Goal: Task Accomplishment & Management: Manage account settings

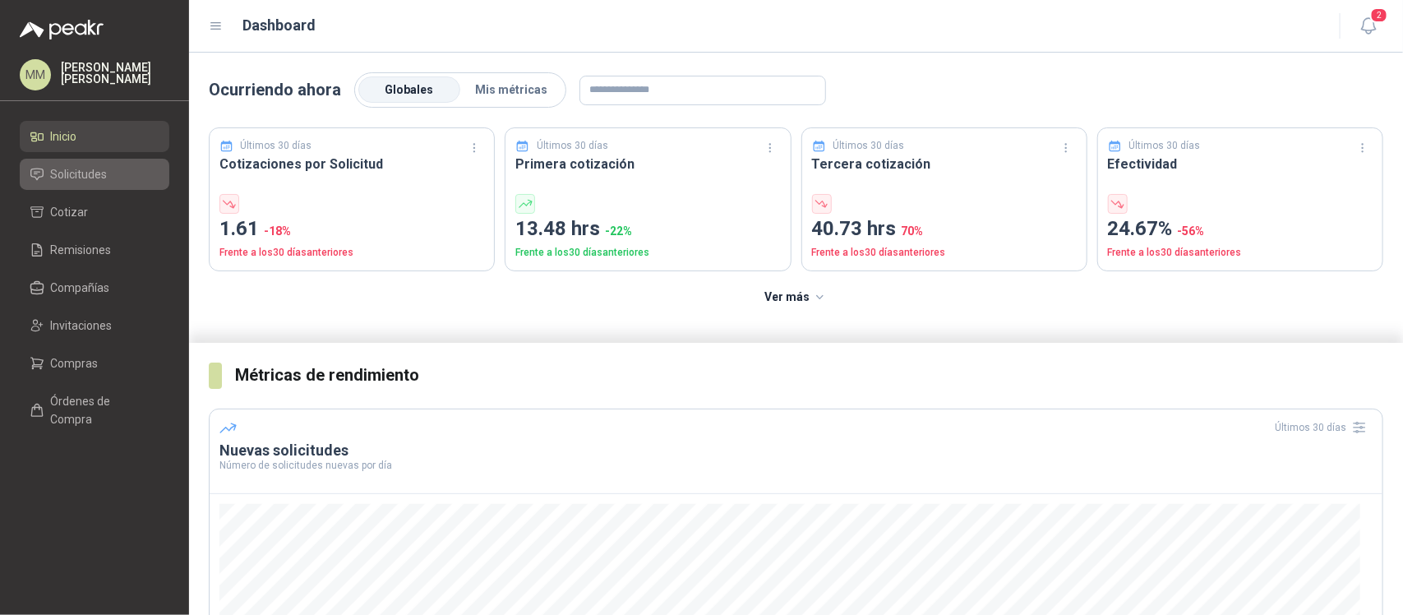
click at [56, 181] on span "Solicitudes" at bounding box center [79, 174] width 57 height 18
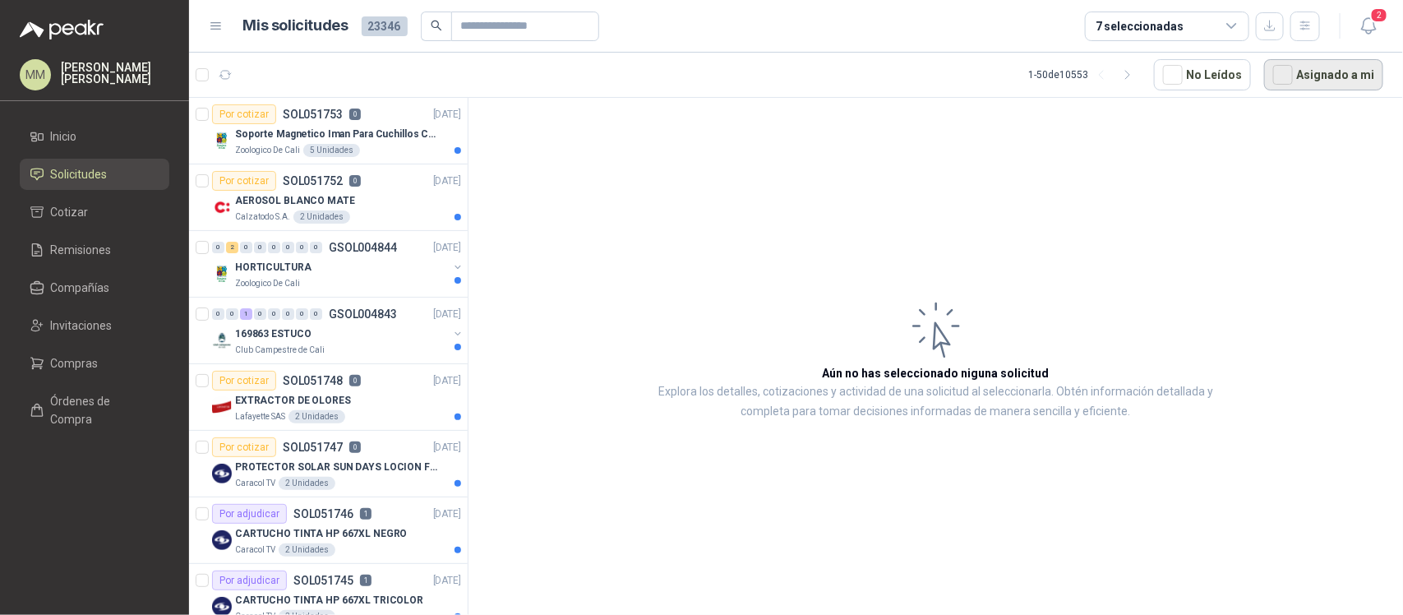
click at [1300, 72] on button "Asignado a mi" at bounding box center [1323, 74] width 119 height 31
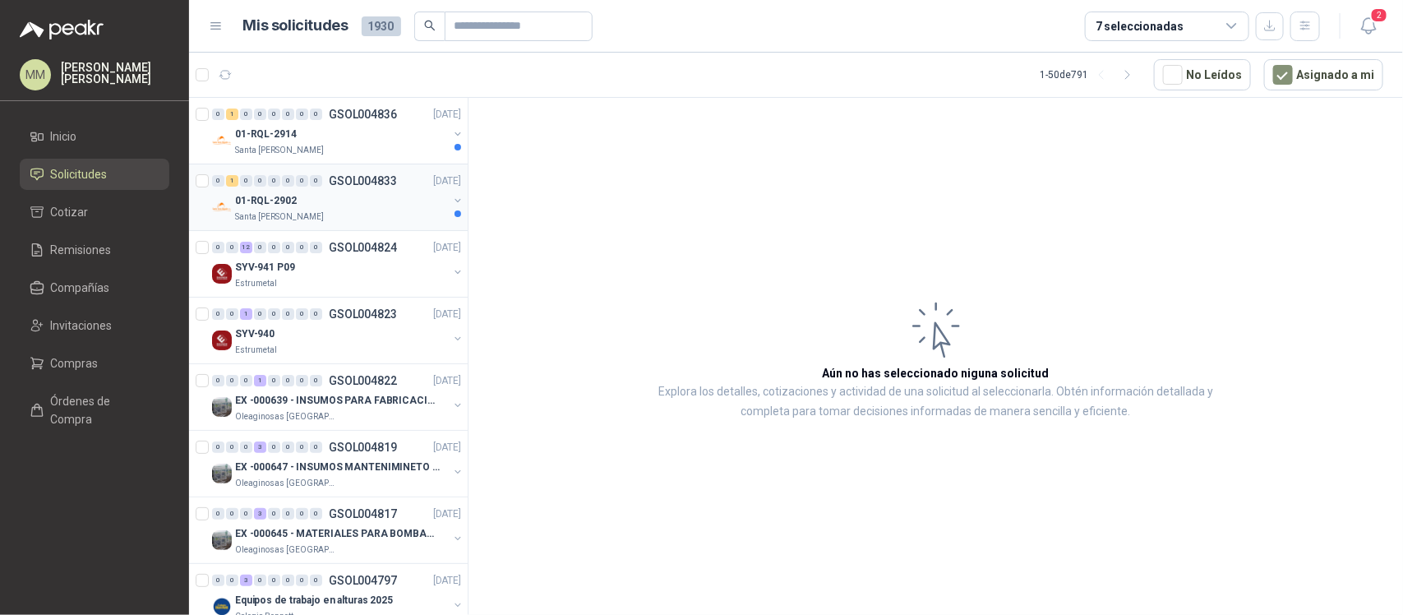
click at [451, 204] on button "button" at bounding box center [457, 200] width 13 height 13
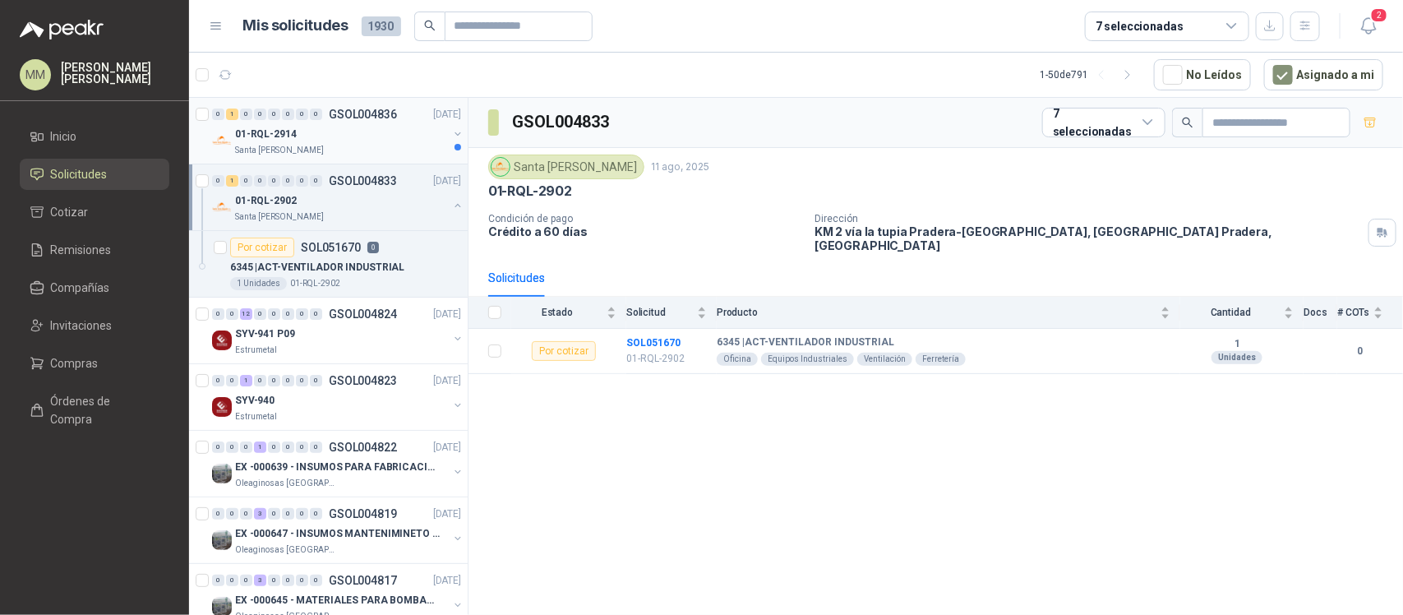
click at [451, 134] on button "button" at bounding box center [457, 133] width 13 height 13
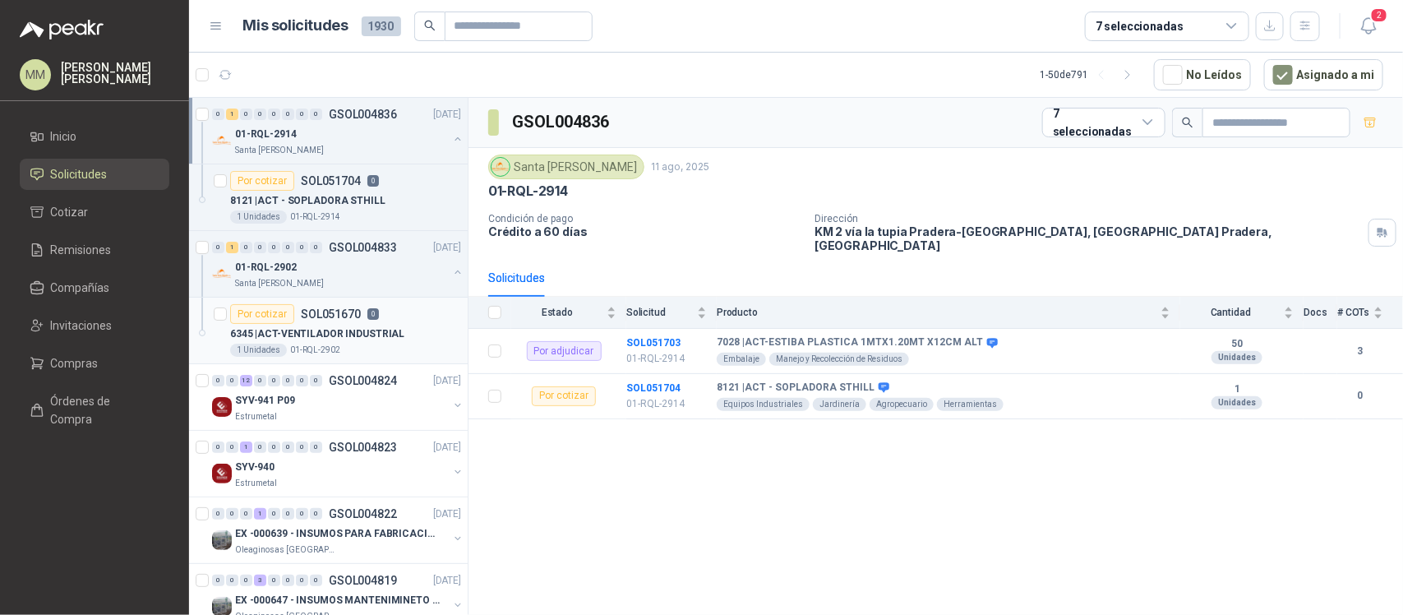
click at [380, 321] on div "Por cotizar SOL051670 0" at bounding box center [345, 314] width 231 height 20
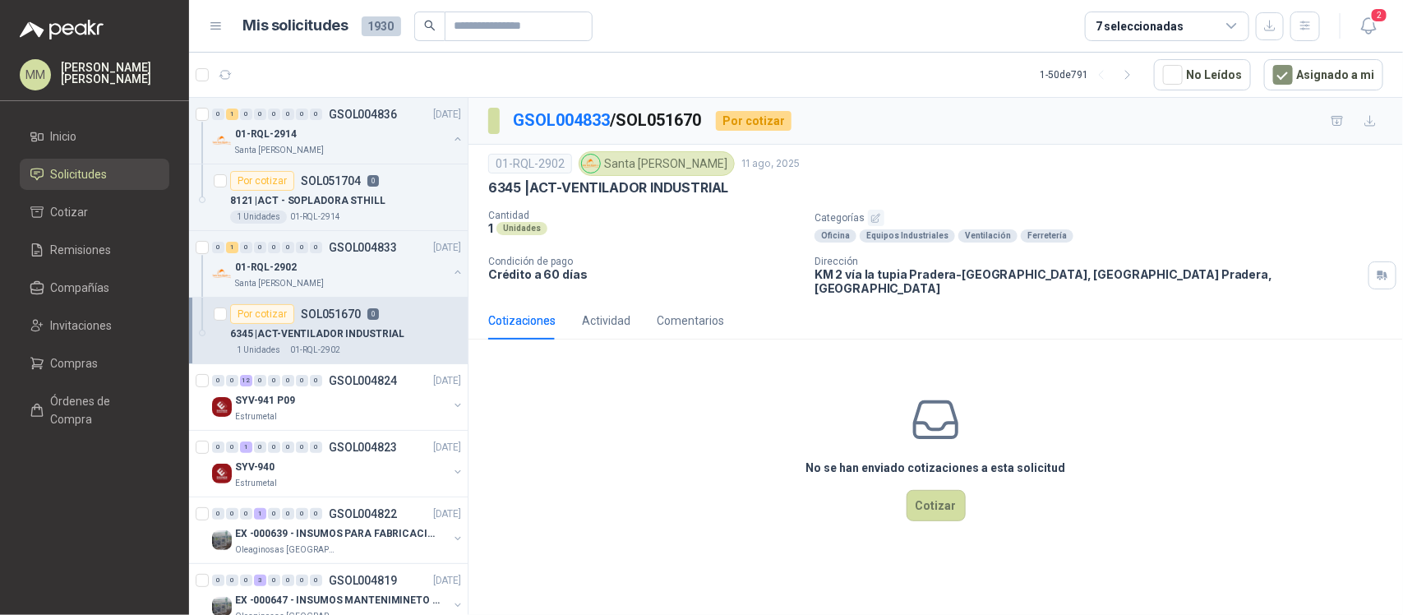
click at [610, 187] on p "6345 | ACT-VENTILADOR INDUSTRIAL" at bounding box center [608, 187] width 240 height 17
drag, startPoint x: 610, startPoint y: 187, endPoint x: 664, endPoint y: 187, distance: 54.2
click at [664, 187] on p "6345 | ACT-VENTILADOR INDUSTRIAL" at bounding box center [608, 187] width 240 height 17
copy p "VENTILADOR INDUSTRIAL"
click at [666, 248] on div "Cantidad 1 Unidades Categorías Oficina Equipos Industriales Ventilación Ferrete…" at bounding box center [935, 252] width 895 height 85
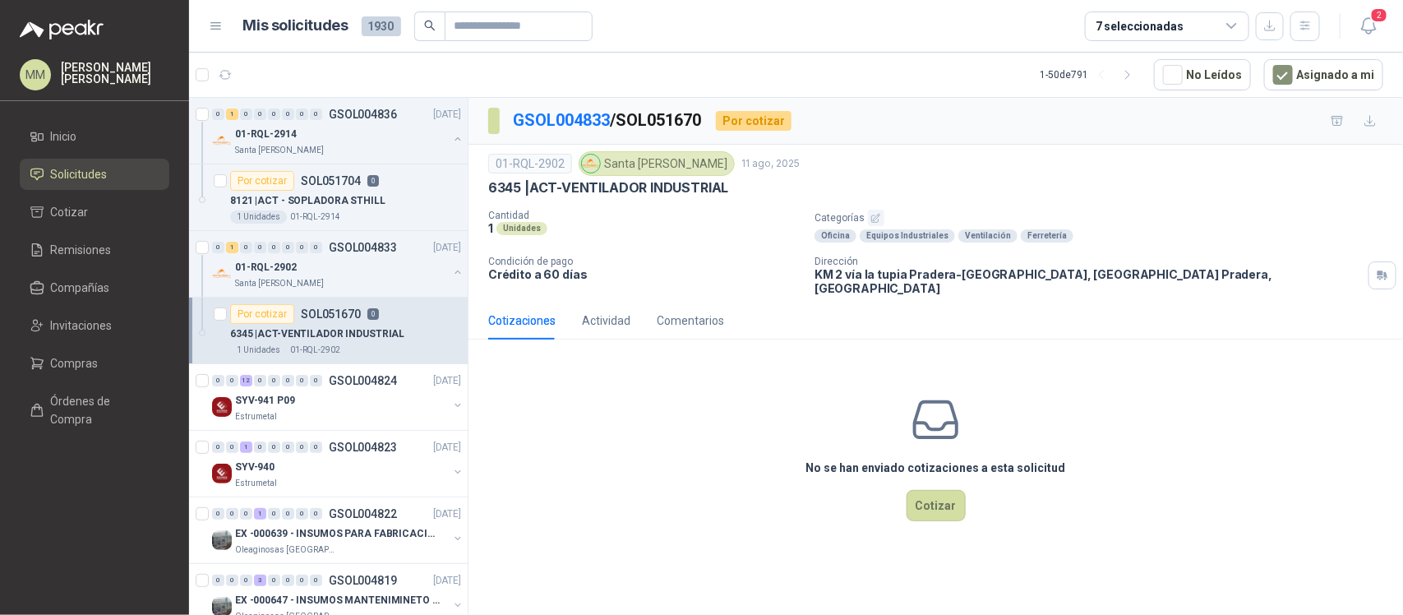
click at [1042, 195] on div "6345 | ACT-VENTILADOR INDUSTRIAL" at bounding box center [935, 187] width 895 height 17
click at [923, 499] on button "Cotizar" at bounding box center [936, 505] width 59 height 31
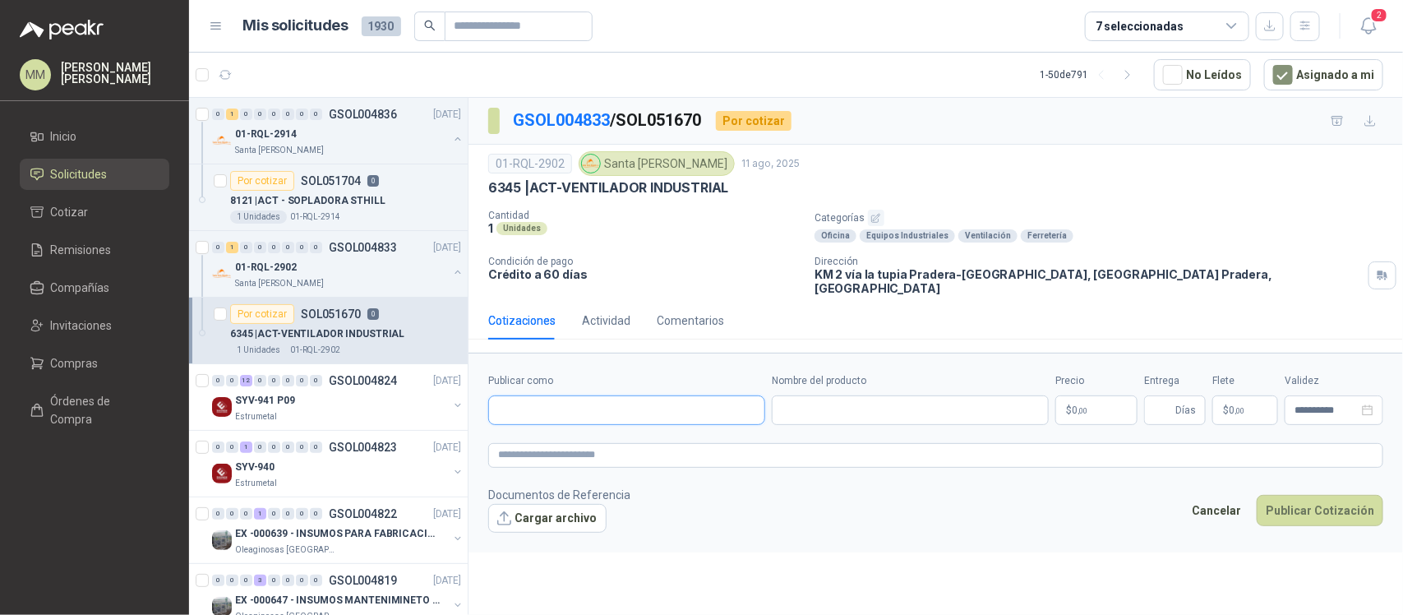
click at [551, 400] on input "Publicar como" at bounding box center [626, 410] width 275 height 28
type input "****"
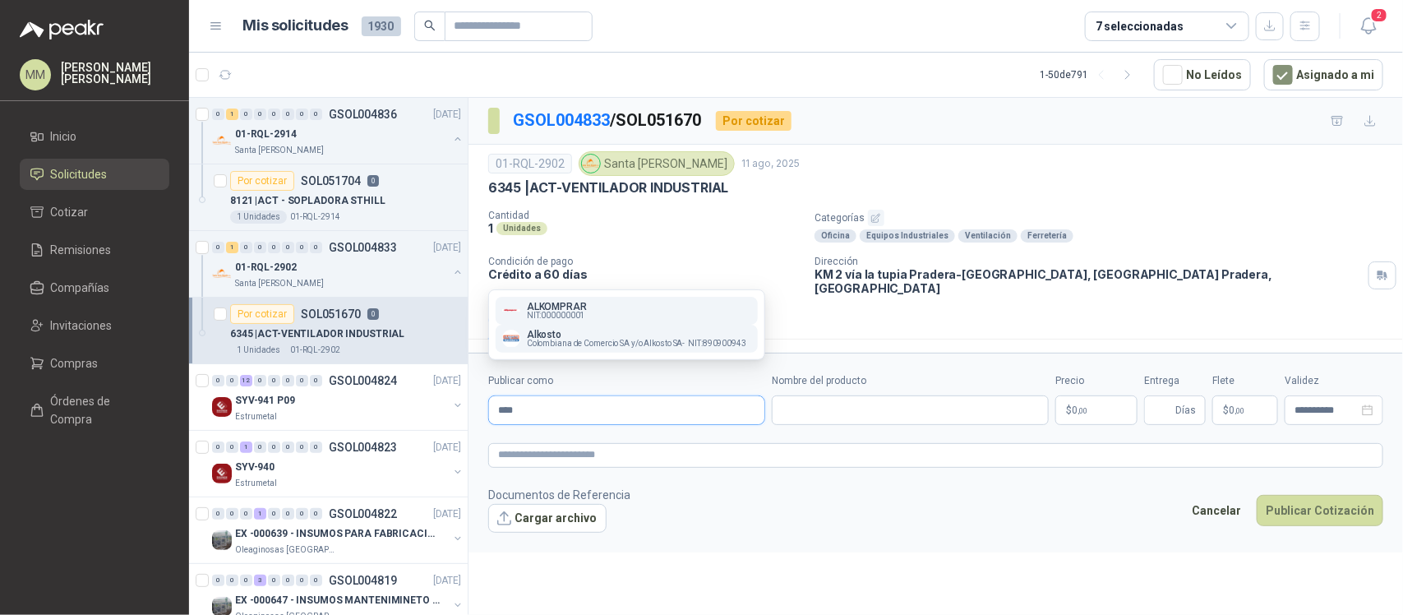
type input "****"
click at [561, 348] on button "Alkosto Colombiana de Comercio SA y/o Alkosto SA - NIT : 890900943" at bounding box center [627, 339] width 262 height 28
type input "**********"
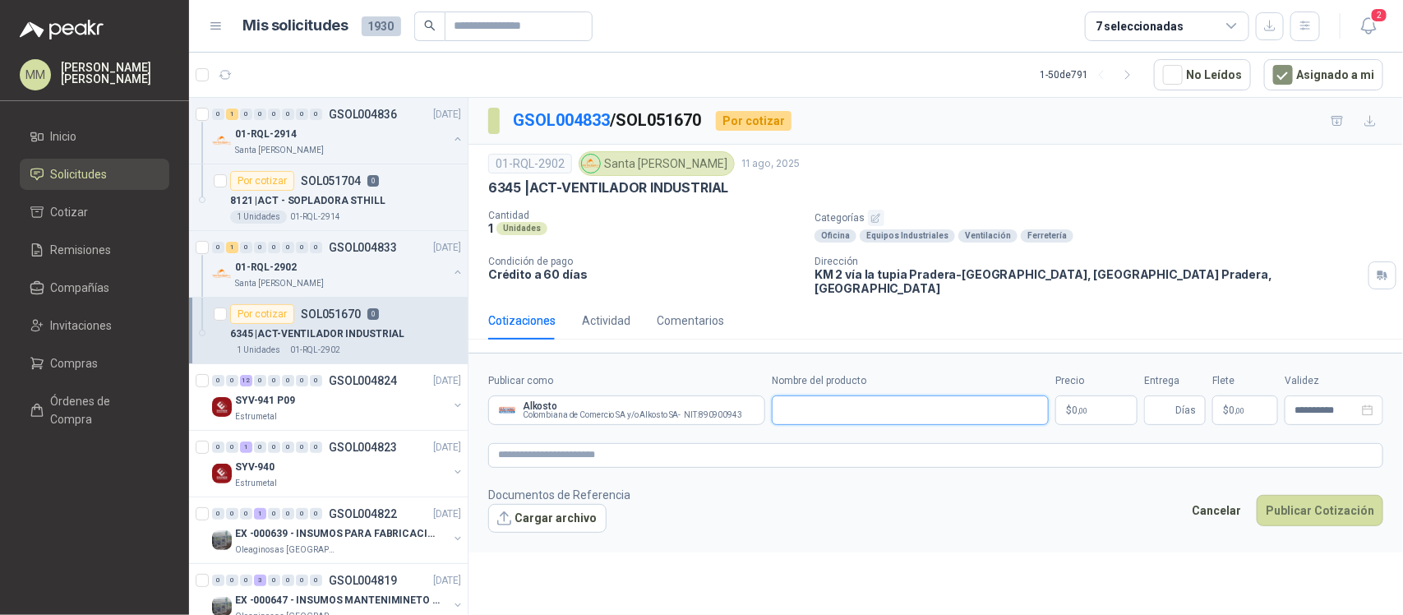
click at [828, 399] on input "Nombre del producto" at bounding box center [910, 410] width 277 height 30
paste input "**********"
type input "**********"
click at [1098, 404] on p "$ 0 ,00" at bounding box center [1096, 410] width 82 height 30
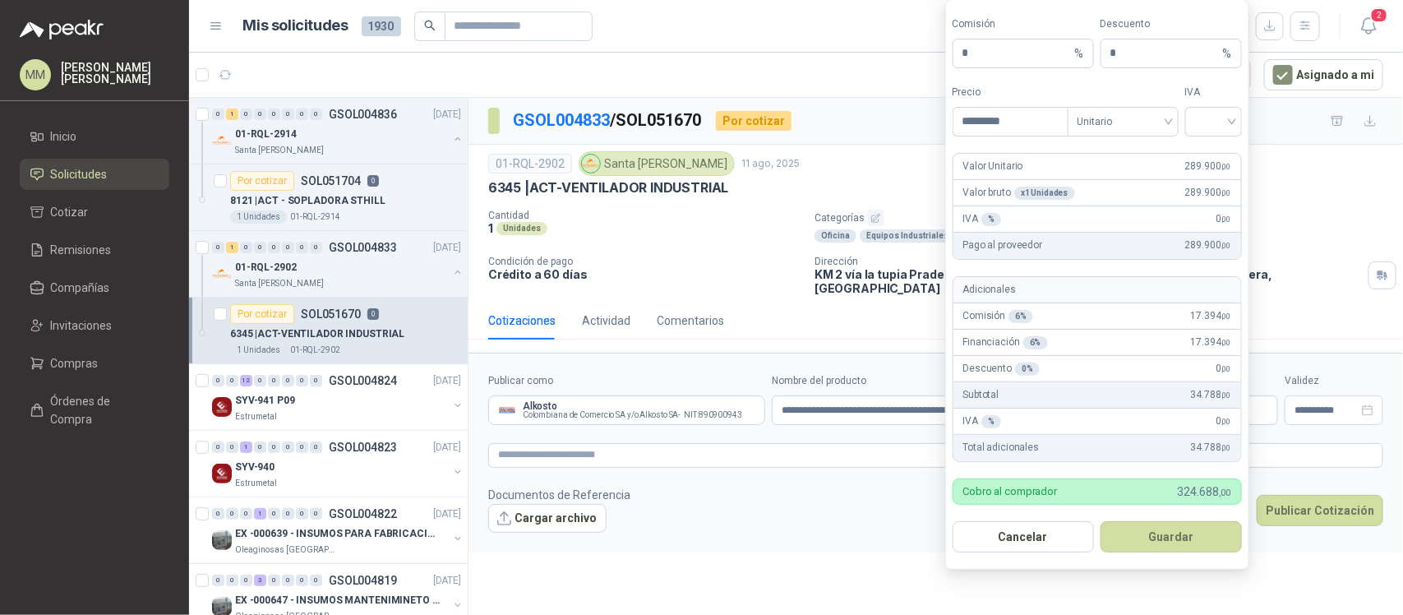
type input "*********"
click at [1091, 125] on span "Unitario" at bounding box center [1123, 121] width 91 height 25
click at [1106, 171] on div "Unitario con IVA" at bounding box center [1123, 180] width 85 height 18
click at [1225, 113] on input "search" at bounding box center [1213, 120] width 37 height 25
click at [1205, 157] on div "19%" at bounding box center [1213, 154] width 30 height 18
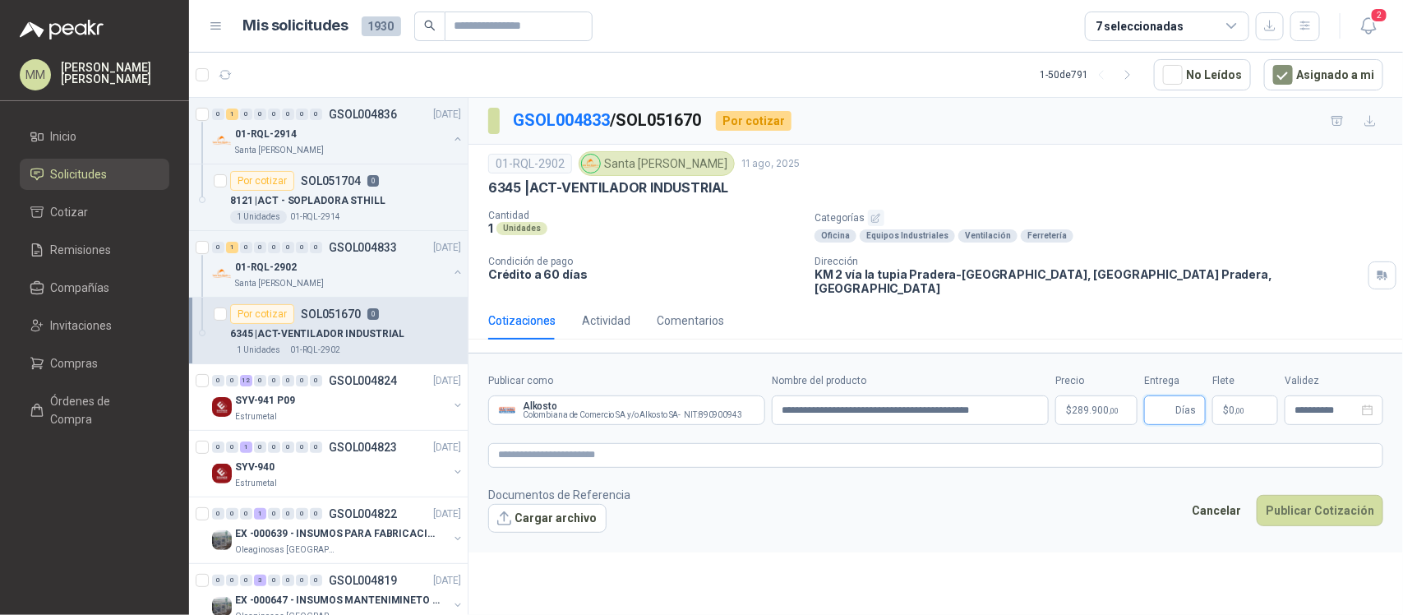
click at [1171, 404] on input "Entrega" at bounding box center [1163, 410] width 18 height 28
type input "*"
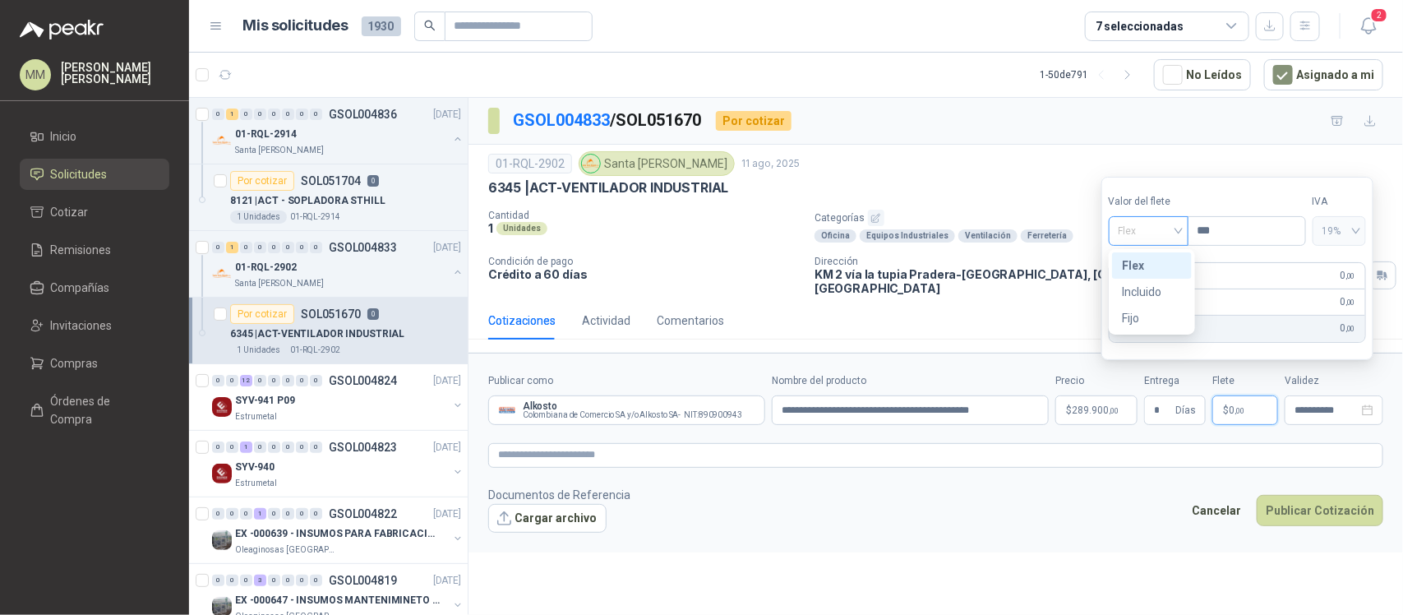
click at [1147, 238] on span "Flex" at bounding box center [1149, 231] width 60 height 25
click at [1147, 286] on div "Incluido" at bounding box center [1152, 292] width 60 height 18
click at [1013, 443] on textarea at bounding box center [935, 455] width 895 height 25
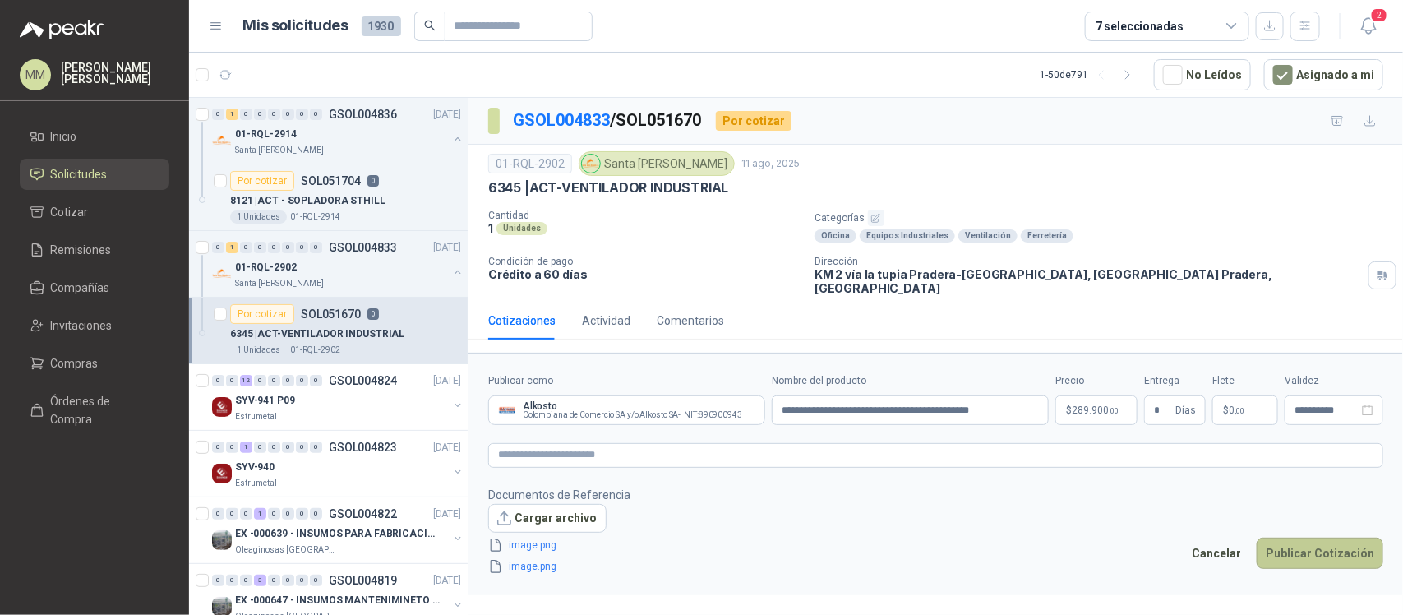
click at [1340, 538] on button "Publicar Cotización" at bounding box center [1320, 553] width 127 height 31
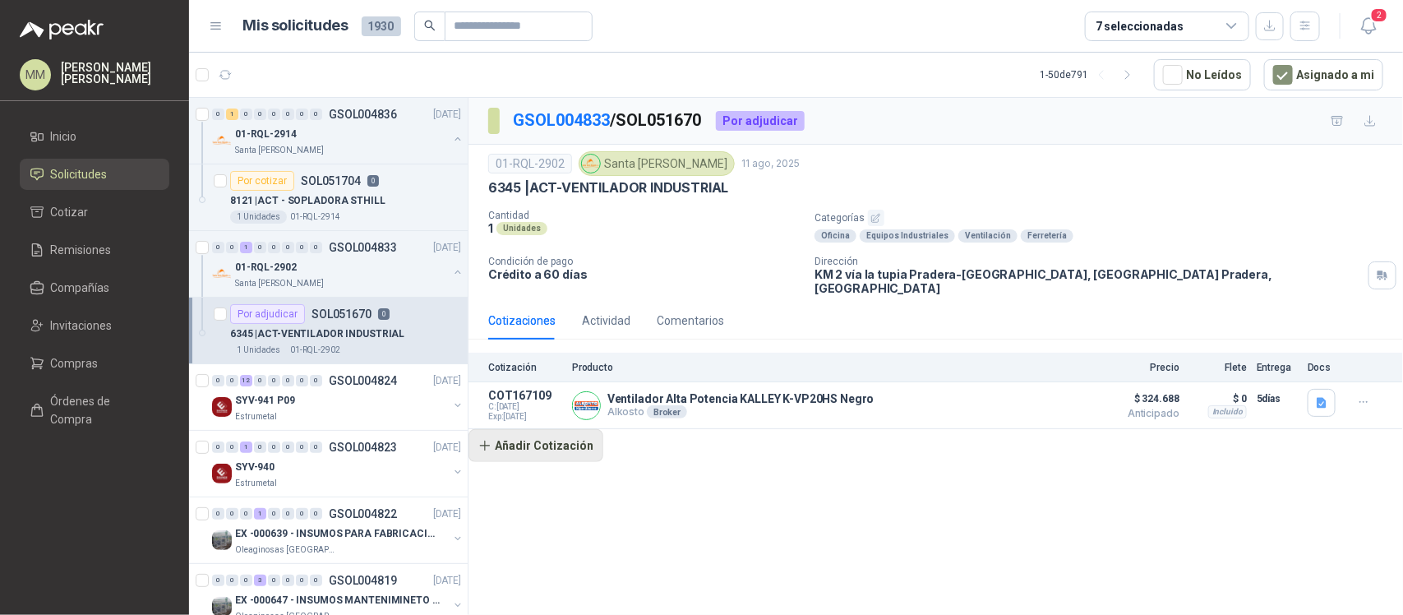
click at [538, 445] on button "Añadir Cotización" at bounding box center [535, 445] width 135 height 33
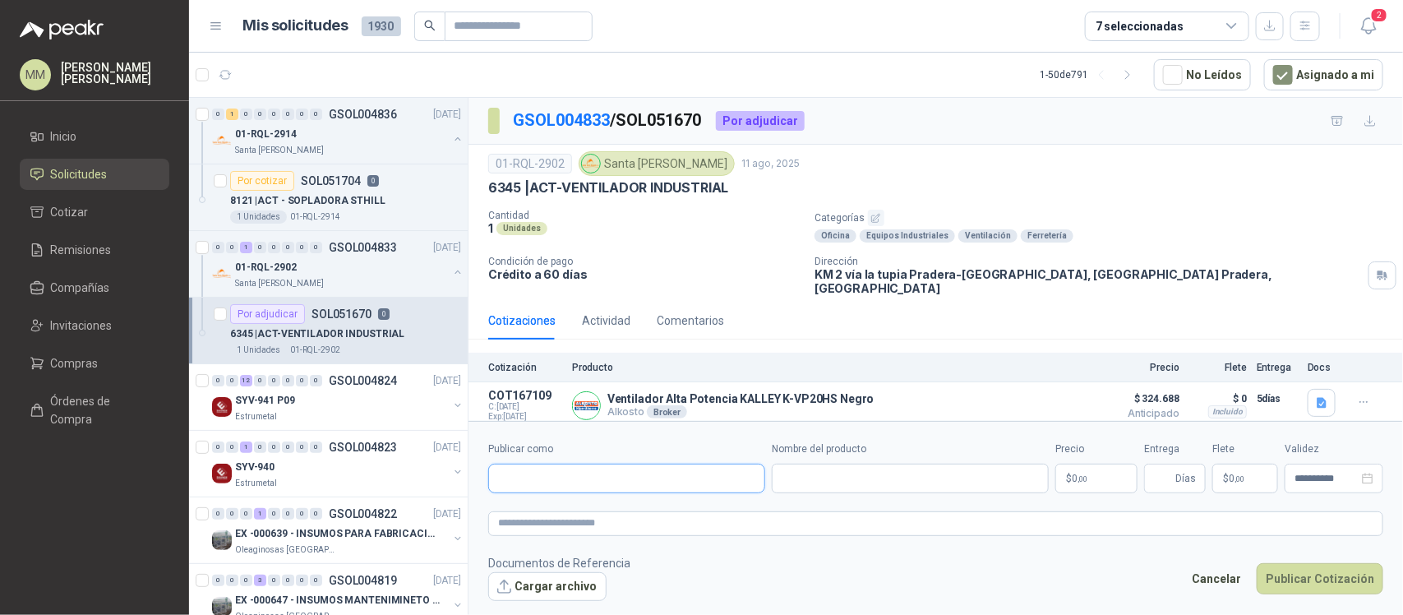
click at [692, 482] on input "Publicar como" at bounding box center [626, 478] width 275 height 28
type input "*******"
click at [631, 510] on div "Homecenter NIT : 800242106" at bounding box center [626, 518] width 249 height 18
type input "**********"
click at [837, 481] on input "Nombre del producto" at bounding box center [910, 479] width 277 height 30
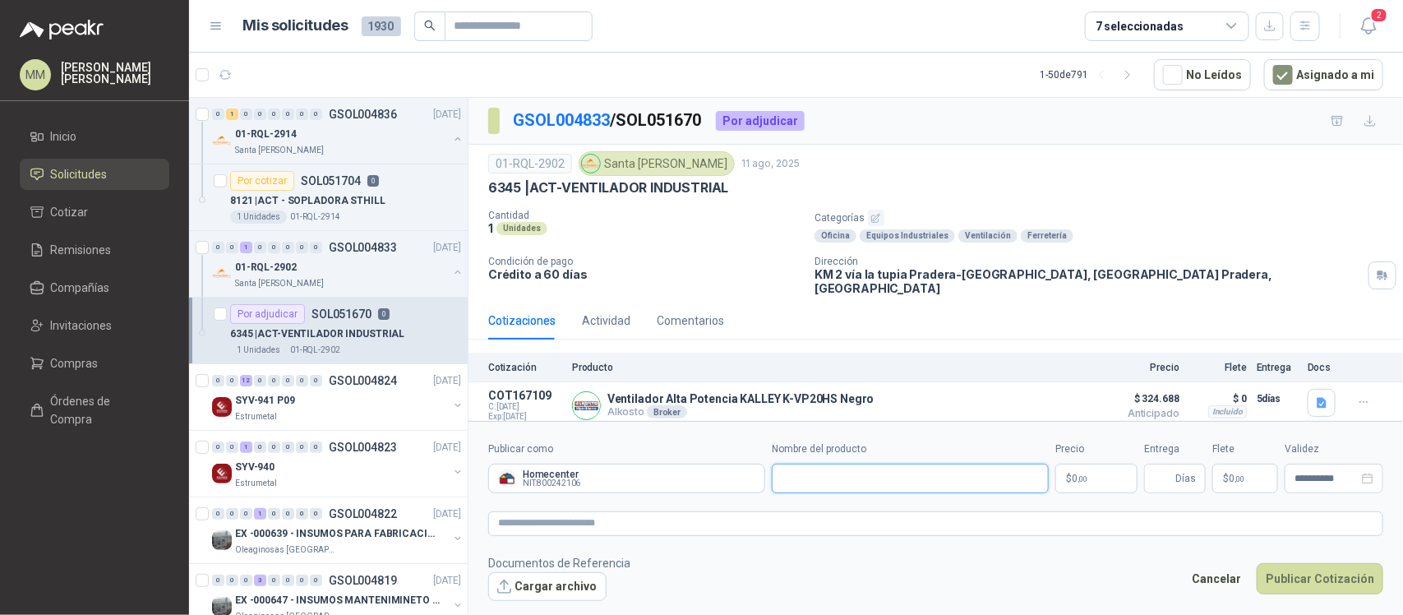
paste input "**********"
type input "**********"
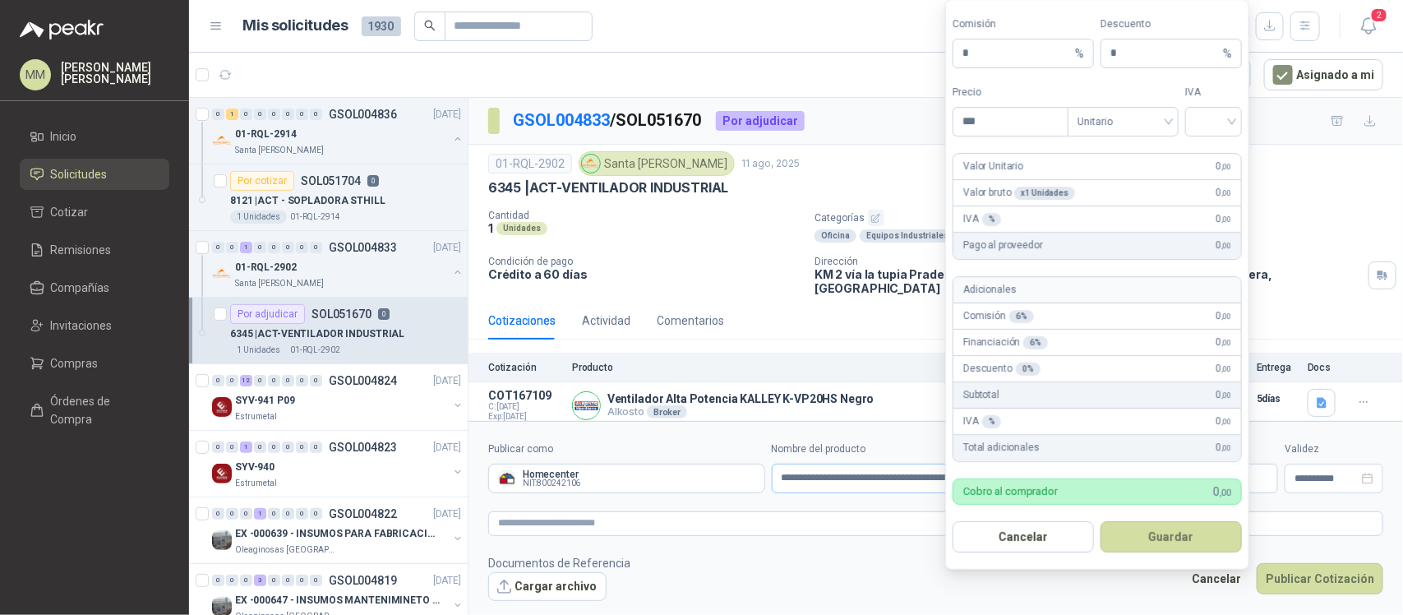
scroll to position [0, 0]
click at [1135, 119] on span "Unitario" at bounding box center [1123, 121] width 91 height 25
type input "*********"
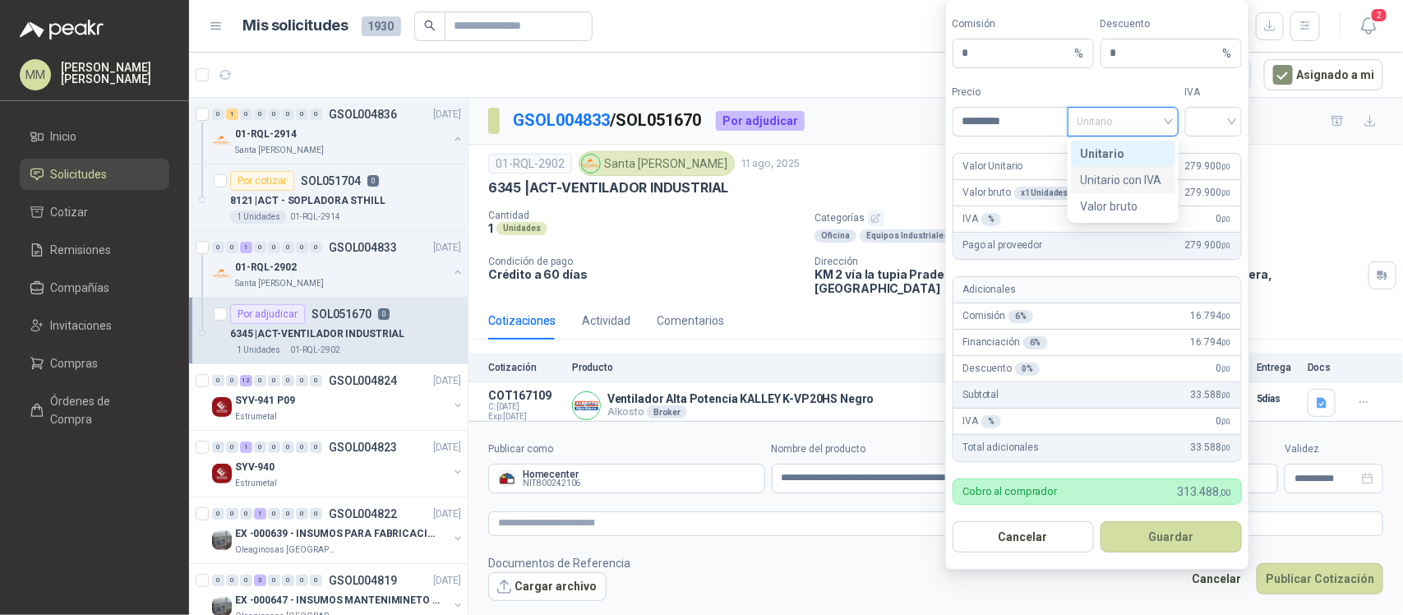
click at [1123, 178] on div "Unitario con IVA" at bounding box center [1123, 180] width 85 height 18
click at [1207, 113] on input "search" at bounding box center [1213, 120] width 37 height 25
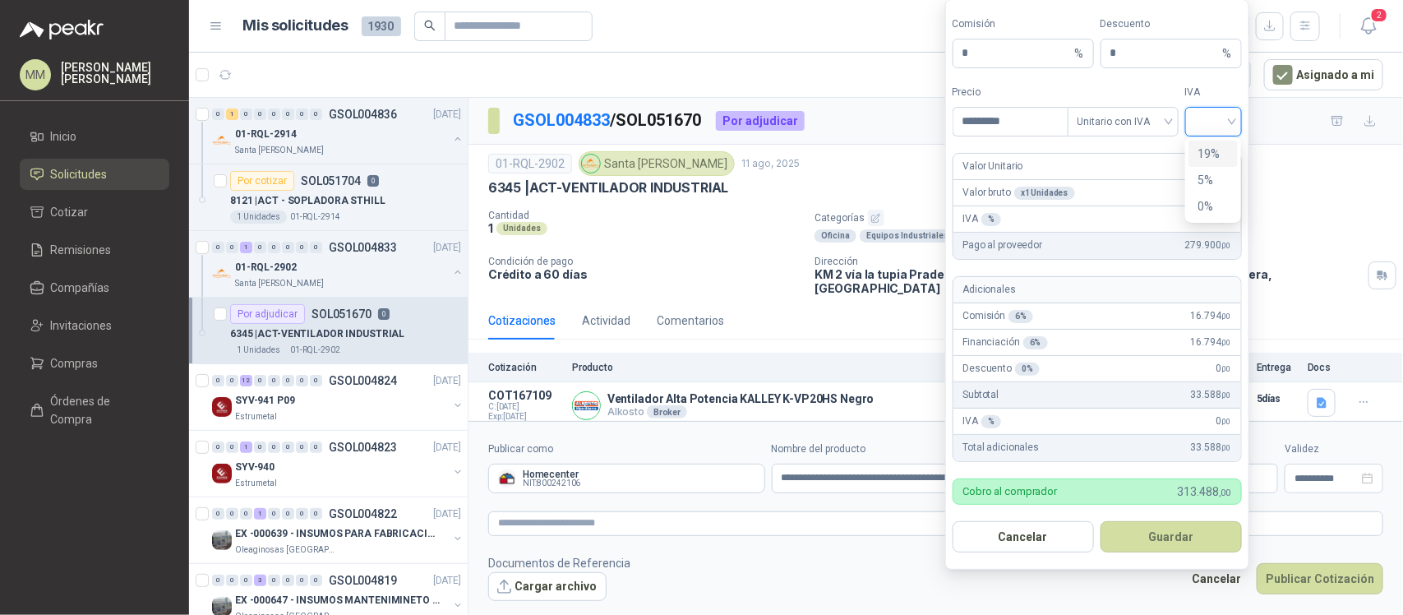
click at [1207, 146] on div "19%" at bounding box center [1213, 154] width 30 height 18
click at [1174, 530] on button "Guardar" at bounding box center [1171, 536] width 141 height 31
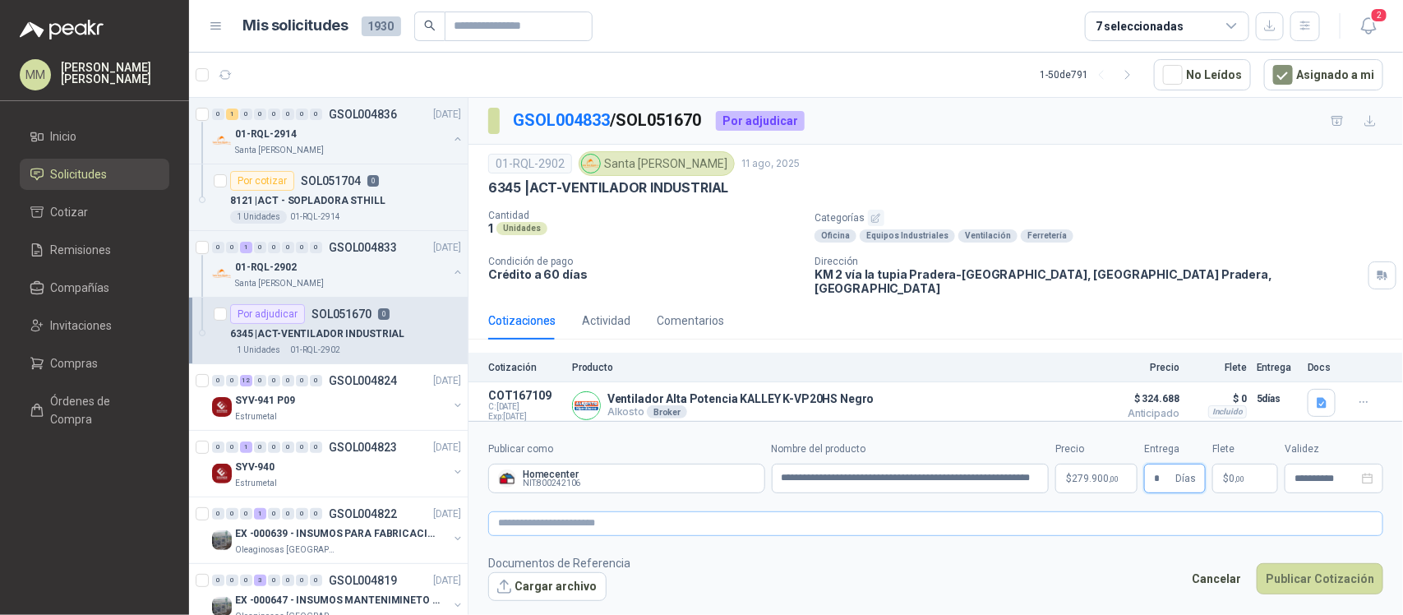
type input "*"
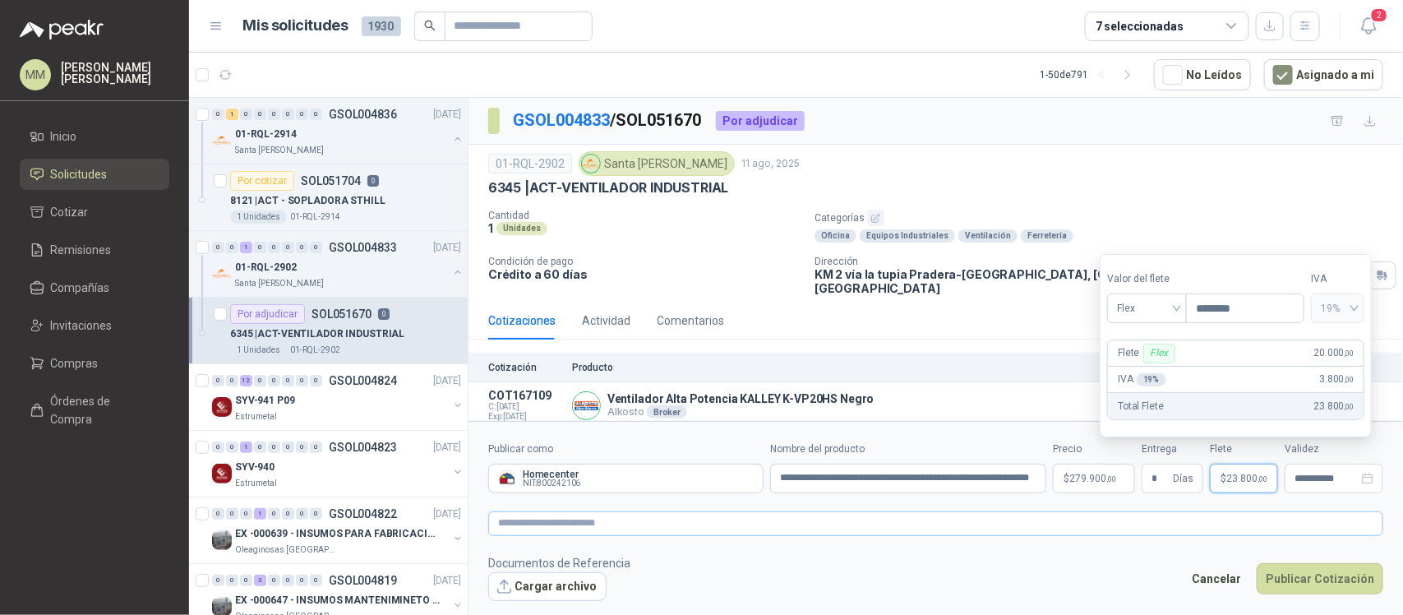
type input "********"
click at [805, 512] on textarea at bounding box center [935, 523] width 895 height 25
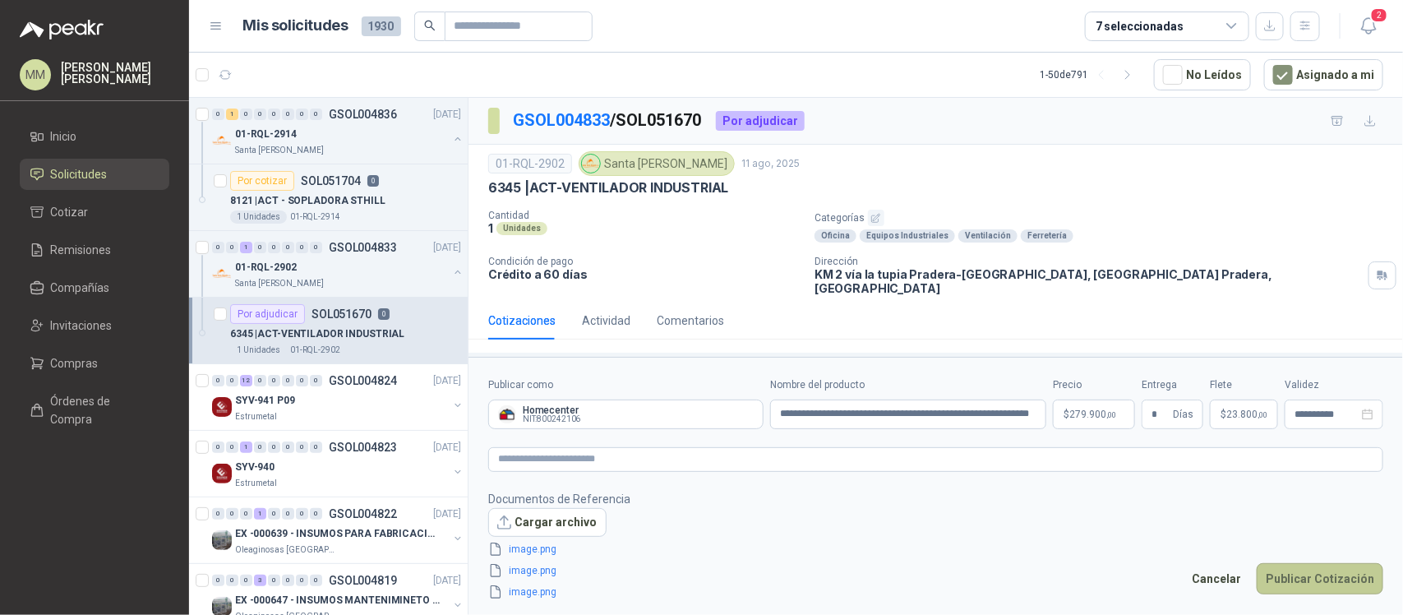
click at [1321, 581] on button "Publicar Cotización" at bounding box center [1320, 578] width 127 height 31
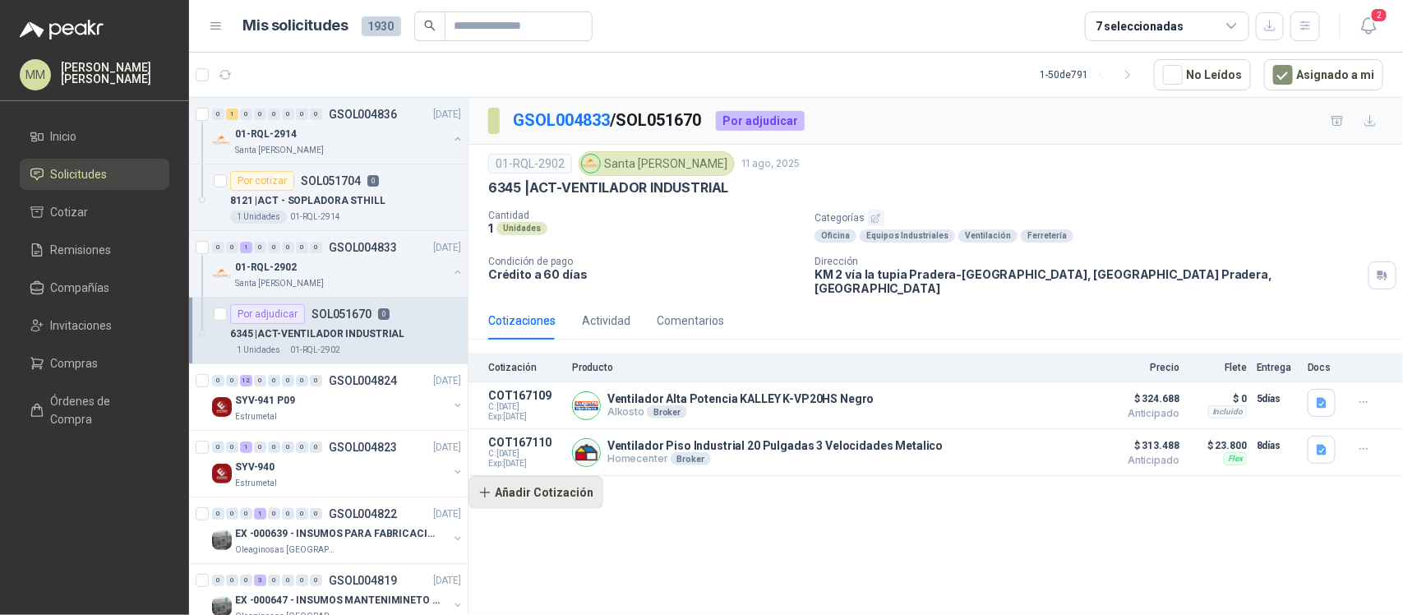
click at [541, 487] on button "Añadir Cotización" at bounding box center [535, 492] width 135 height 33
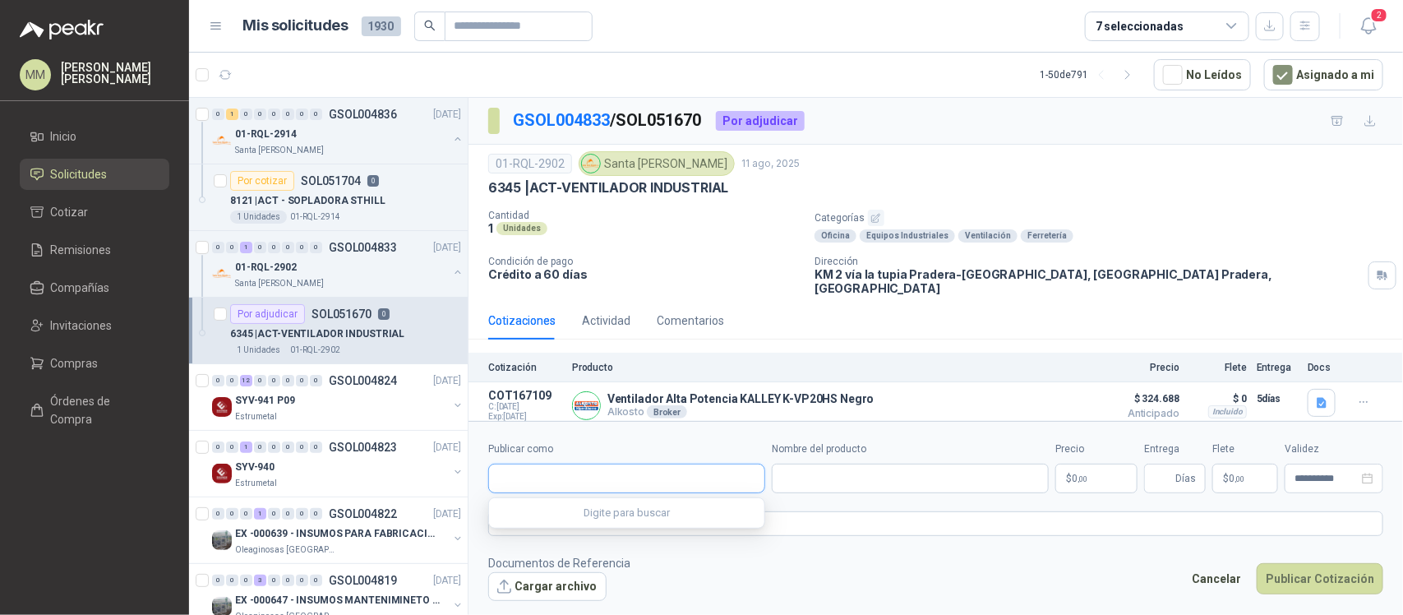
click at [578, 469] on input "Publicar como" at bounding box center [626, 478] width 275 height 28
type input "******"
drag, startPoint x: 629, startPoint y: 518, endPoint x: 663, endPoint y: 518, distance: 34.5
click at [630, 518] on div "Homecenter NIT : 800242106" at bounding box center [626, 519] width 249 height 18
type input "**********"
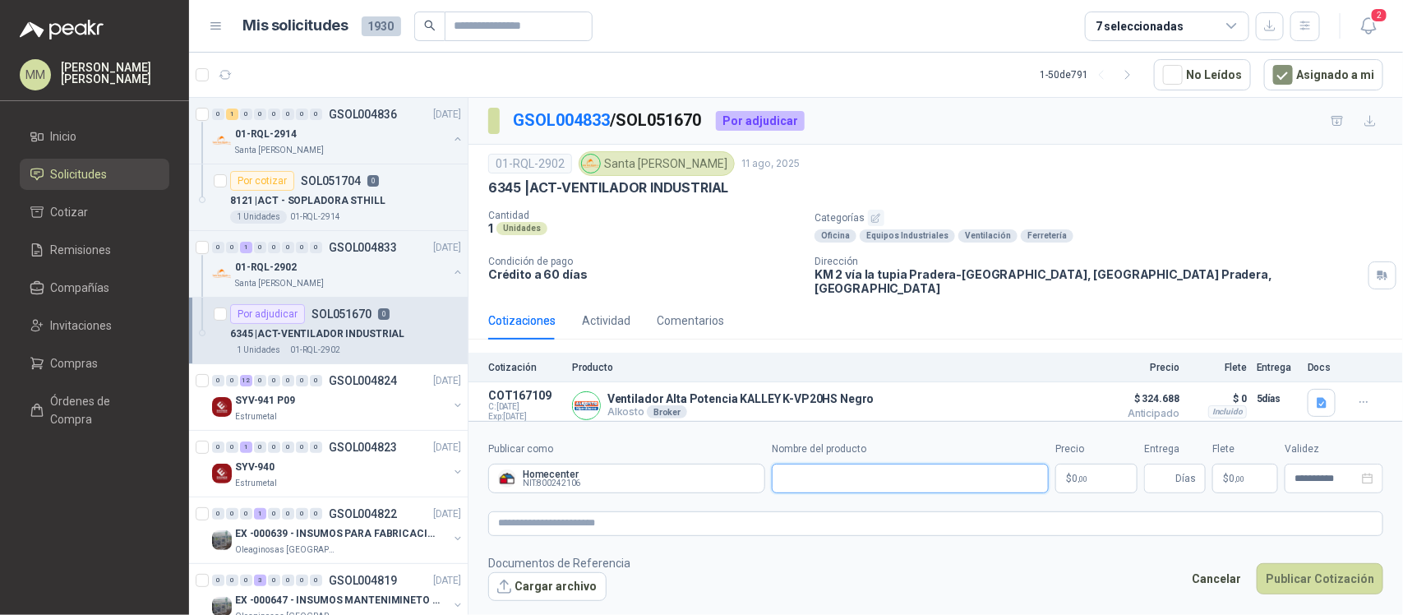
click at [812, 487] on input "Nombre del producto" at bounding box center [910, 479] width 277 height 30
paste input "**********"
type input "**********"
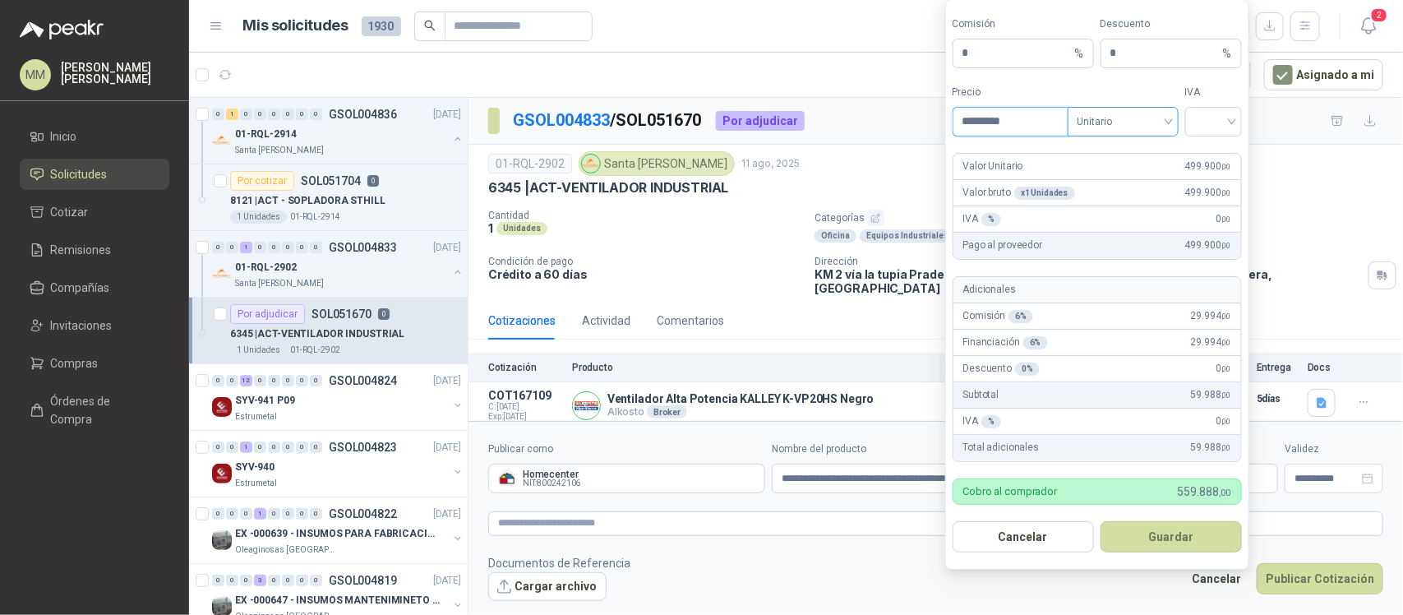
click at [1137, 113] on span "Unitario" at bounding box center [1123, 121] width 91 height 25
type input "*********"
click at [1132, 187] on div "Unitario con IVA" at bounding box center [1123, 180] width 85 height 18
click at [1235, 121] on div at bounding box center [1213, 122] width 57 height 30
click at [1221, 149] on div "19%" at bounding box center [1213, 154] width 30 height 18
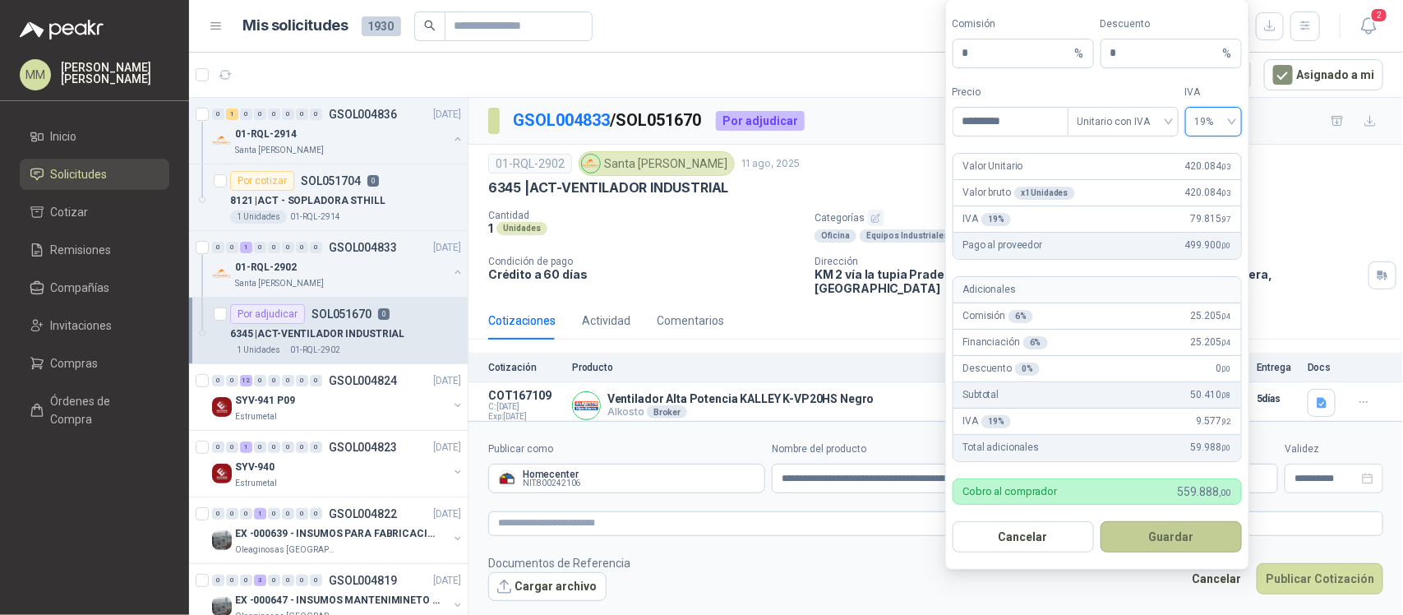
click at [1181, 539] on button "Guardar" at bounding box center [1171, 536] width 141 height 31
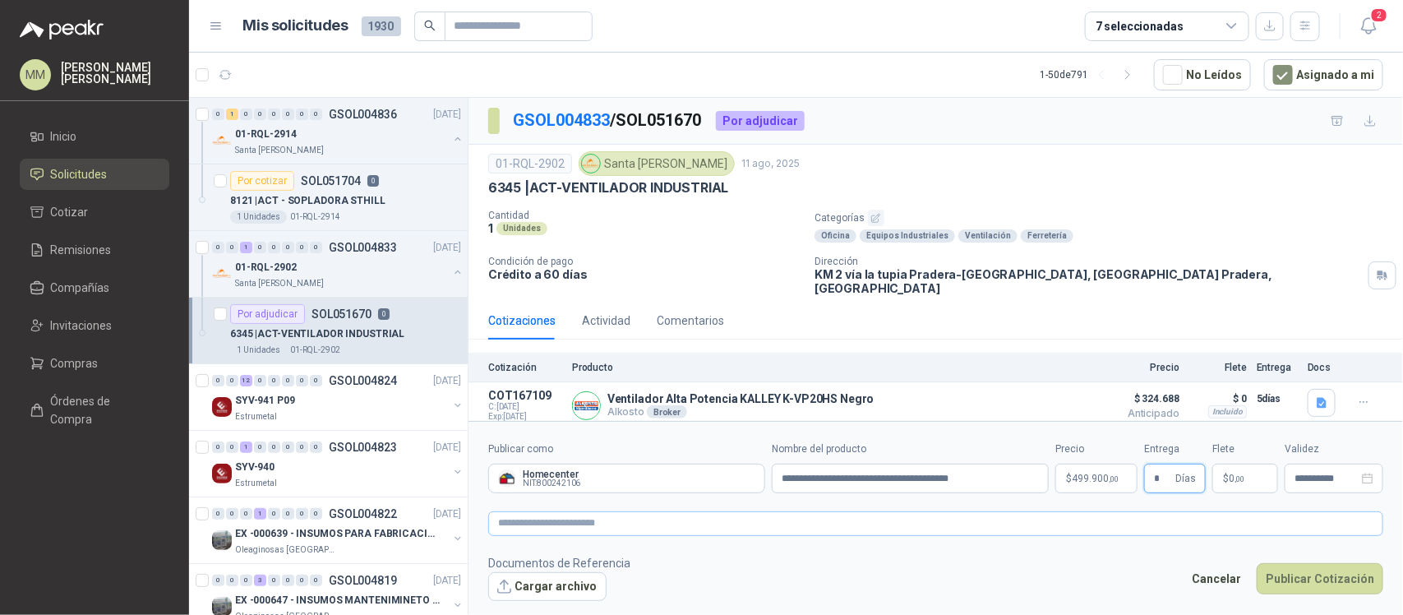
type input "*"
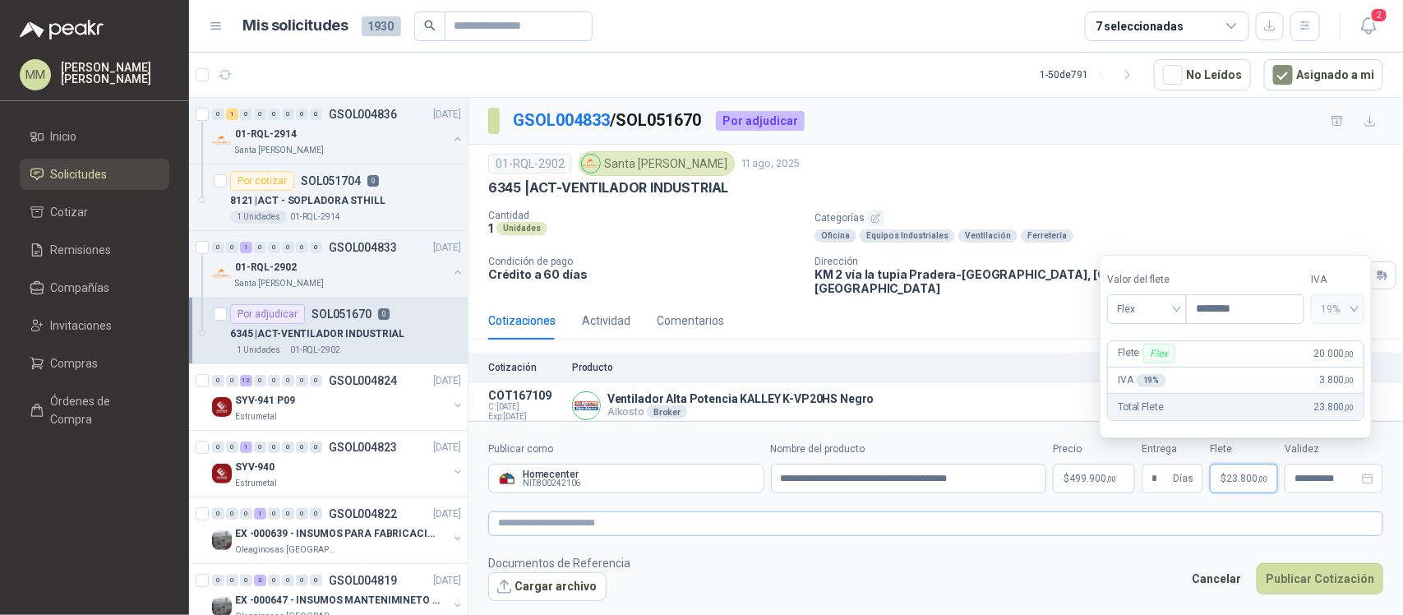
type input "********"
click at [1174, 531] on textarea at bounding box center [935, 523] width 895 height 25
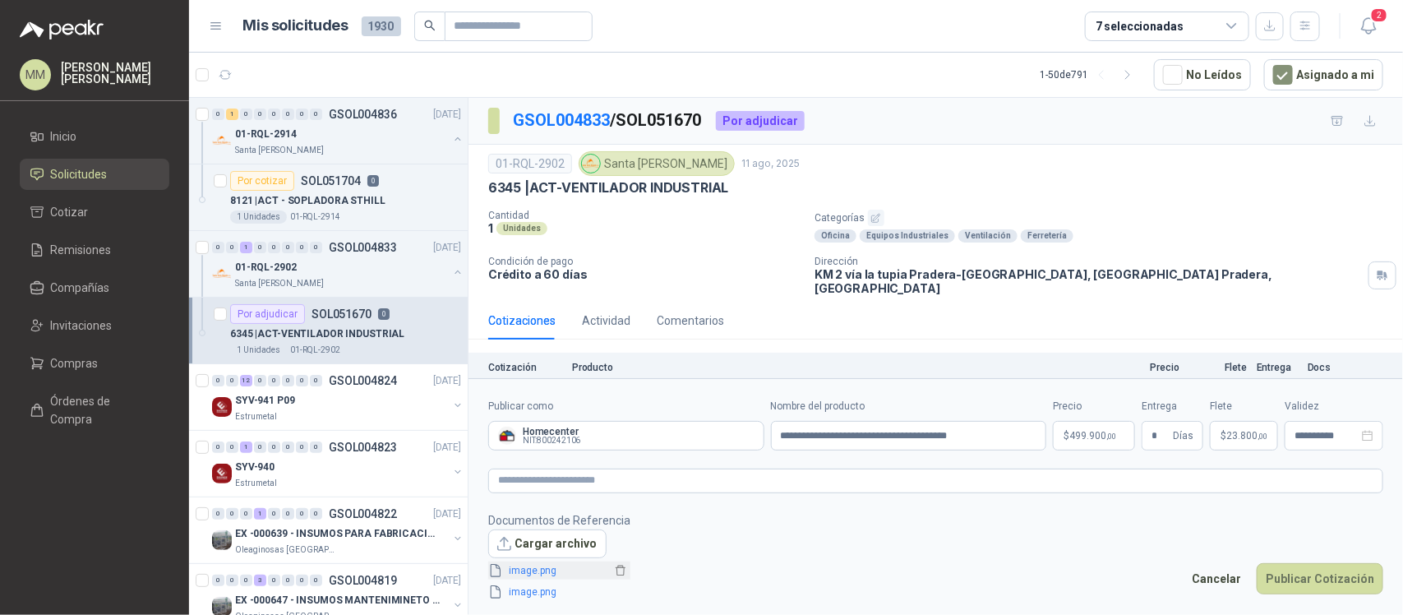
click at [538, 571] on link "image.png" at bounding box center [557, 571] width 108 height 16
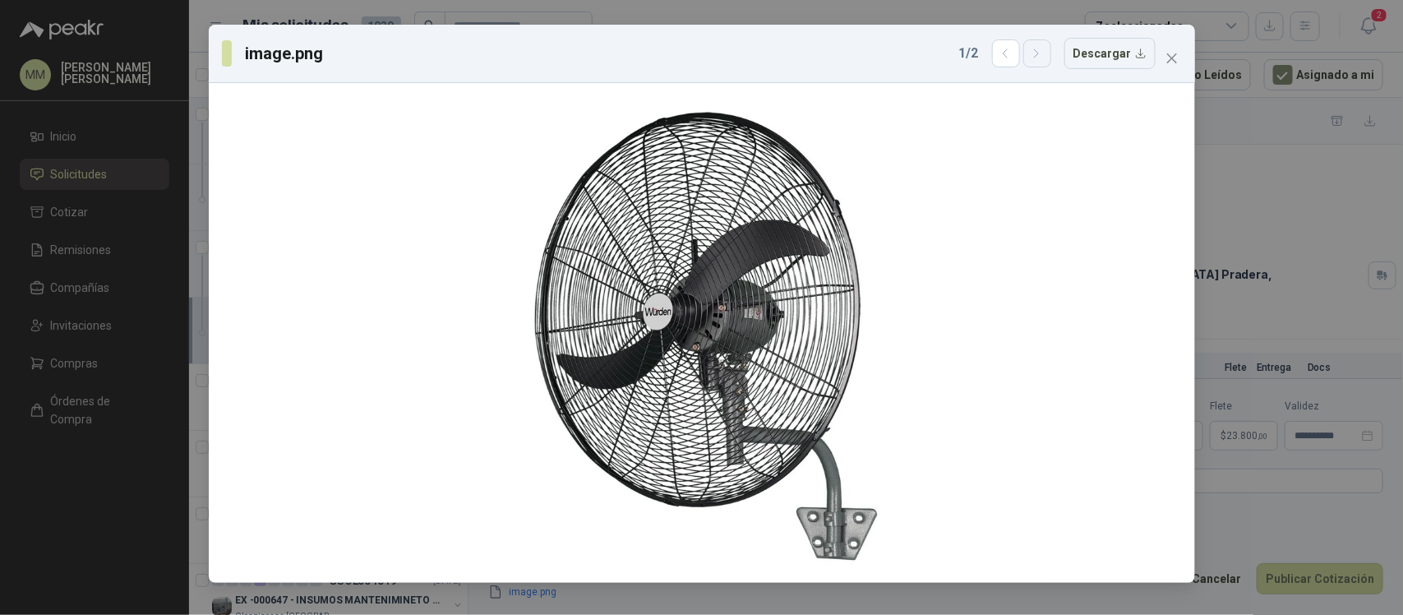
click at [1044, 54] on icon "button" at bounding box center [1037, 54] width 14 height 14
click at [1174, 58] on icon "close" at bounding box center [1171, 58] width 13 height 13
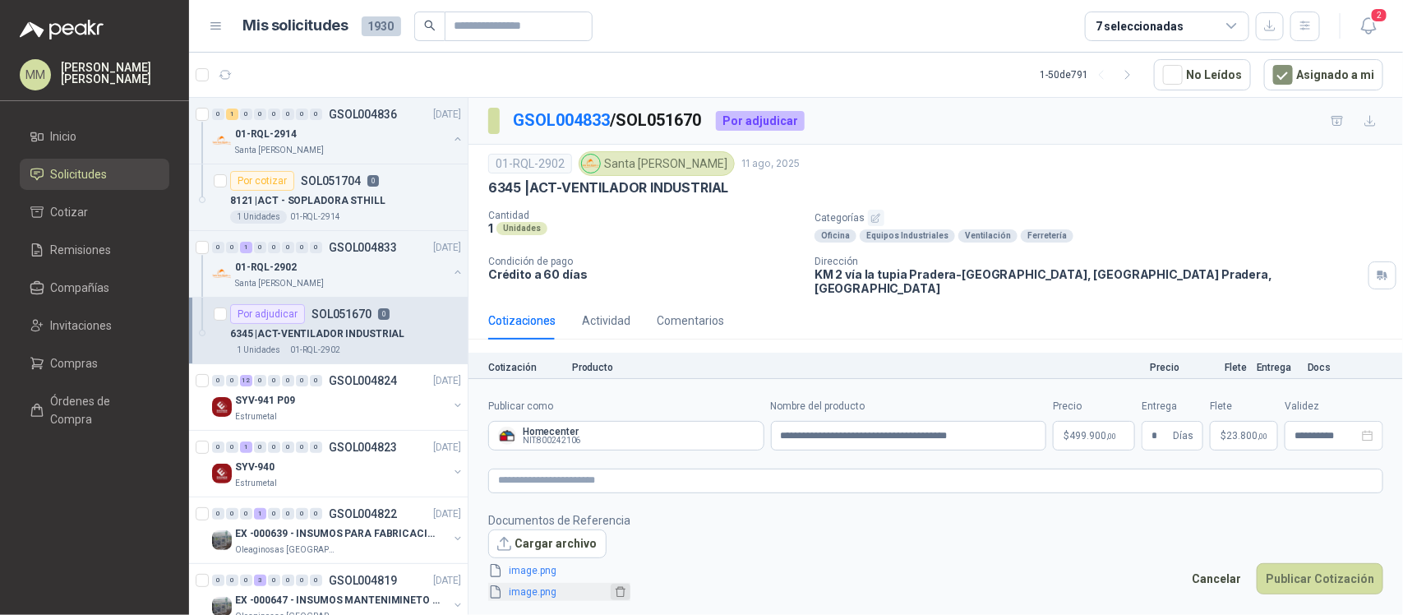
click at [615, 593] on icon "delete" at bounding box center [621, 592] width 12 height 12
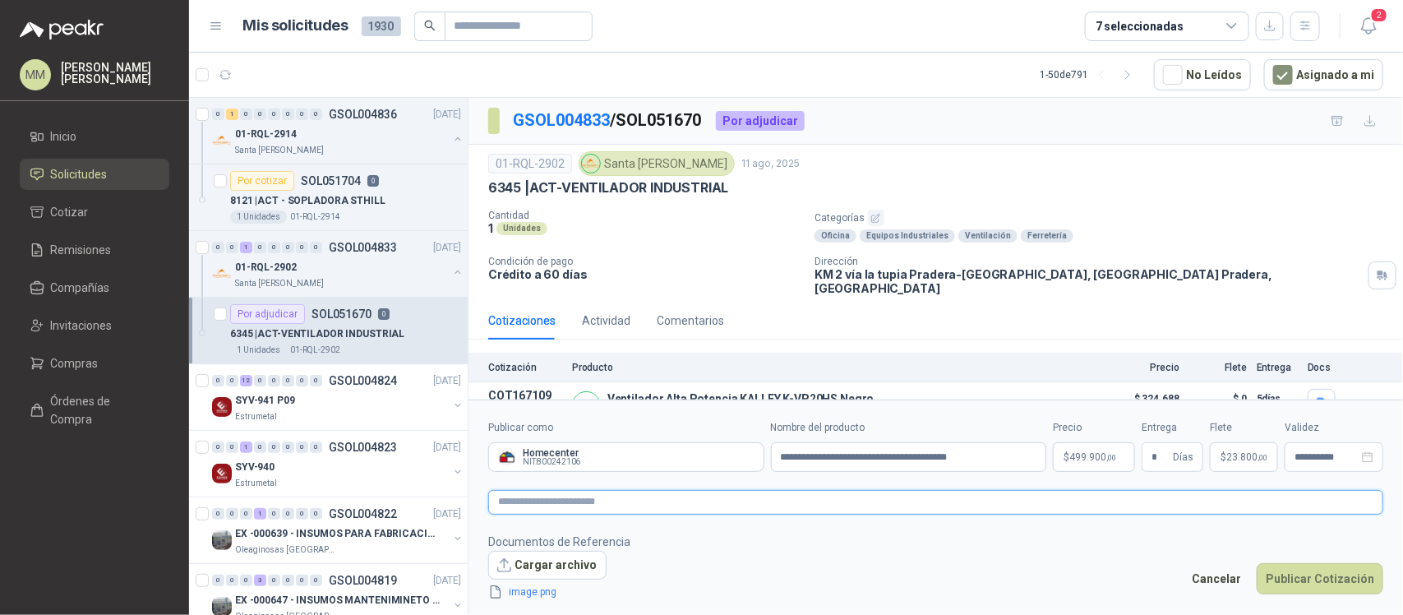
click at [704, 512] on textarea at bounding box center [935, 502] width 895 height 25
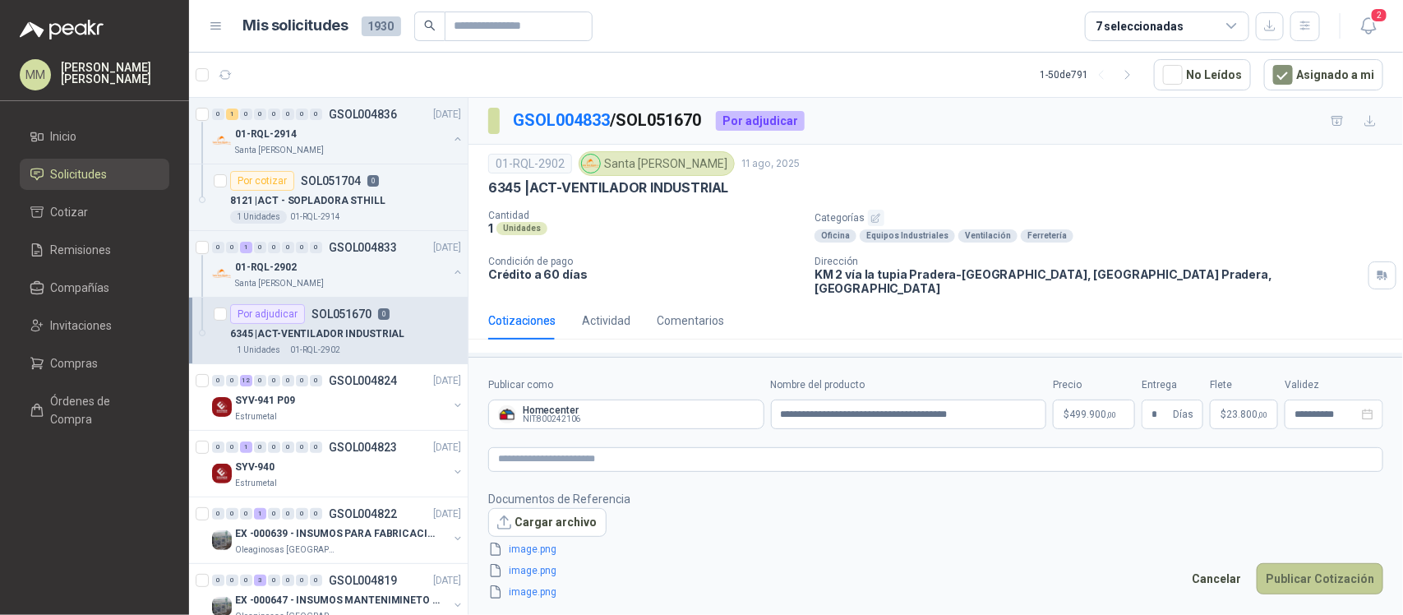
click at [1323, 579] on button "Publicar Cotización" at bounding box center [1320, 578] width 127 height 31
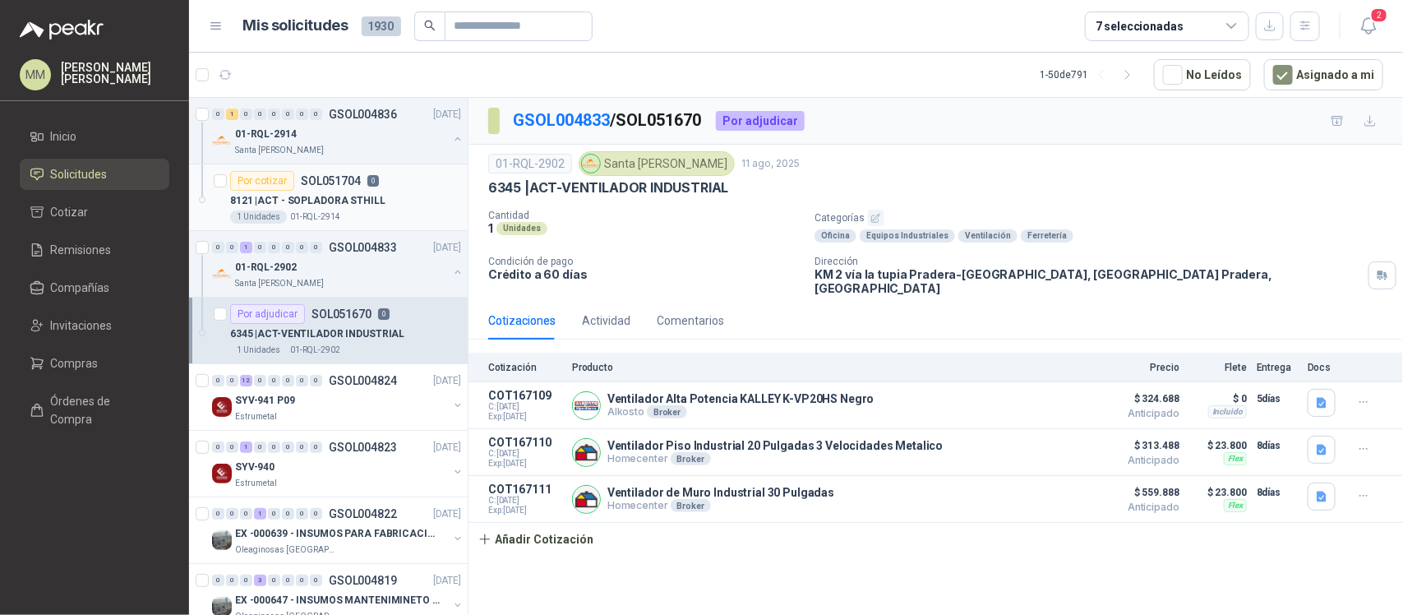
click at [343, 199] on p "8121 | ACT - SOPLADORA STHILL" at bounding box center [307, 201] width 155 height 16
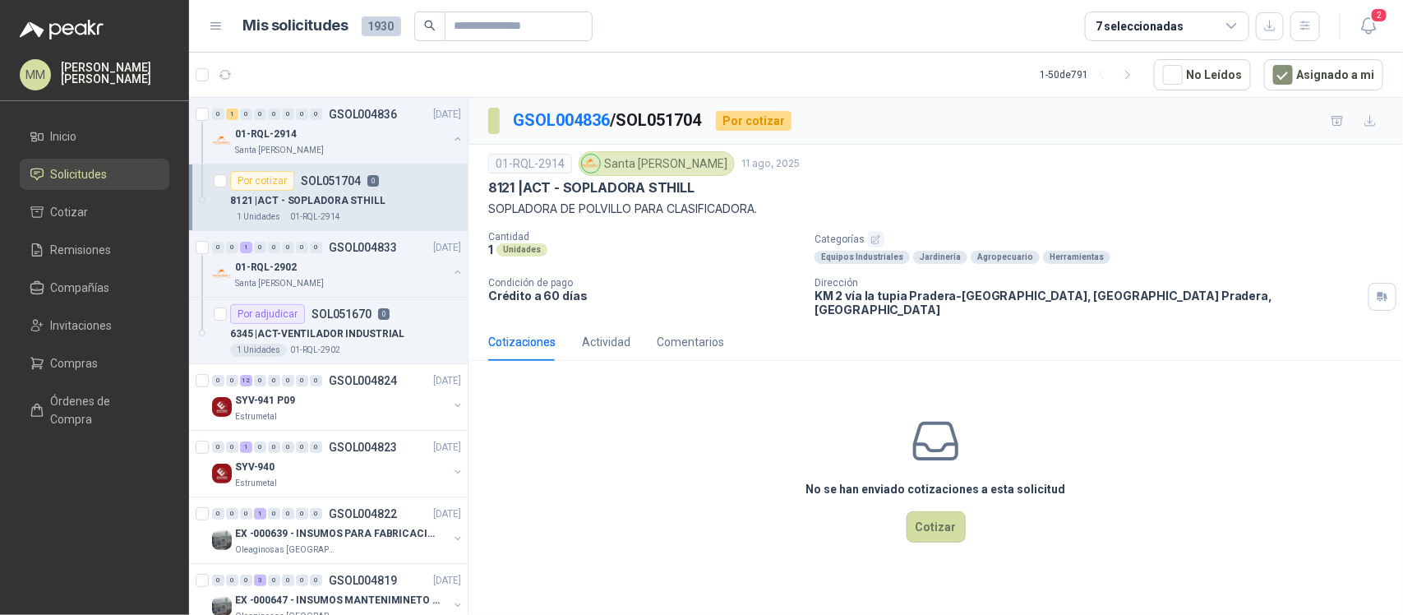
click at [1078, 210] on p "SOPLADORA DE POLVILLO PARA CLASIFICADORA." at bounding box center [935, 209] width 895 height 18
click at [1071, 193] on div "8121 | ACT - SOPLADORA STHILL" at bounding box center [935, 187] width 895 height 17
click at [1059, 203] on p "SOPLADORA DE POLVILLO PARA CLASIFICADORA." at bounding box center [935, 209] width 895 height 18
click at [220, 62] on button "button" at bounding box center [225, 75] width 26 height 26
click at [1371, 25] on icon "button" at bounding box center [1369, 26] width 21 height 21
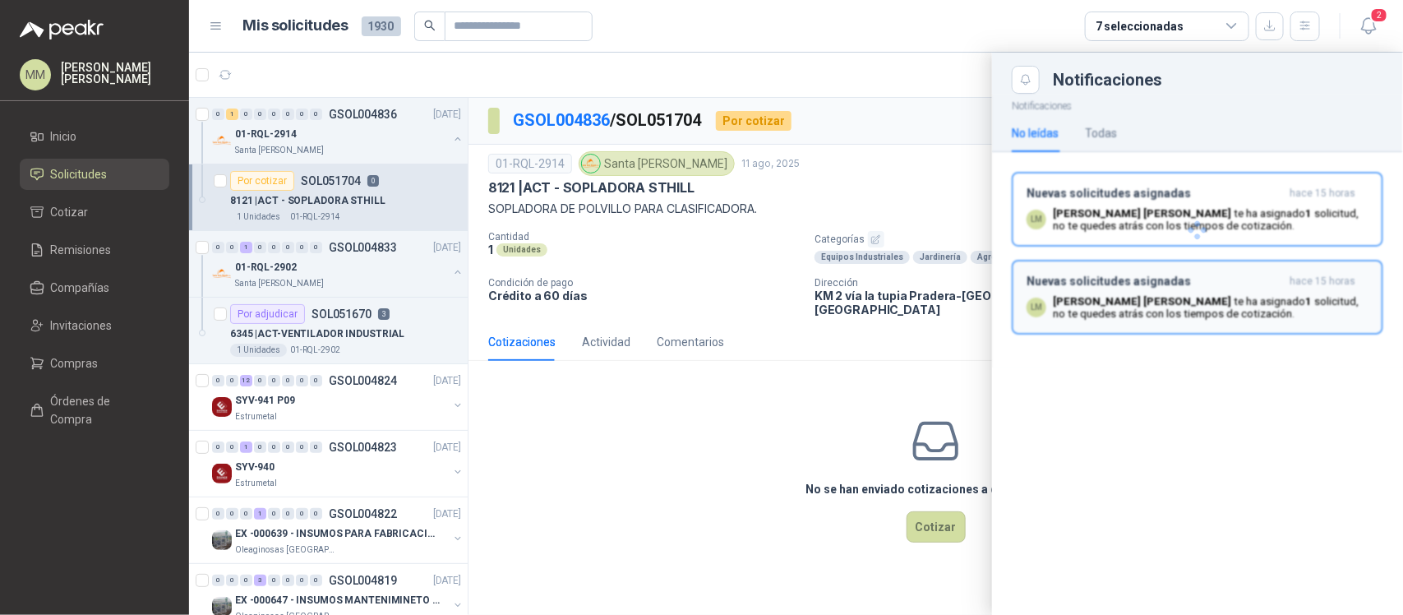
click at [1180, 288] on h3 "Nuevas solicitudes asignadas" at bounding box center [1155, 282] width 256 height 14
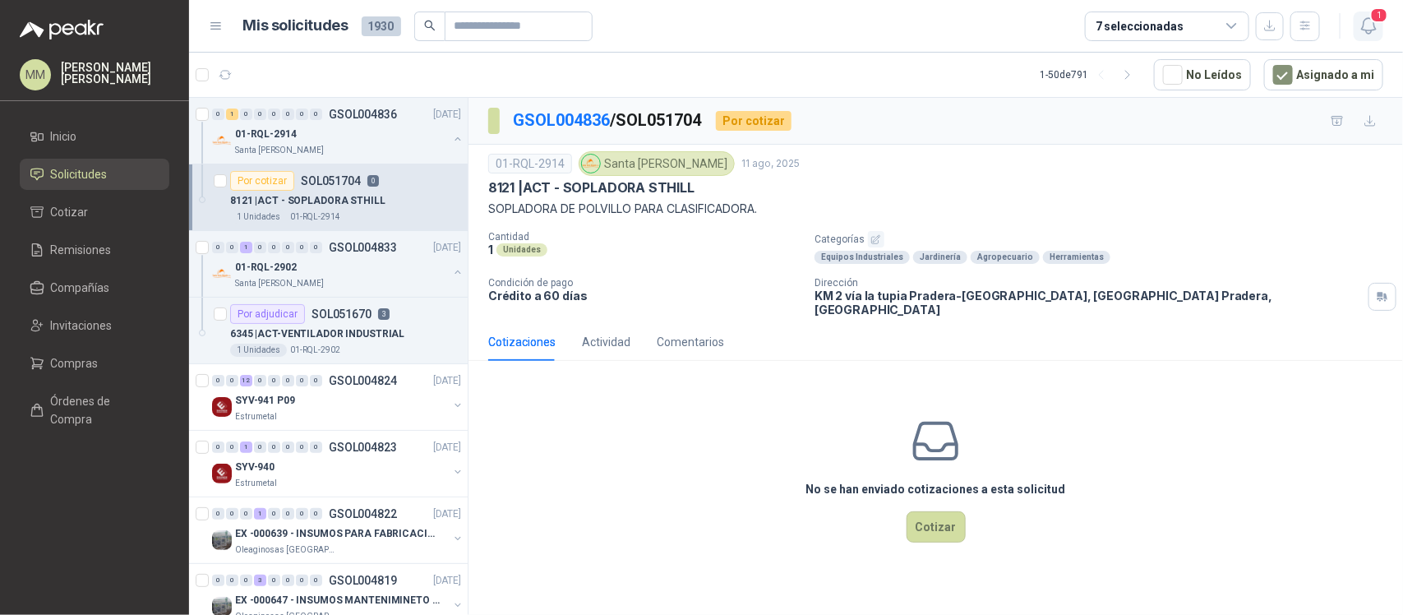
click at [1370, 31] on icon "button" at bounding box center [1369, 26] width 21 height 21
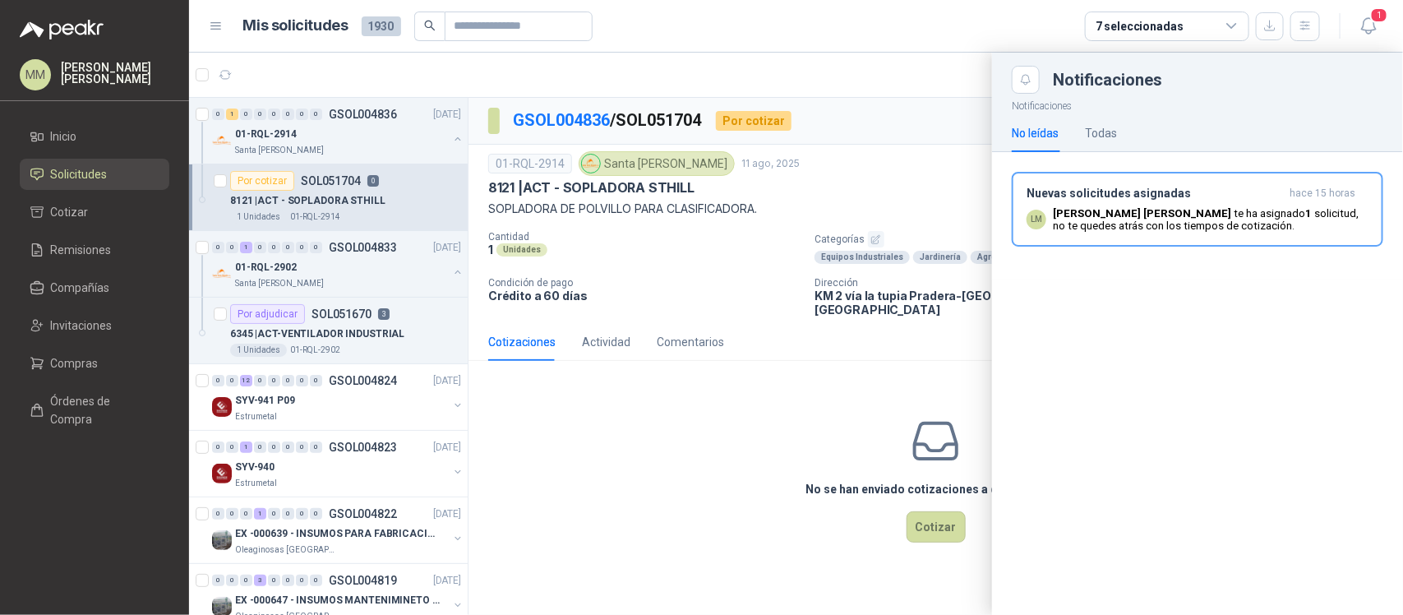
click at [1288, 224] on p "Luis Miguel Martinez te ha asignado 1 solicitud , no te quedes atrás con los ti…" at bounding box center [1211, 219] width 316 height 25
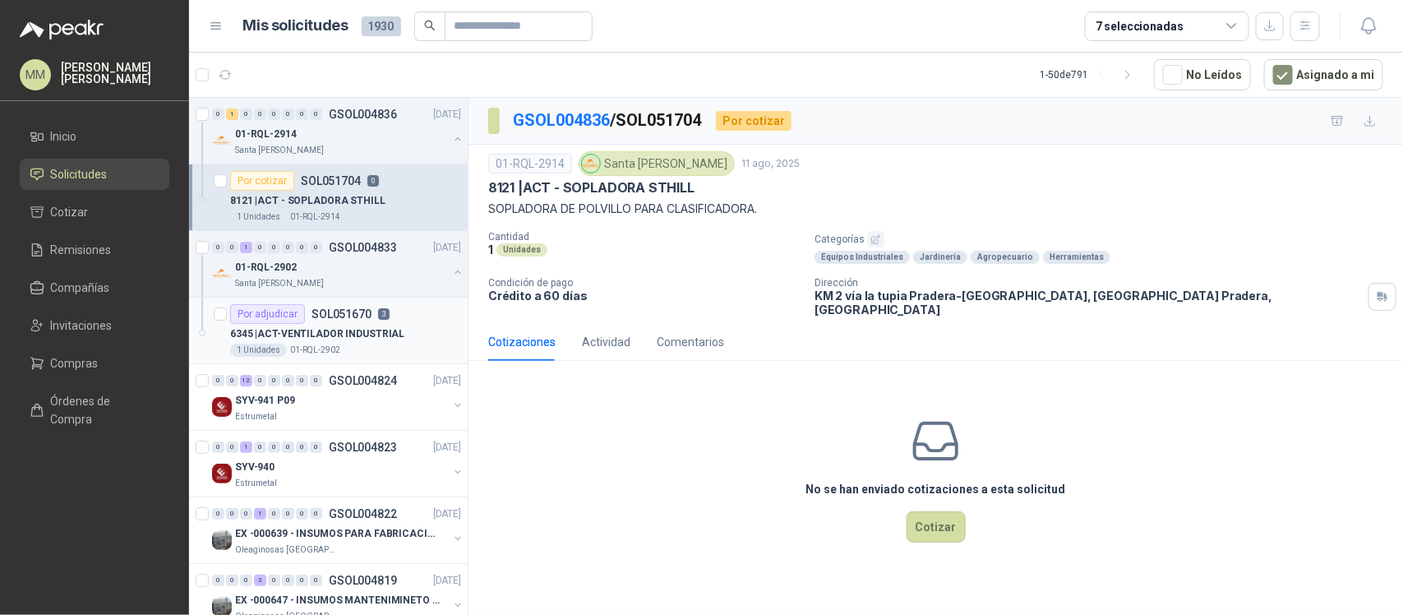
click at [432, 335] on div "6345 | ACT-VENTILADOR INDUSTRIAL" at bounding box center [345, 334] width 231 height 20
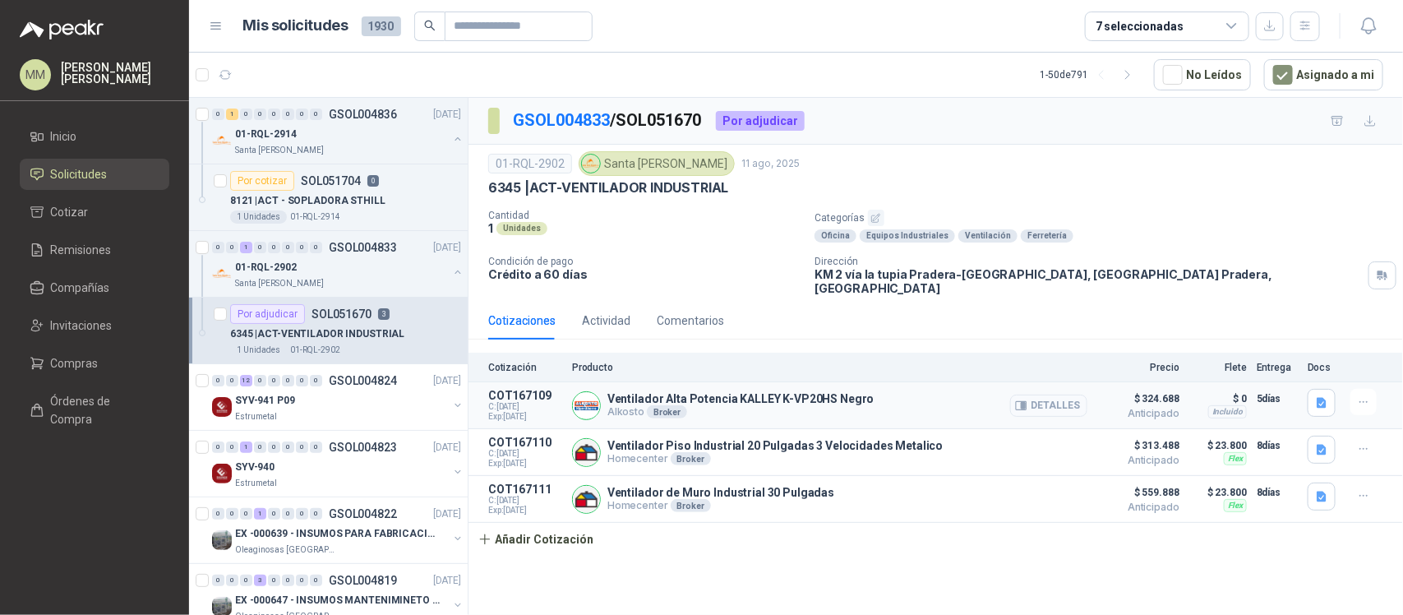
click at [1032, 395] on button "Detalles" at bounding box center [1048, 406] width 77 height 22
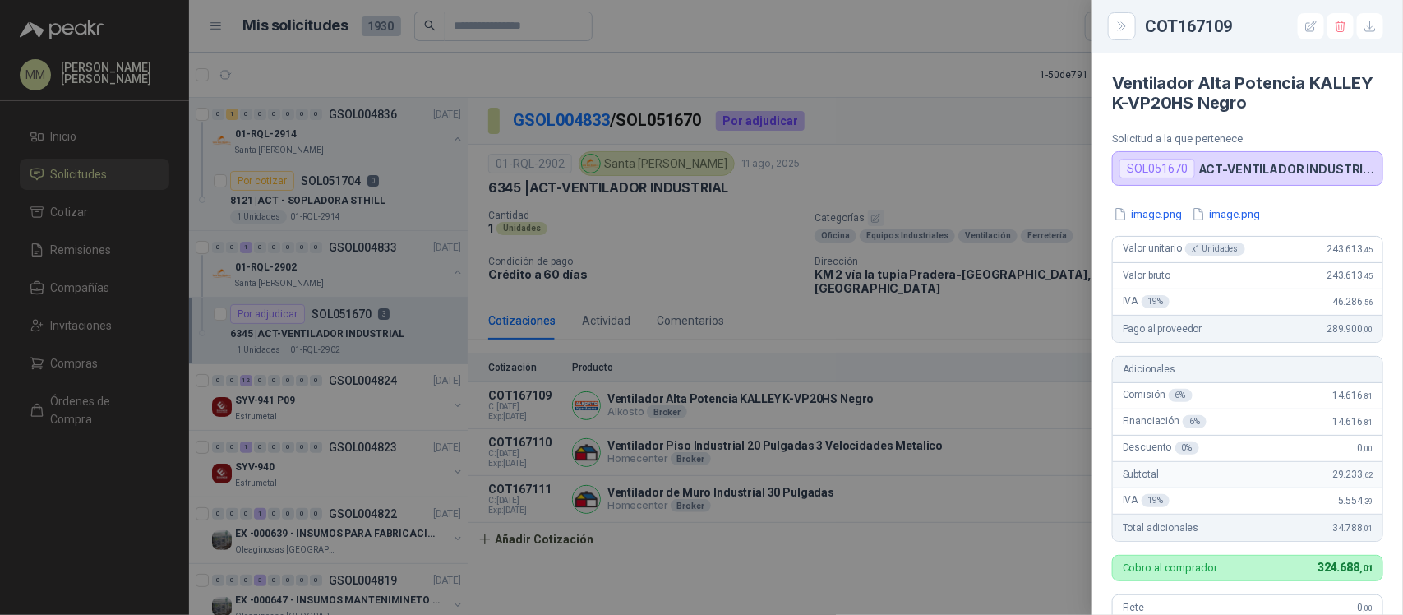
click at [976, 153] on div at bounding box center [701, 307] width 1403 height 615
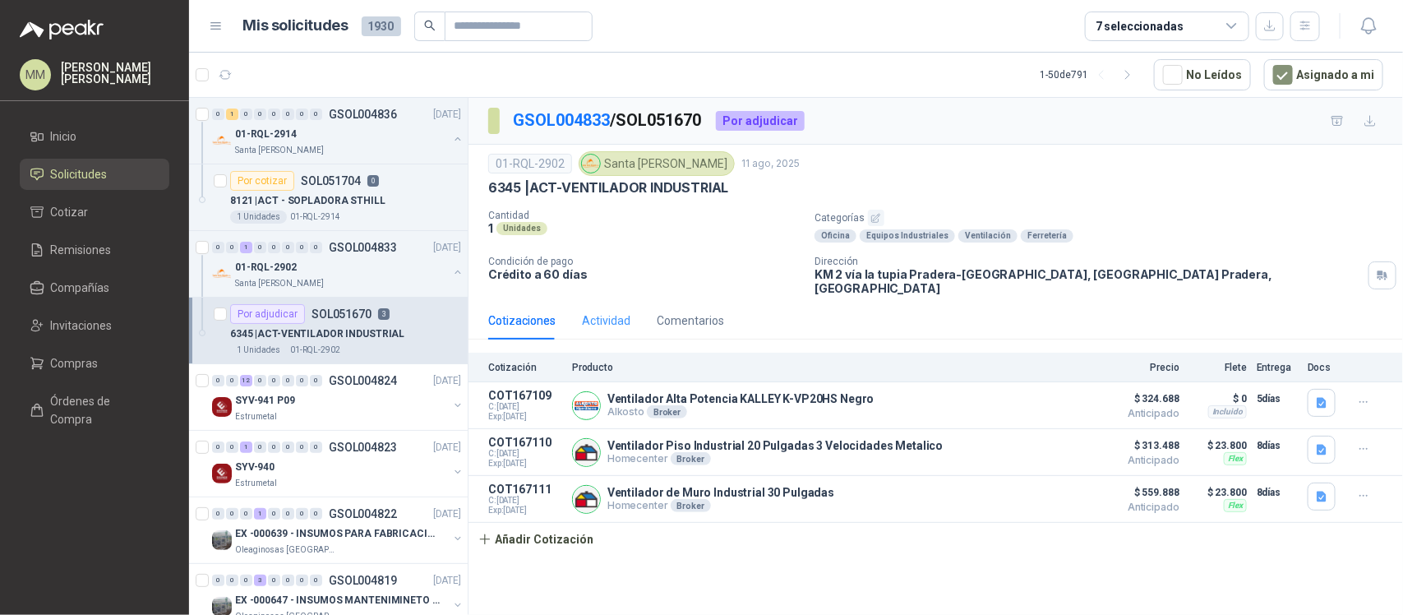
click at [593, 321] on div "Actividad" at bounding box center [606, 321] width 48 height 38
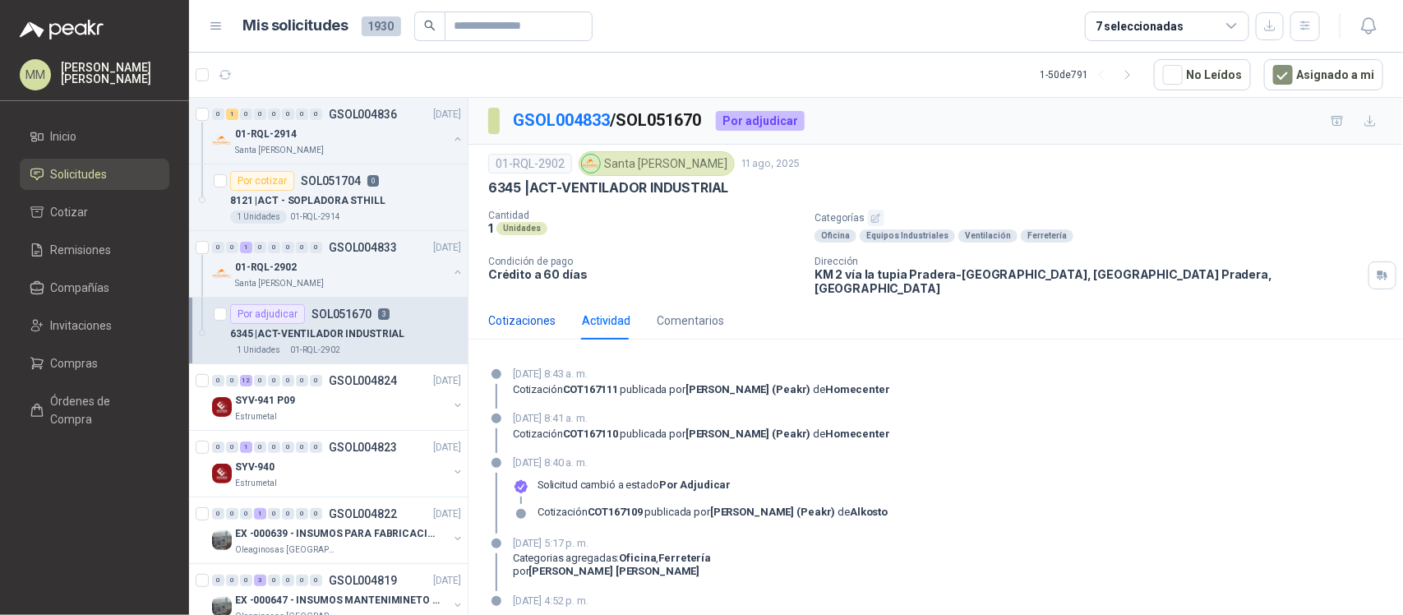
click at [532, 315] on div "Cotizaciones" at bounding box center [521, 321] width 67 height 18
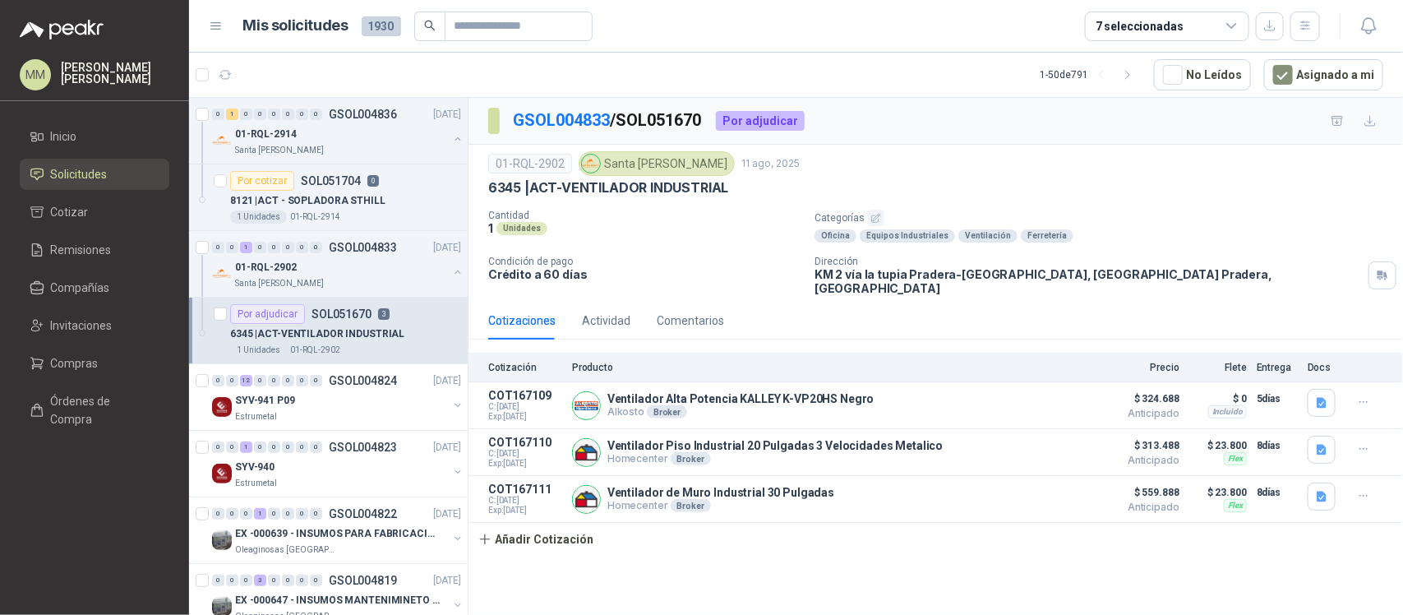
click at [1066, 146] on div "01-RQL-2902 Santa Anita Napoles 11 ago, 2025 6345 | ACT-VENTILADOR INDUSTRIAL C…" at bounding box center [935, 223] width 935 height 157
click at [395, 204] on div "8121 | ACT - SOPLADORA STHILL" at bounding box center [345, 201] width 231 height 20
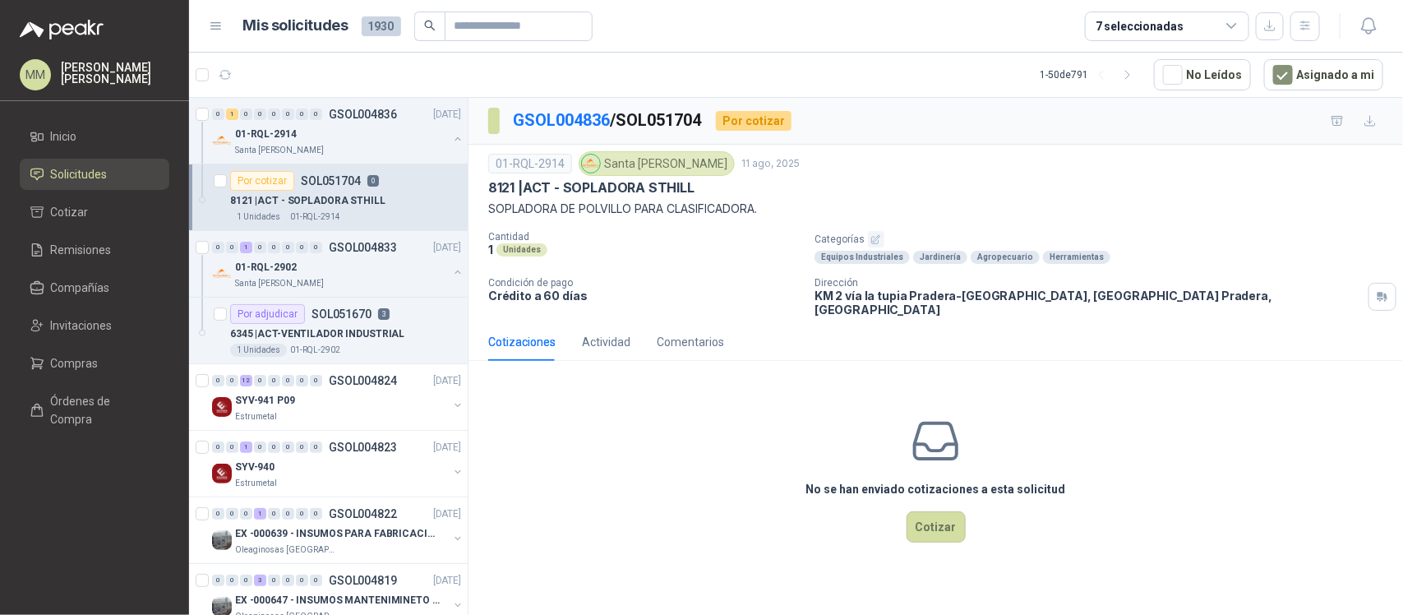
click at [995, 167] on div "01-RQL-2914 Santa Anita Napoles 11 ago, 2025" at bounding box center [935, 163] width 895 height 25
click at [992, 215] on p "SOPLADORA DE POLVILLO PARA CLASIFICADORA." at bounding box center [935, 209] width 895 height 18
click at [1060, 176] on div "01-RQL-2914 Santa Anita Napoles 11 ago, 2025" at bounding box center [935, 163] width 895 height 25
click at [1008, 196] on div "8121 | ACT - SOPLADORA STHILL" at bounding box center [935, 187] width 895 height 17
click at [1308, 74] on button "Asignado a mi" at bounding box center [1323, 74] width 119 height 31
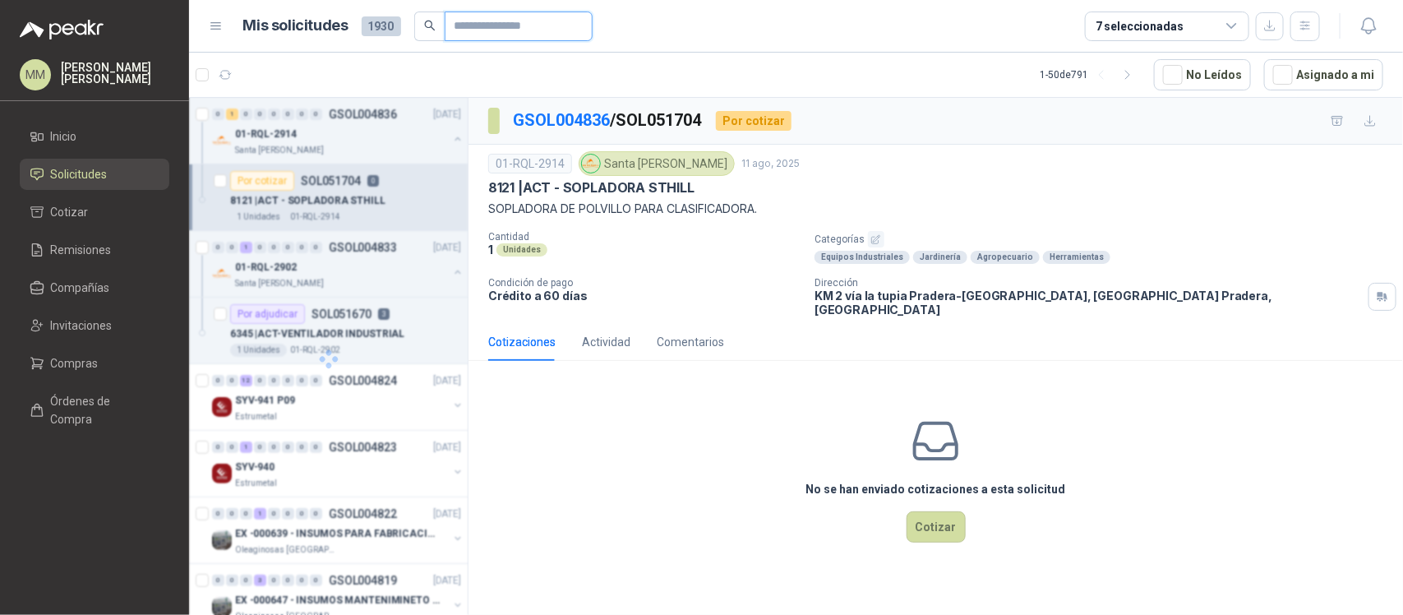
drag, startPoint x: 474, startPoint y: 27, endPoint x: 491, endPoint y: 26, distance: 16.5
click at [474, 27] on input "text" at bounding box center [512, 26] width 115 height 28
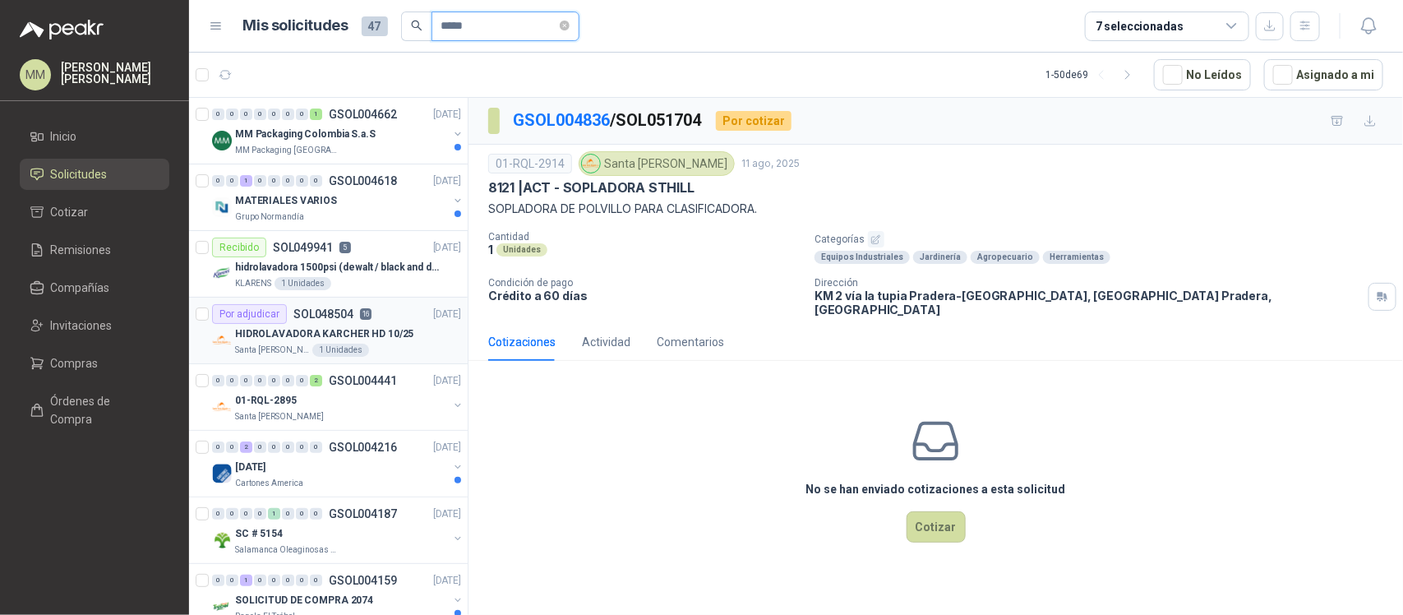
type input "*****"
click at [408, 335] on div "HIDROLAVADORA KARCHER HD 10/25" at bounding box center [348, 334] width 226 height 20
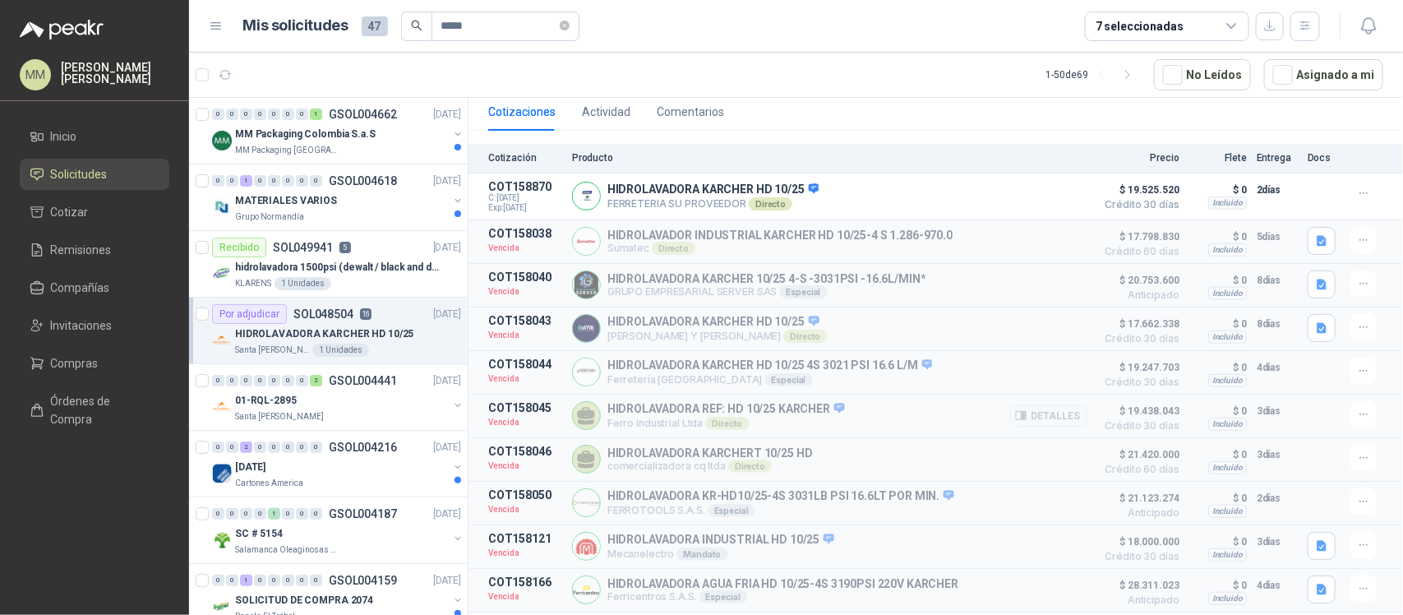
scroll to position [308, 0]
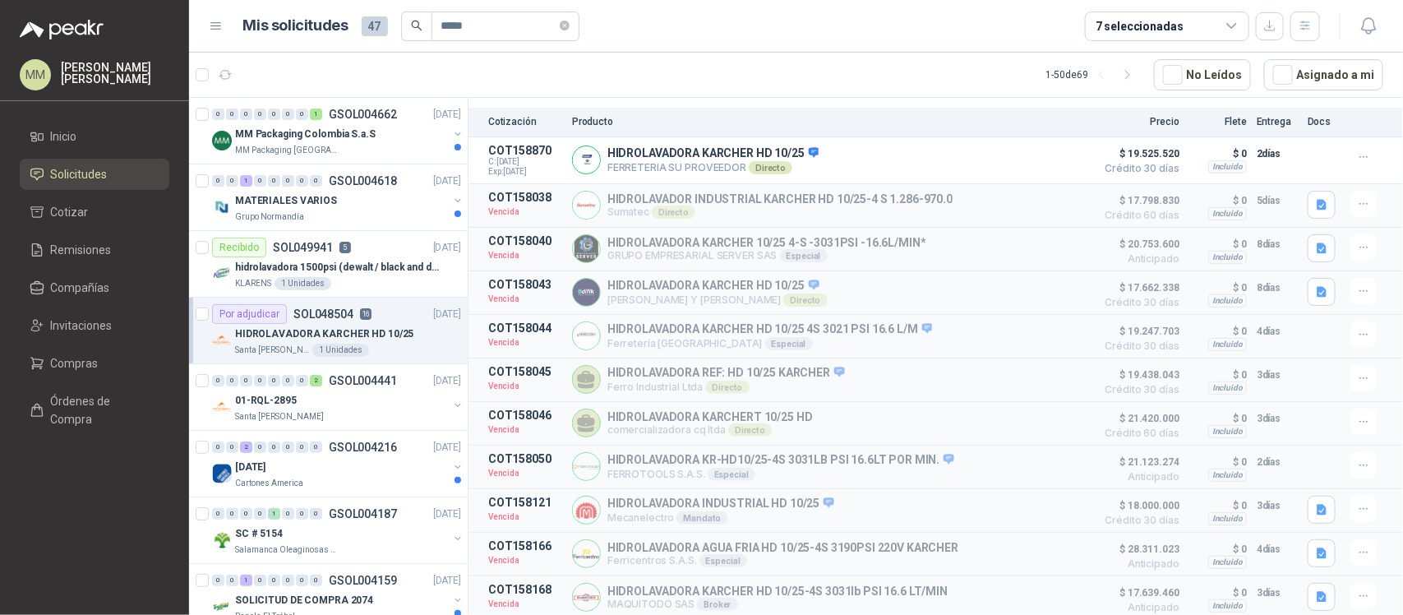
click at [970, 50] on header "Mis solicitudes 47 ***** 7 seleccionadas" at bounding box center [796, 26] width 1214 height 53
drag, startPoint x: 988, startPoint y: 74, endPoint x: 974, endPoint y: 75, distance: 14.0
click at [988, 74] on article "1 - 50 de 69 No Leídos Asignado a mi" at bounding box center [796, 75] width 1214 height 44
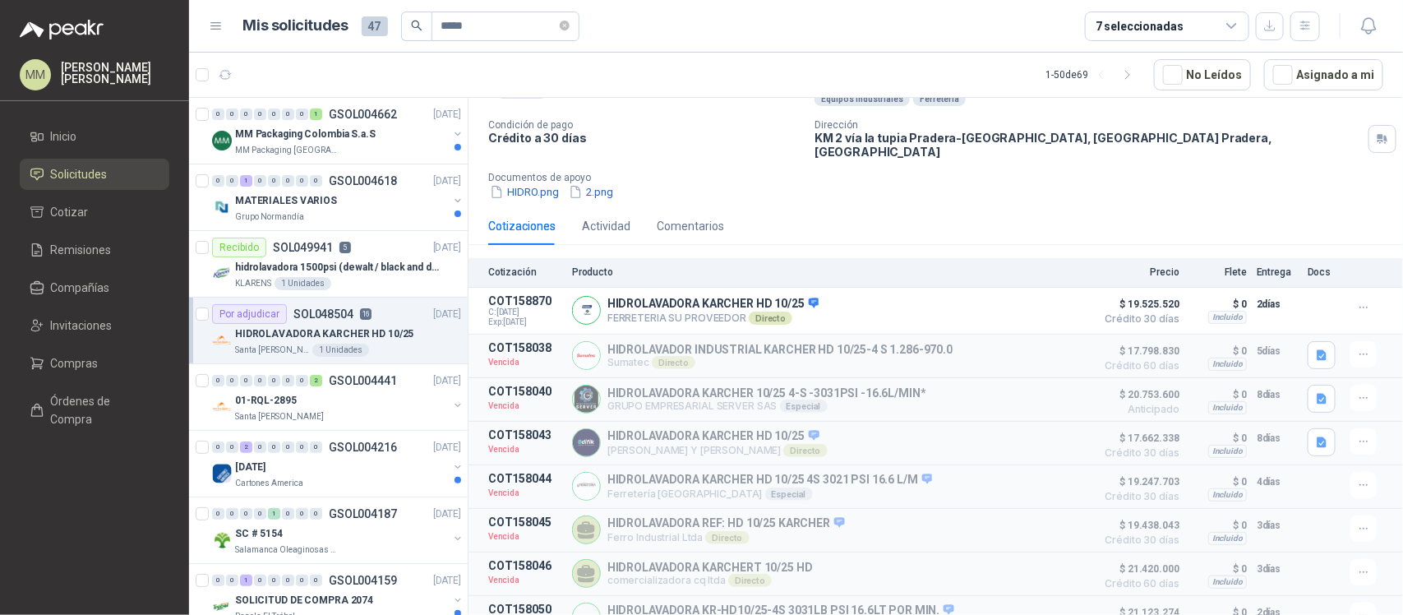
scroll to position [0, 0]
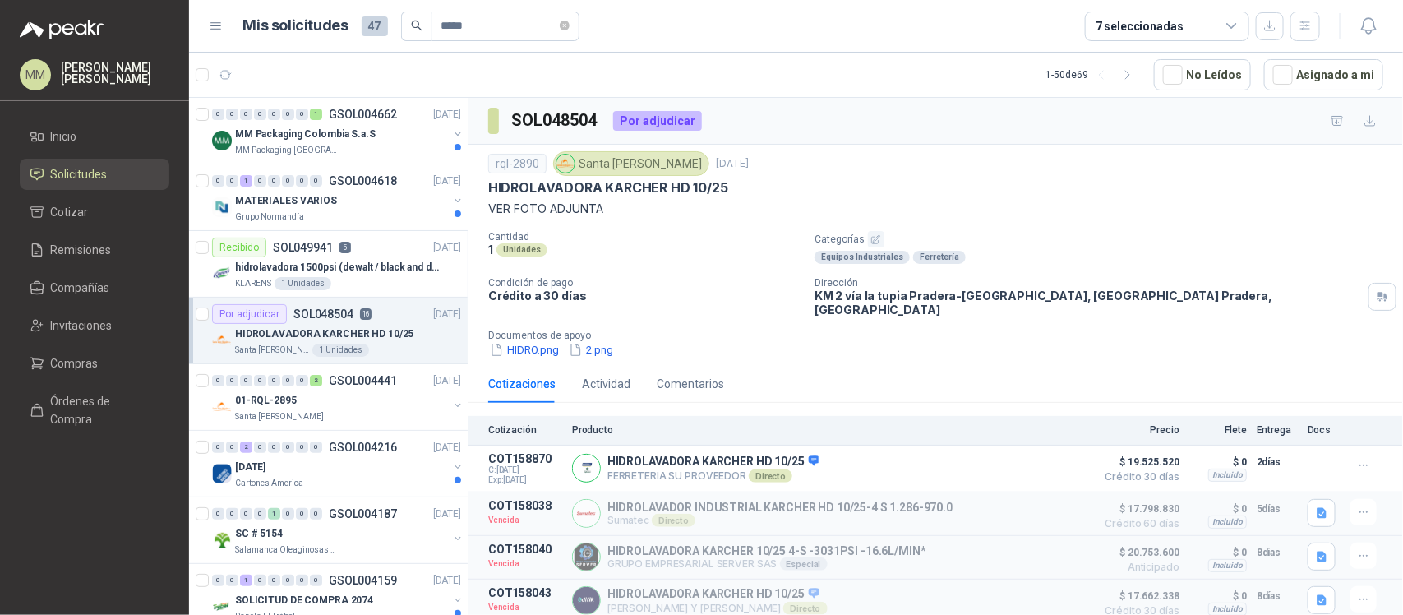
click at [556, 118] on h3 "SOL048504" at bounding box center [556, 120] width 88 height 25
copy h3 "SOL048504"
click at [971, 257] on div "Equipos Industriales Ferretería" at bounding box center [1106, 257] width 582 height 13
click at [1066, 251] on div "Categorías Equipos Industriales Ferretería" at bounding box center [1106, 247] width 582 height 33
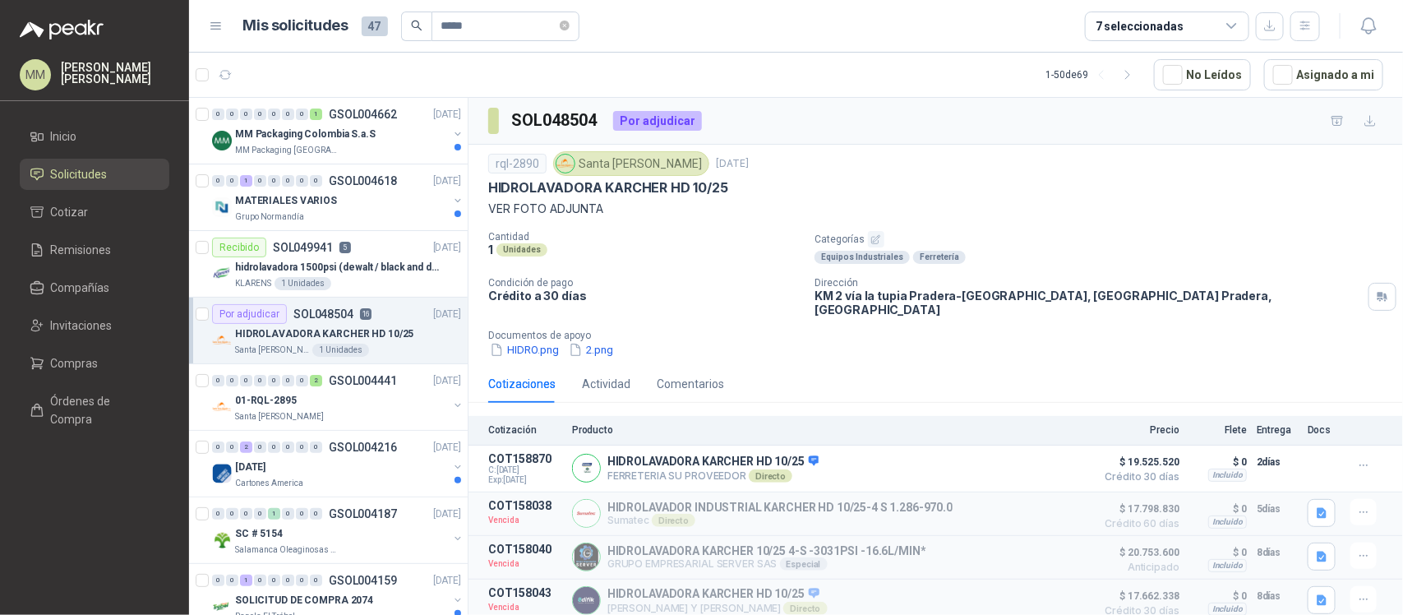
click at [987, 198] on div "rql-2890 Santa Anita Napoles 11 jul, 2025 HIDROLAVADORA KARCHER HD 10/25 VER FO…" at bounding box center [935, 184] width 895 height 67
click at [1327, 89] on button "Asignado a mi" at bounding box center [1323, 74] width 119 height 31
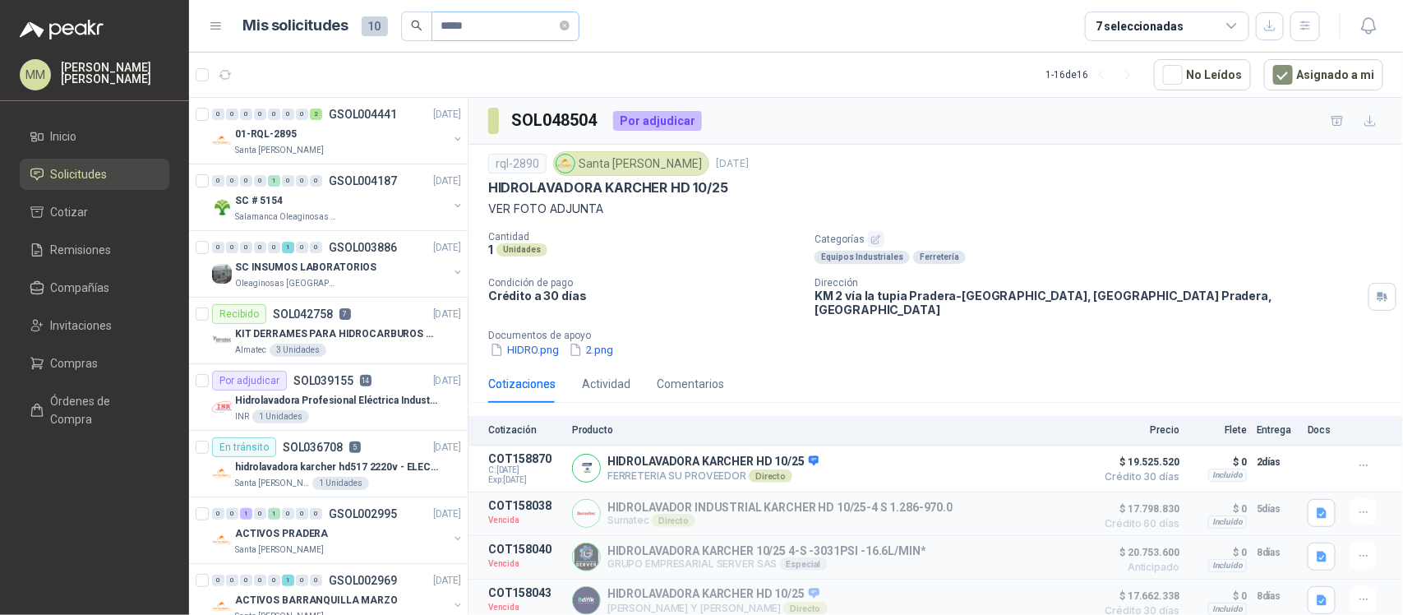
click at [575, 26] on span "*****" at bounding box center [506, 27] width 148 height 30
click at [570, 30] on icon "close-circle" at bounding box center [565, 26] width 10 height 10
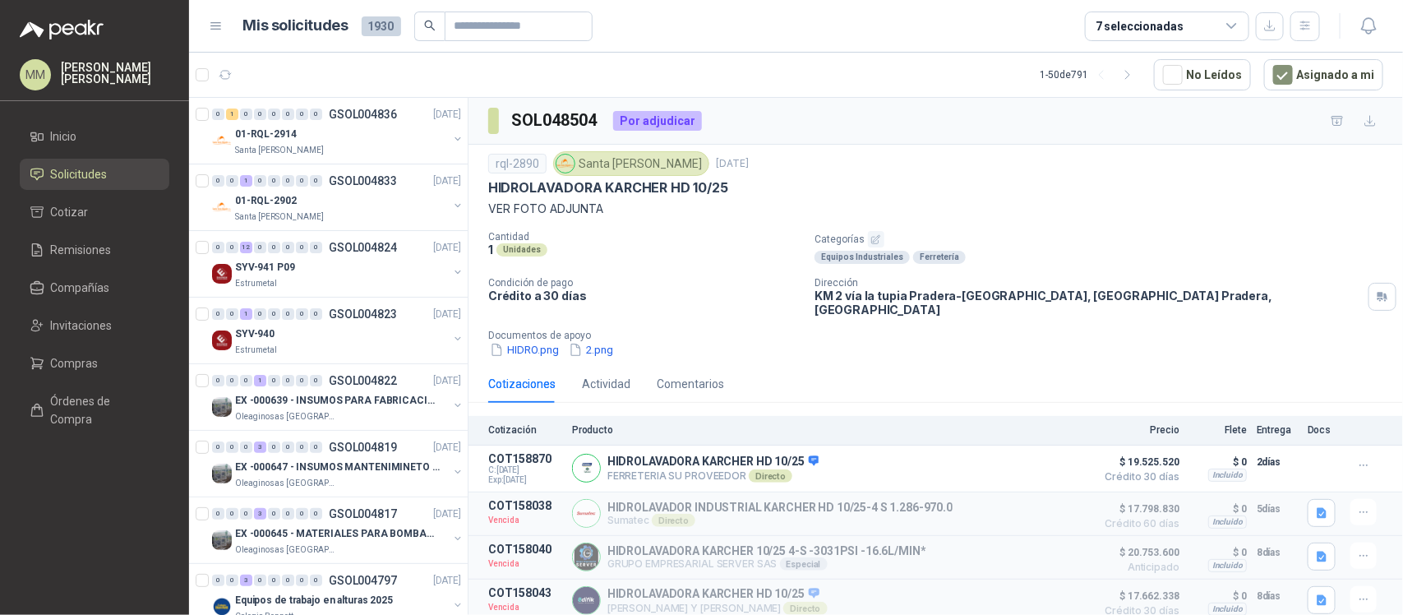
click at [1030, 233] on p "Categorías" at bounding box center [1106, 239] width 582 height 16
drag, startPoint x: 219, startPoint y: 70, endPoint x: 238, endPoint y: 76, distance: 19.8
click at [219, 70] on icon "button" at bounding box center [226, 75] width 14 height 14
click at [451, 137] on button "button" at bounding box center [457, 138] width 13 height 13
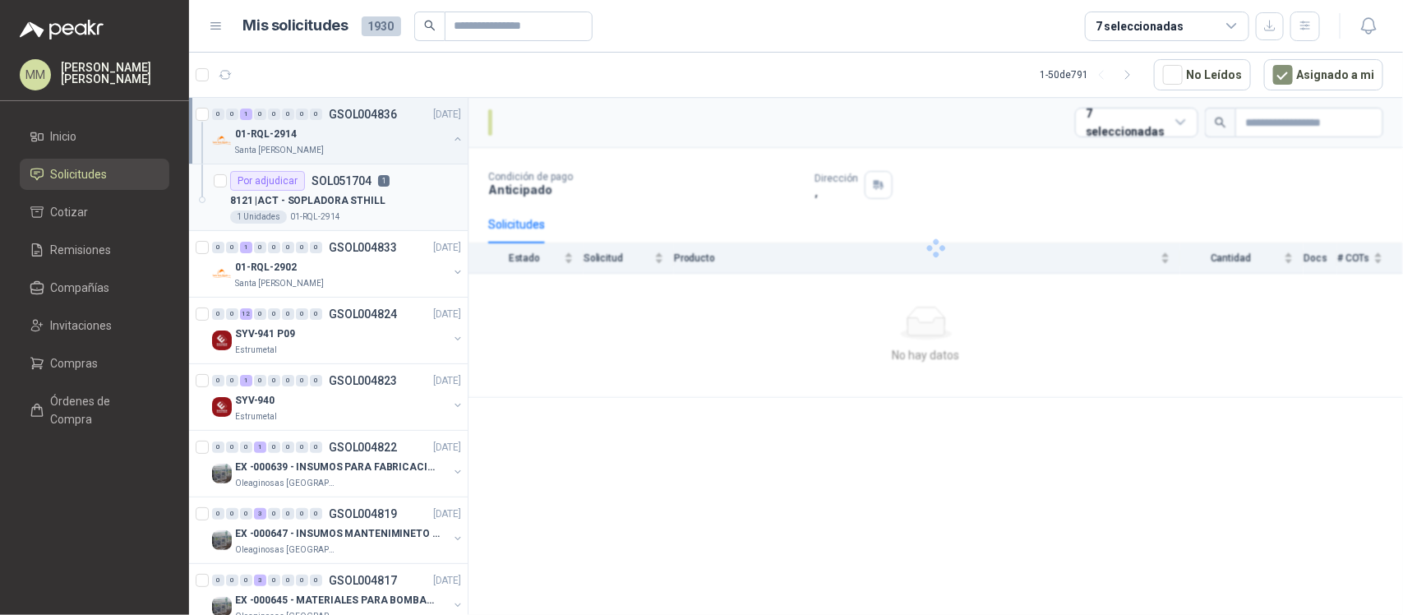
click at [415, 191] on div "8121 | ACT - SOPLADORA STHILL" at bounding box center [345, 201] width 231 height 20
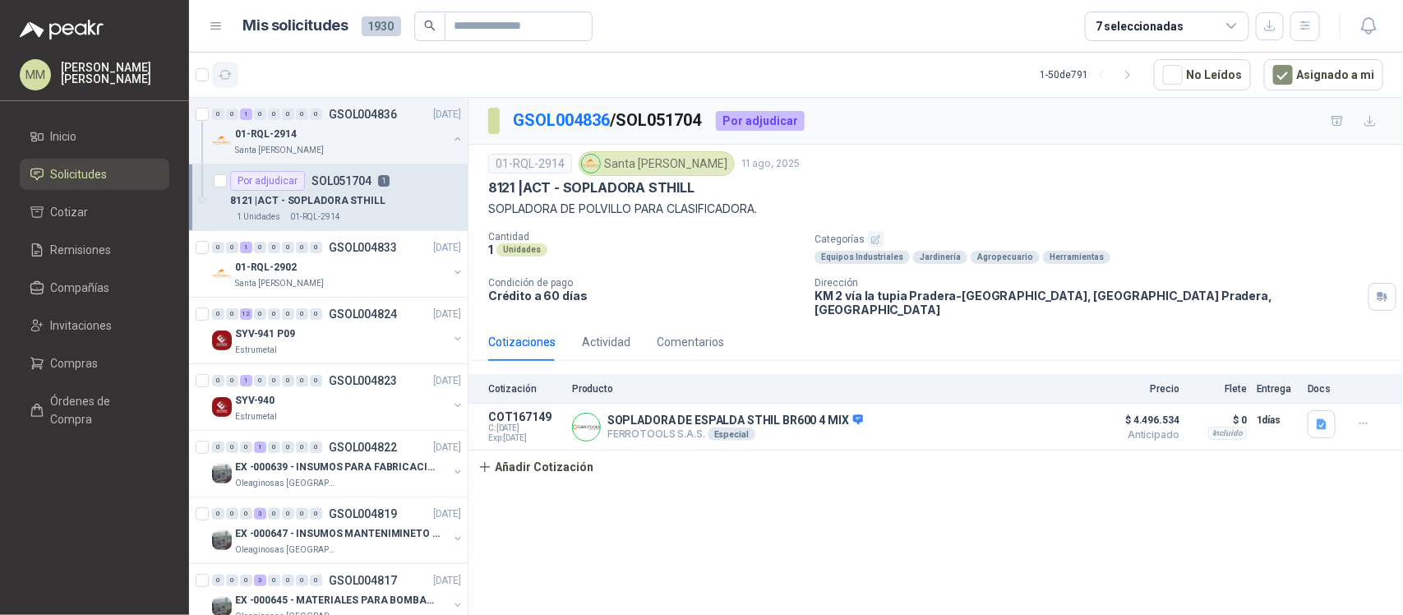
click at [228, 74] on icon "button" at bounding box center [225, 75] width 12 height 8
click at [451, 134] on button "button" at bounding box center [457, 138] width 13 height 13
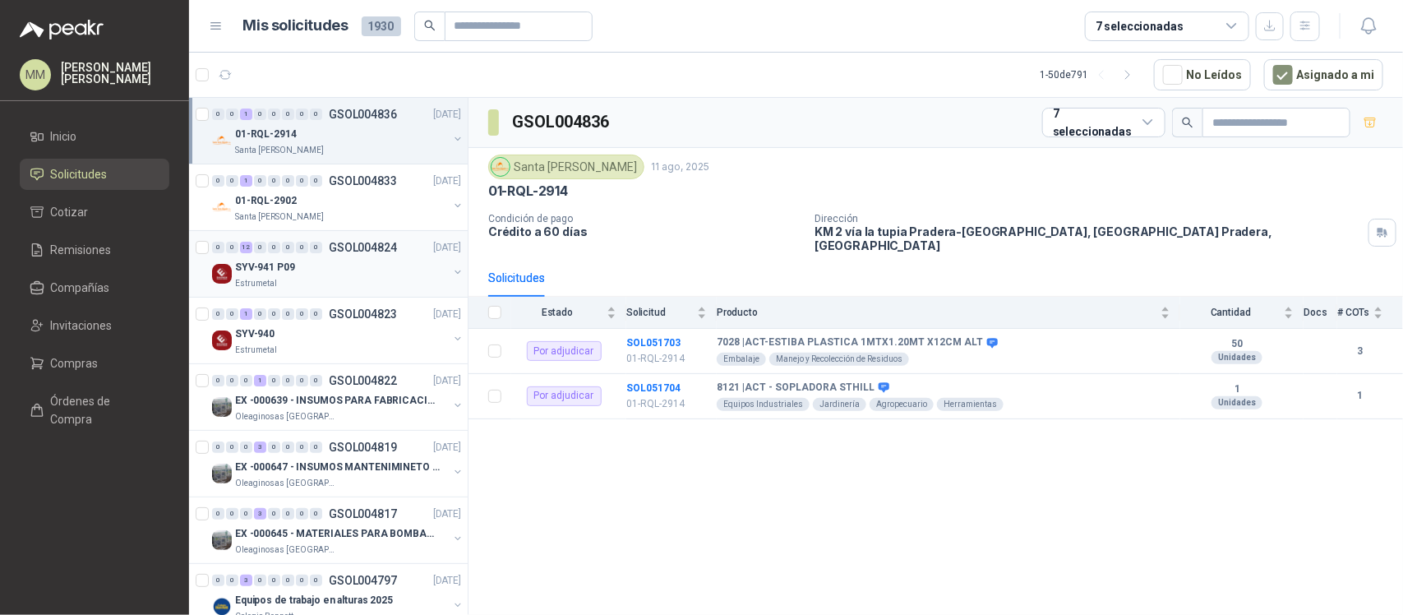
click at [451, 273] on button "button" at bounding box center [457, 271] width 13 height 13
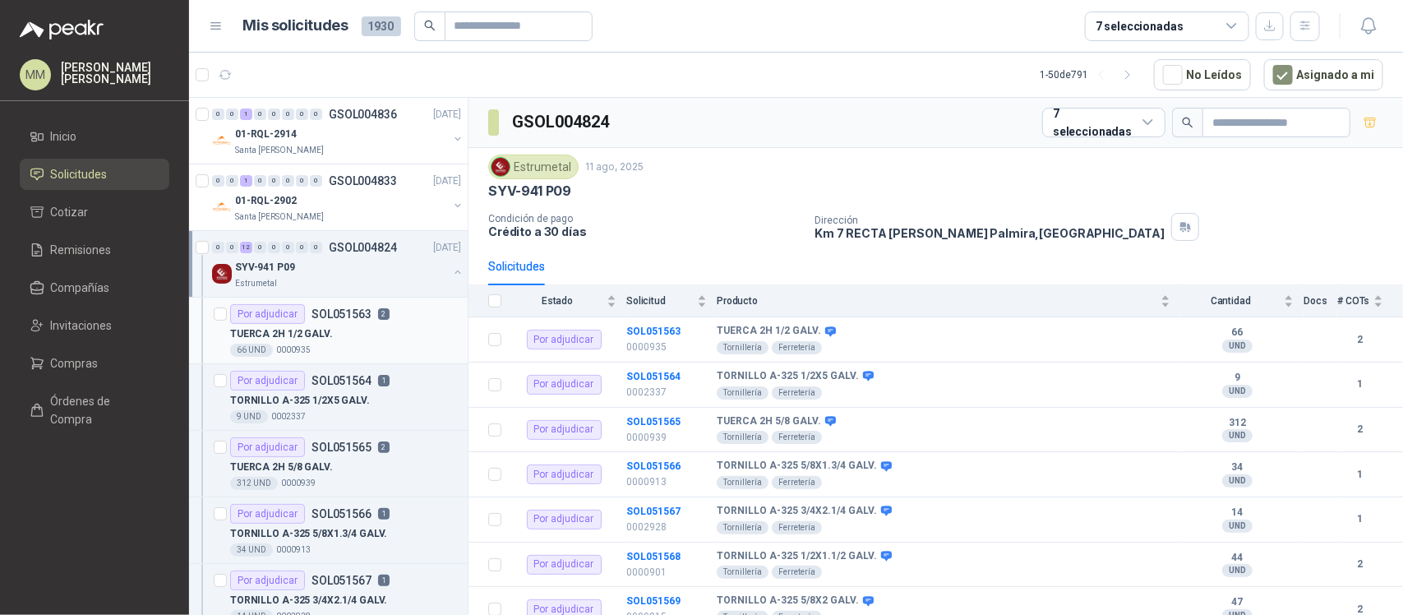
click at [437, 329] on div "TUERCA 2H 1/2 GALV." at bounding box center [345, 334] width 231 height 20
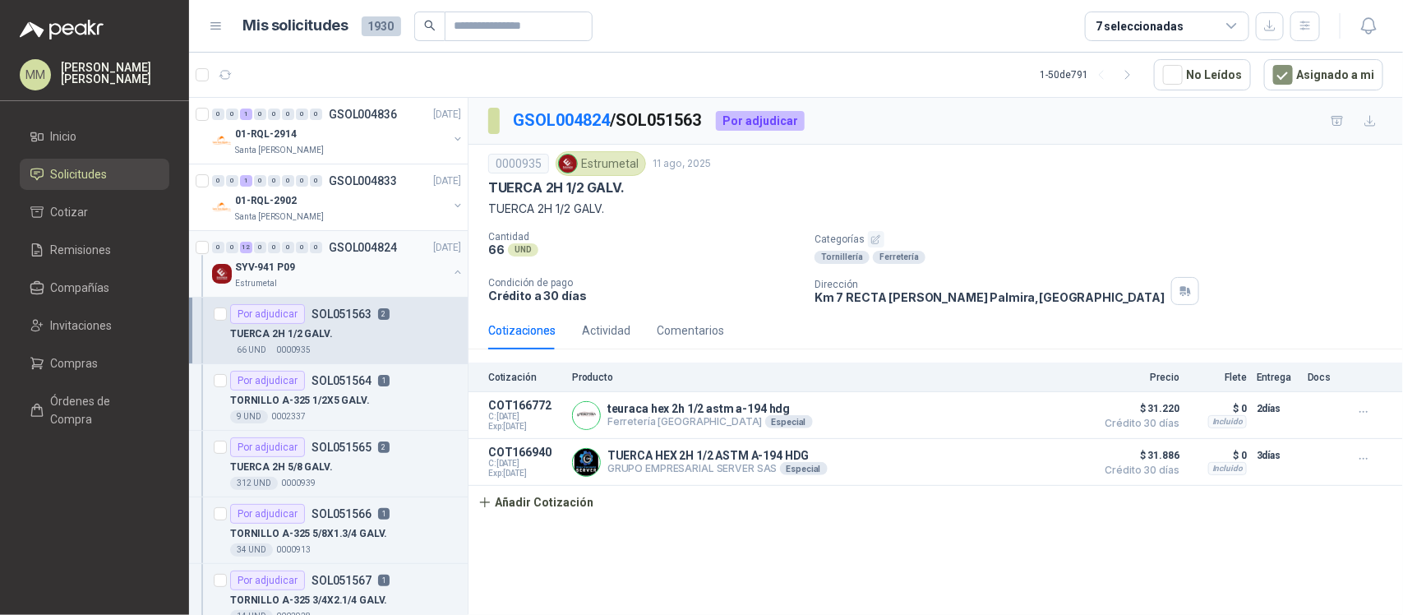
click at [451, 268] on button "button" at bounding box center [457, 271] width 13 height 13
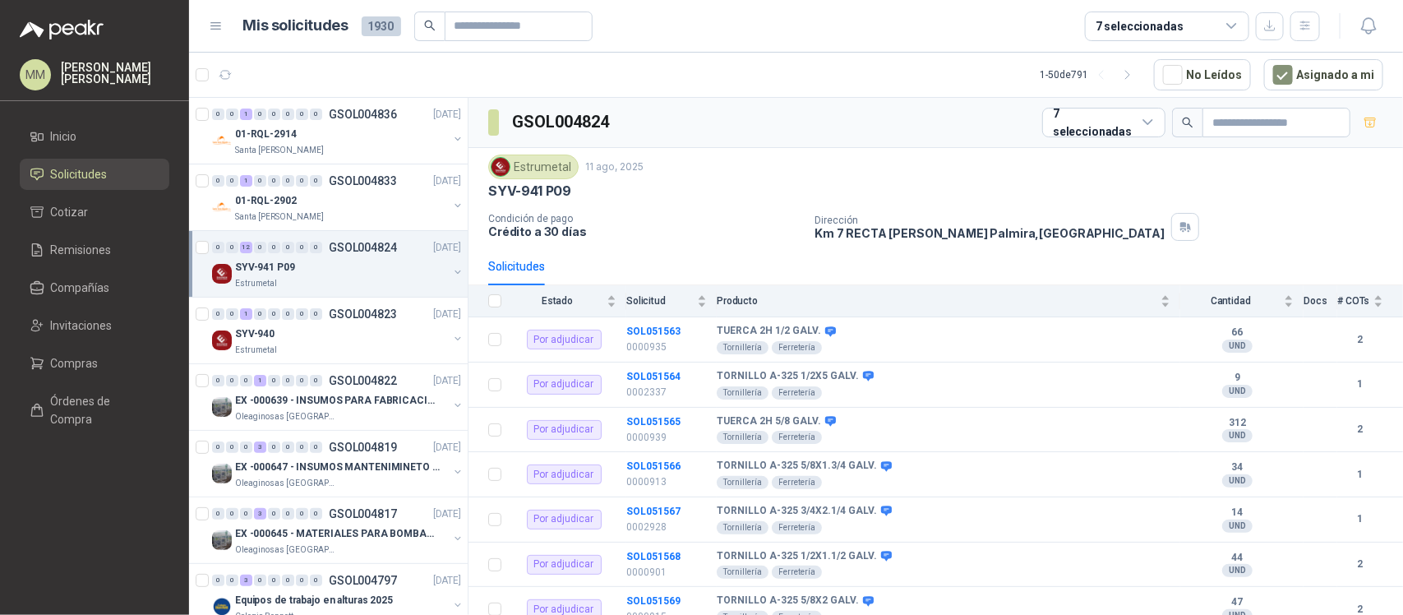
click at [812, 144] on div "GSOL004824 7 seleccionadas" at bounding box center [935, 123] width 935 height 50
click at [451, 408] on button "button" at bounding box center [457, 405] width 13 height 13
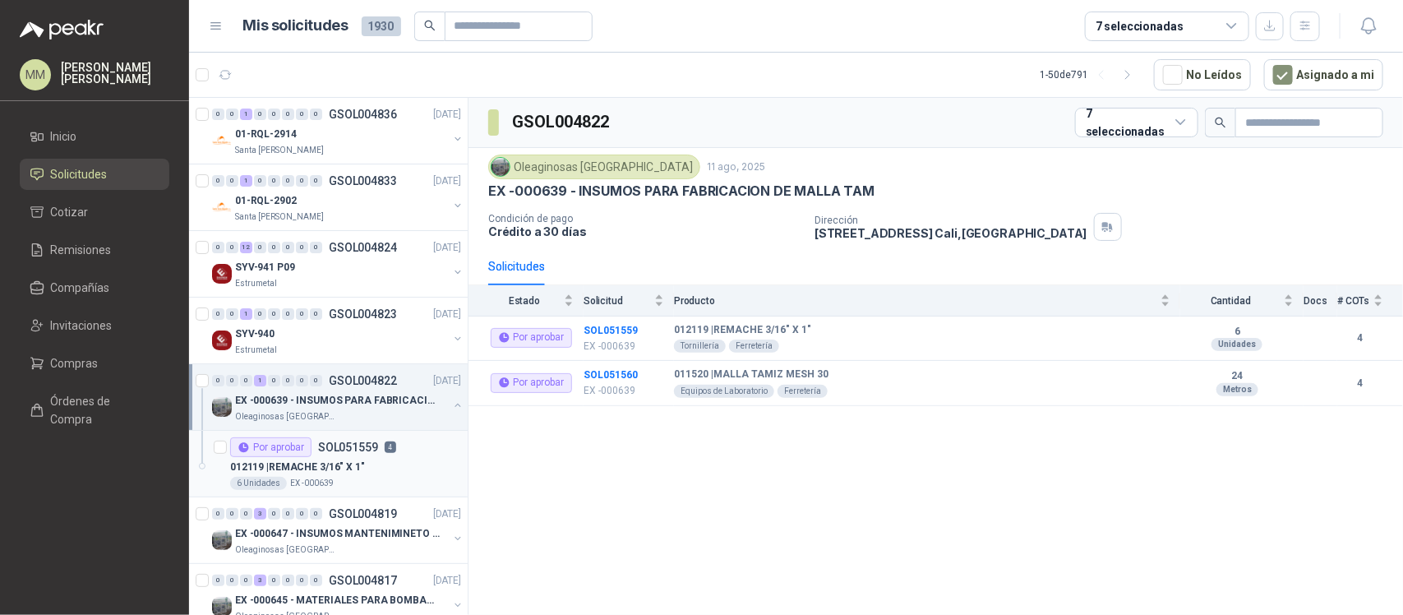
click at [388, 465] on div "012119 | REMACHE 3/16" X 1"" at bounding box center [345, 467] width 231 height 20
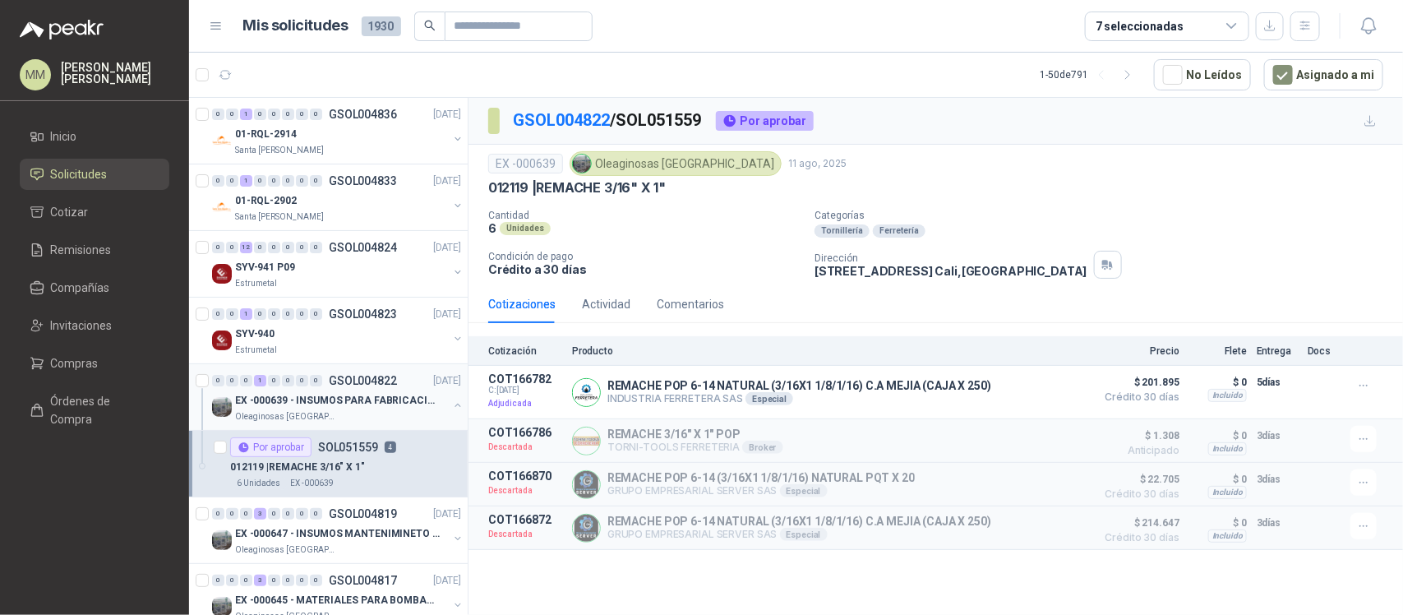
click at [451, 407] on button "button" at bounding box center [457, 405] width 13 height 13
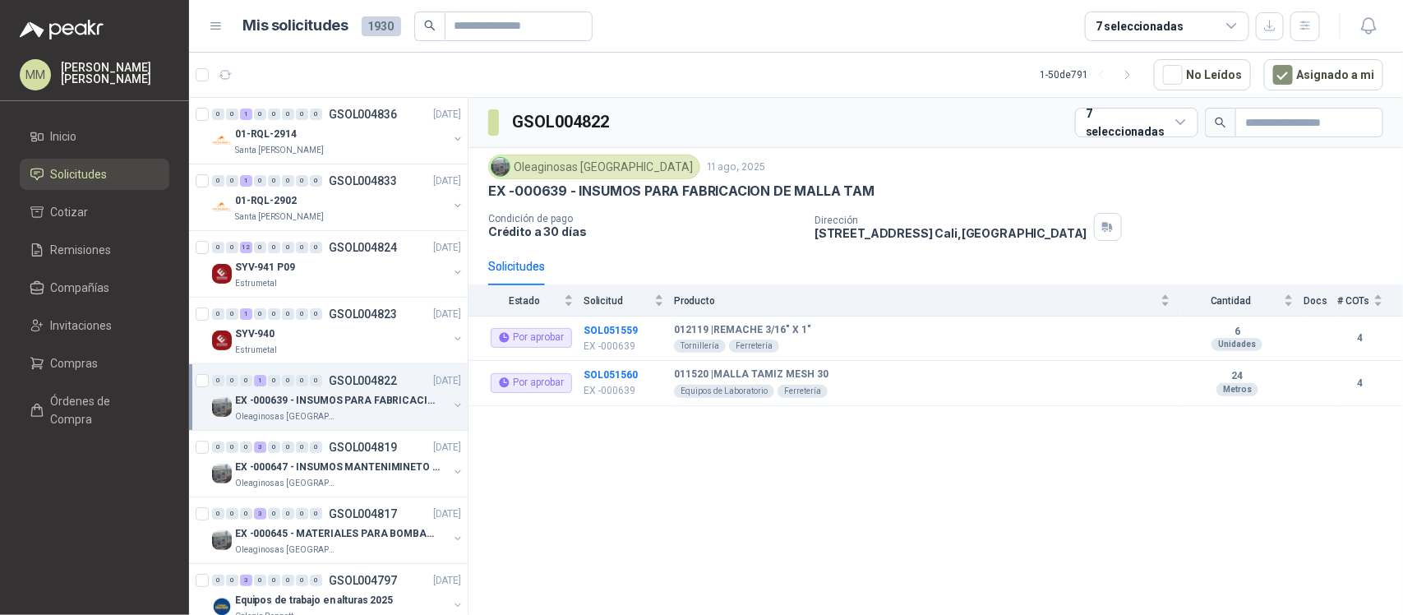
scroll to position [103, 0]
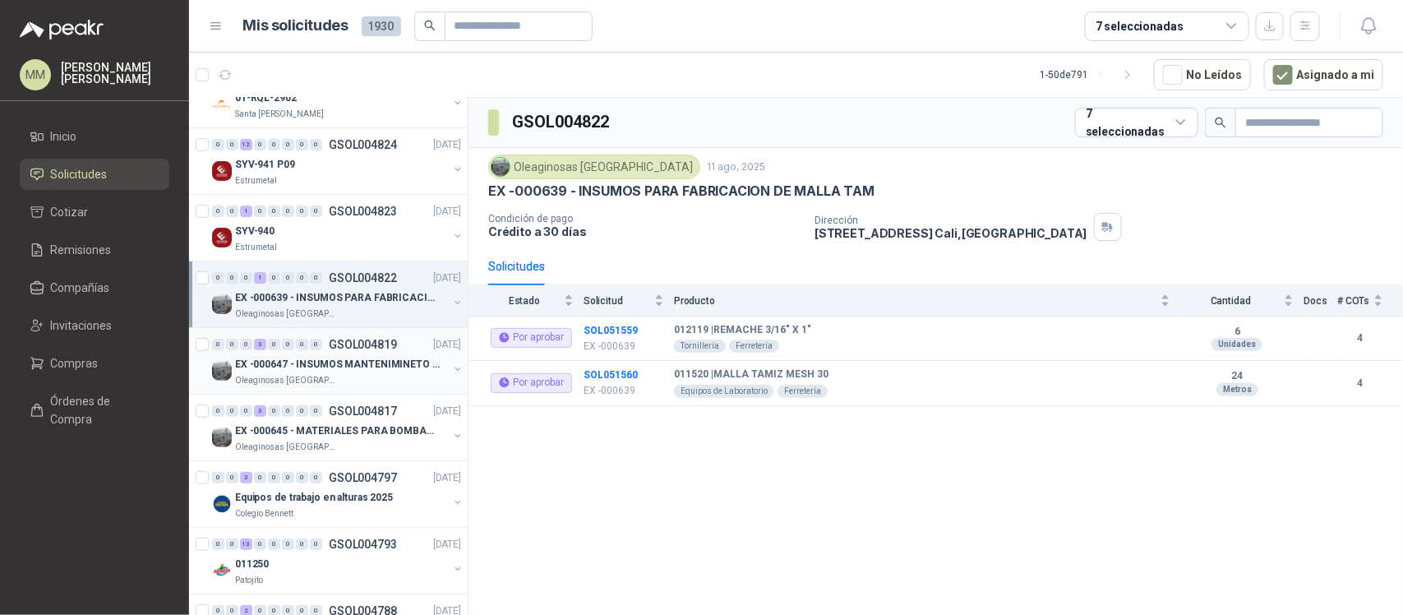
click at [451, 374] on button "button" at bounding box center [457, 368] width 13 height 13
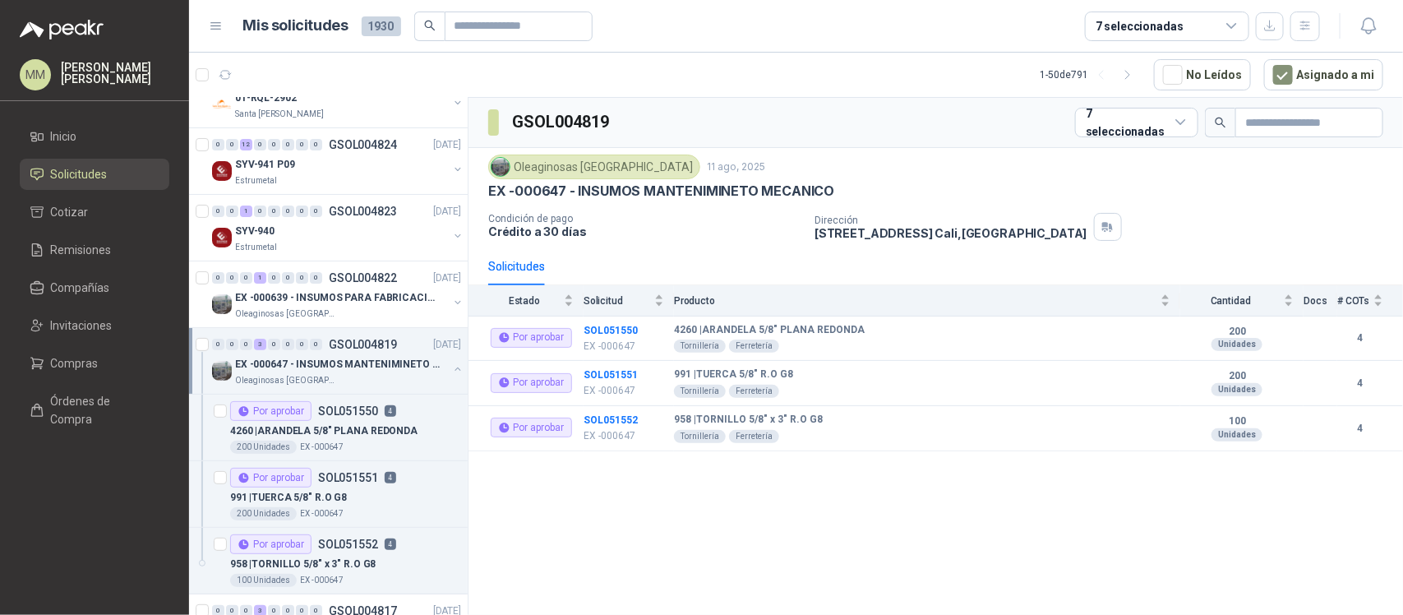
click at [451, 374] on button "button" at bounding box center [457, 368] width 13 height 13
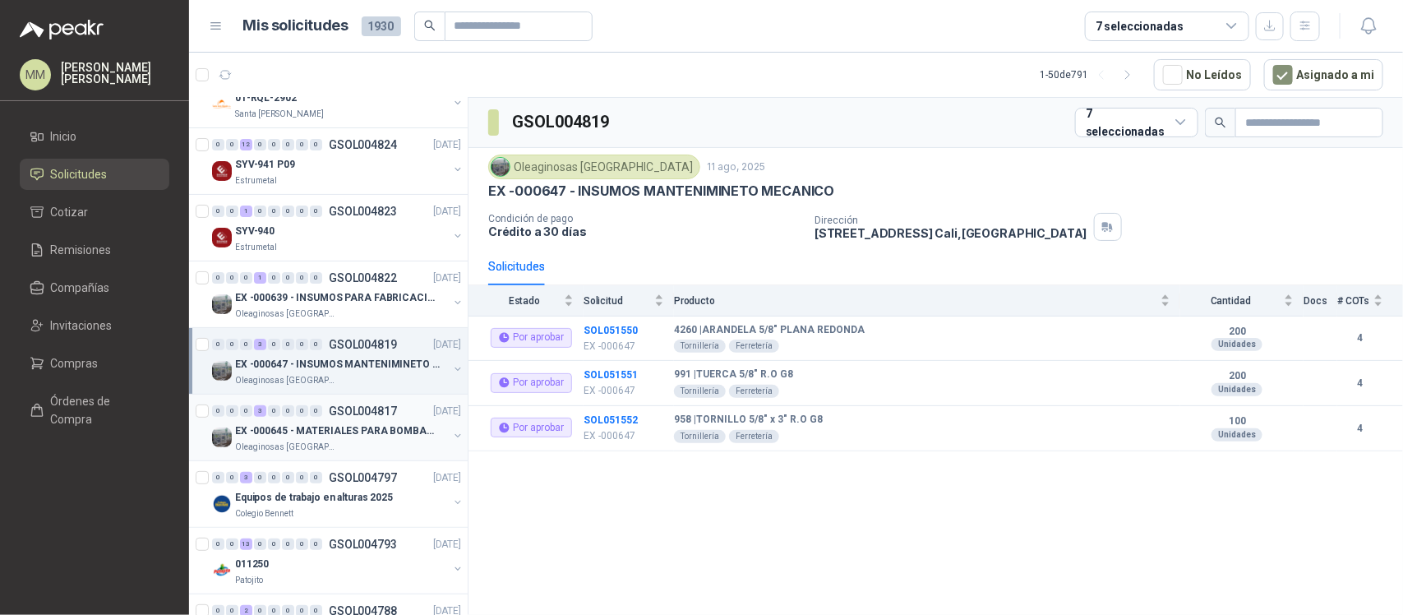
click at [451, 441] on button "button" at bounding box center [457, 435] width 13 height 13
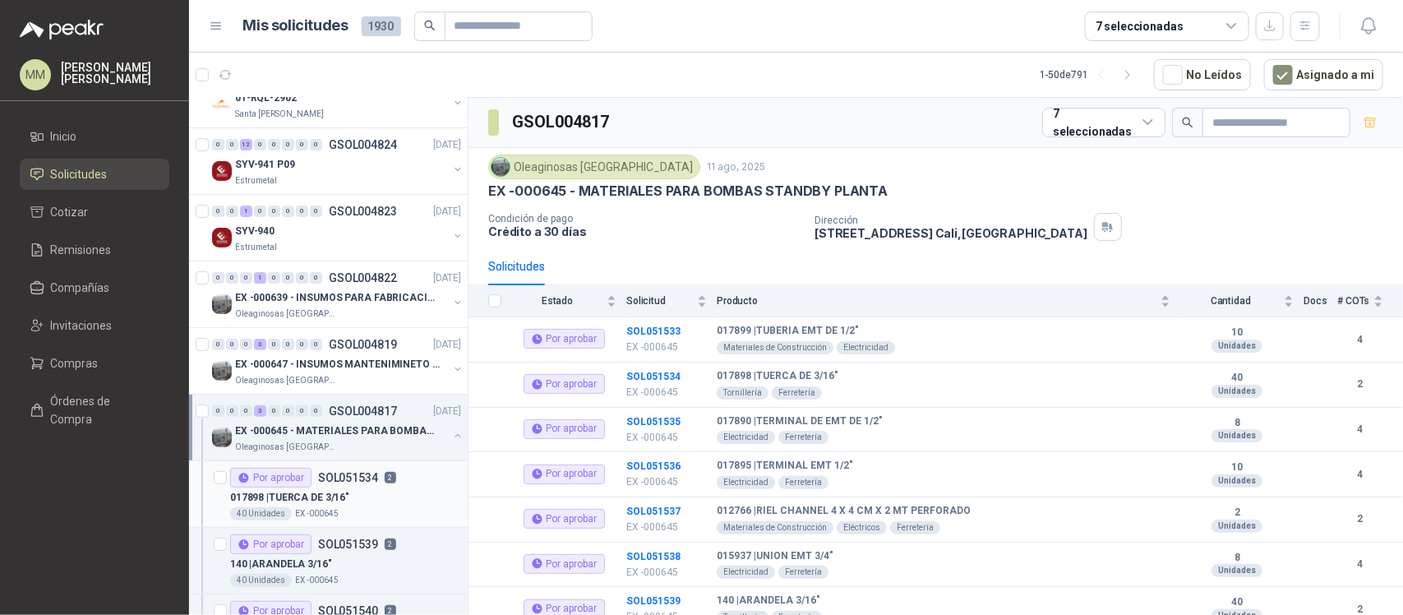
click at [344, 477] on p "SOL051534" at bounding box center [348, 478] width 60 height 12
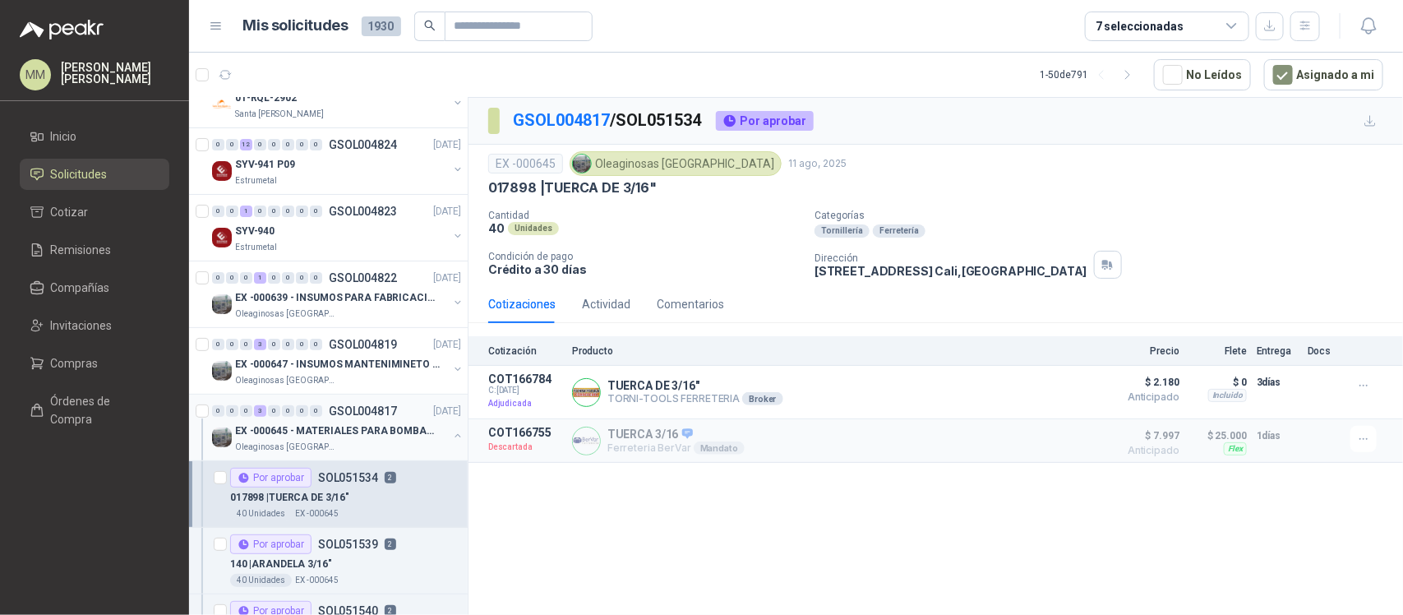
click at [451, 438] on button "button" at bounding box center [457, 435] width 13 height 13
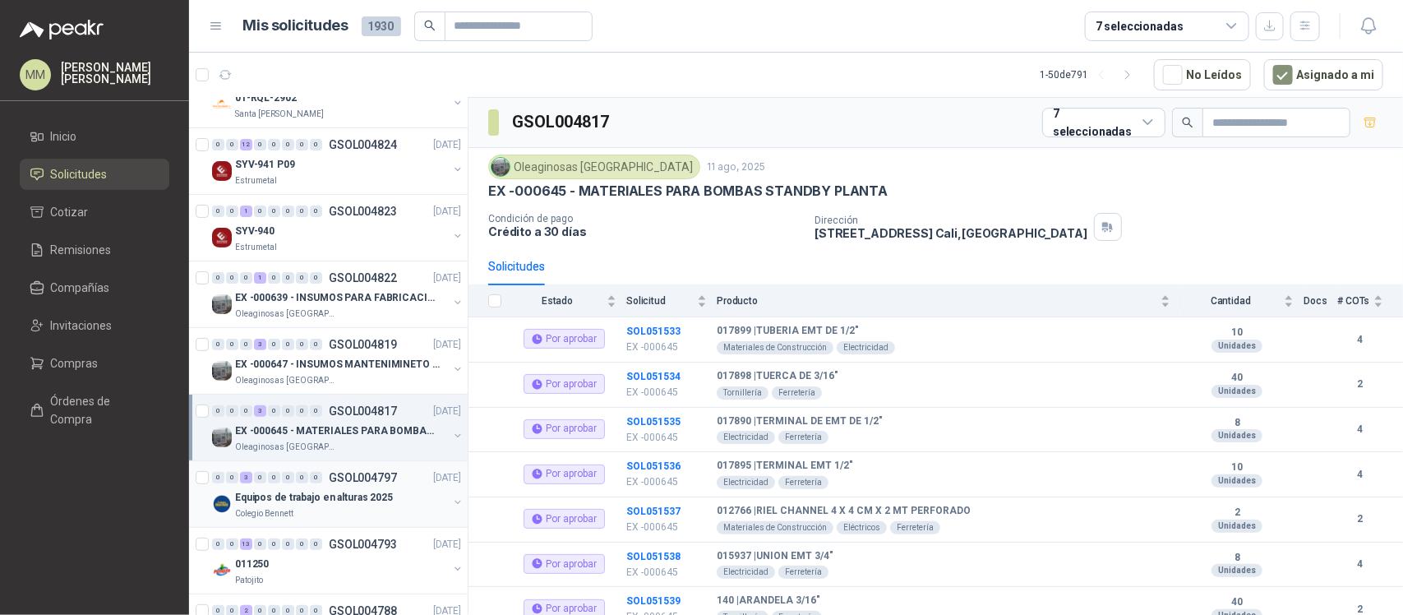
click at [451, 502] on button "button" at bounding box center [457, 502] width 13 height 13
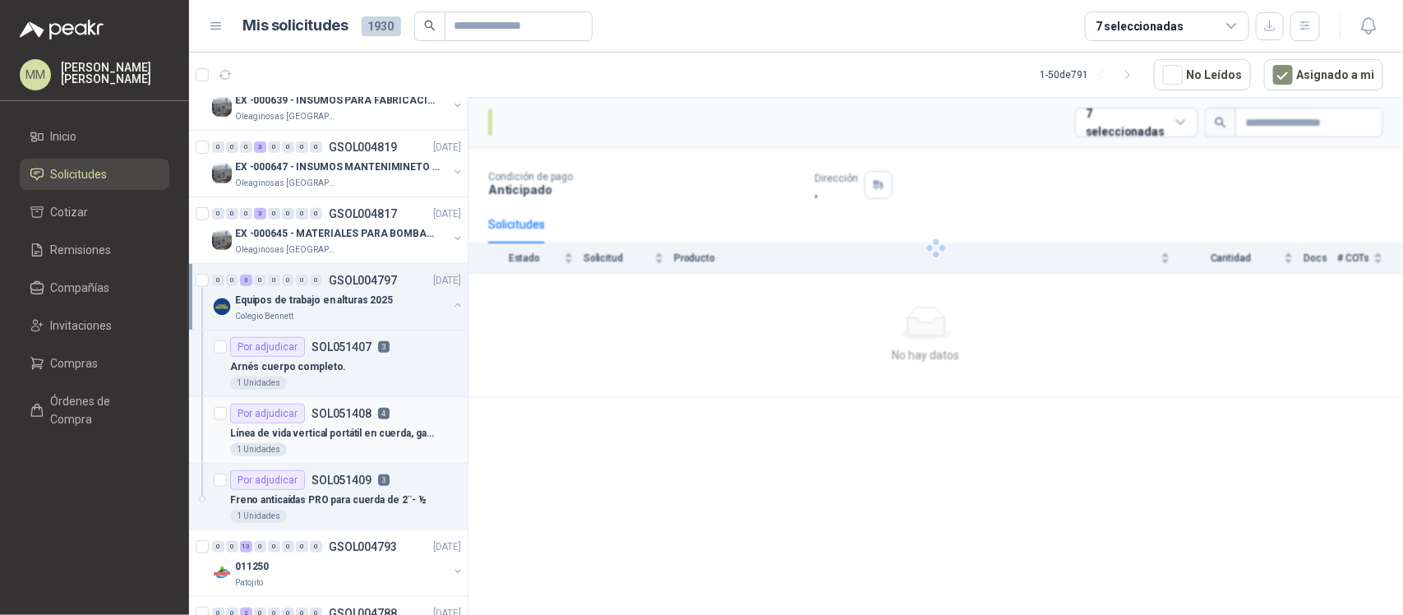
scroll to position [308, 0]
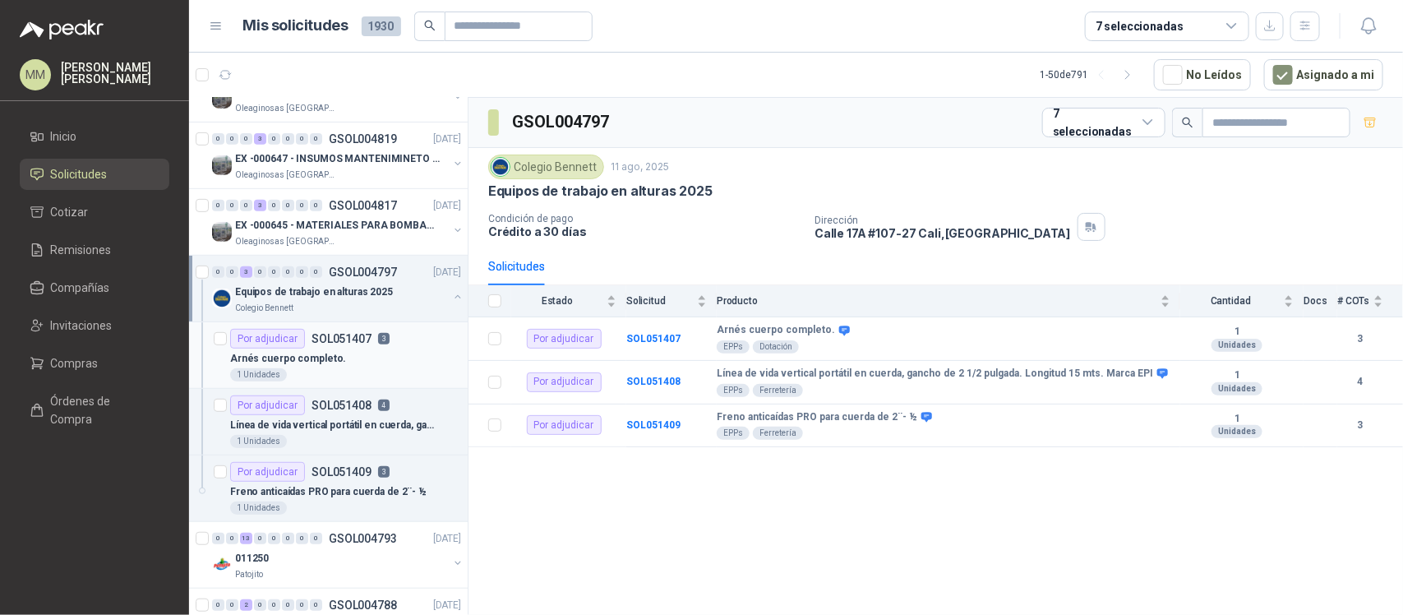
click at [385, 344] on p "3" at bounding box center [384, 339] width 12 height 12
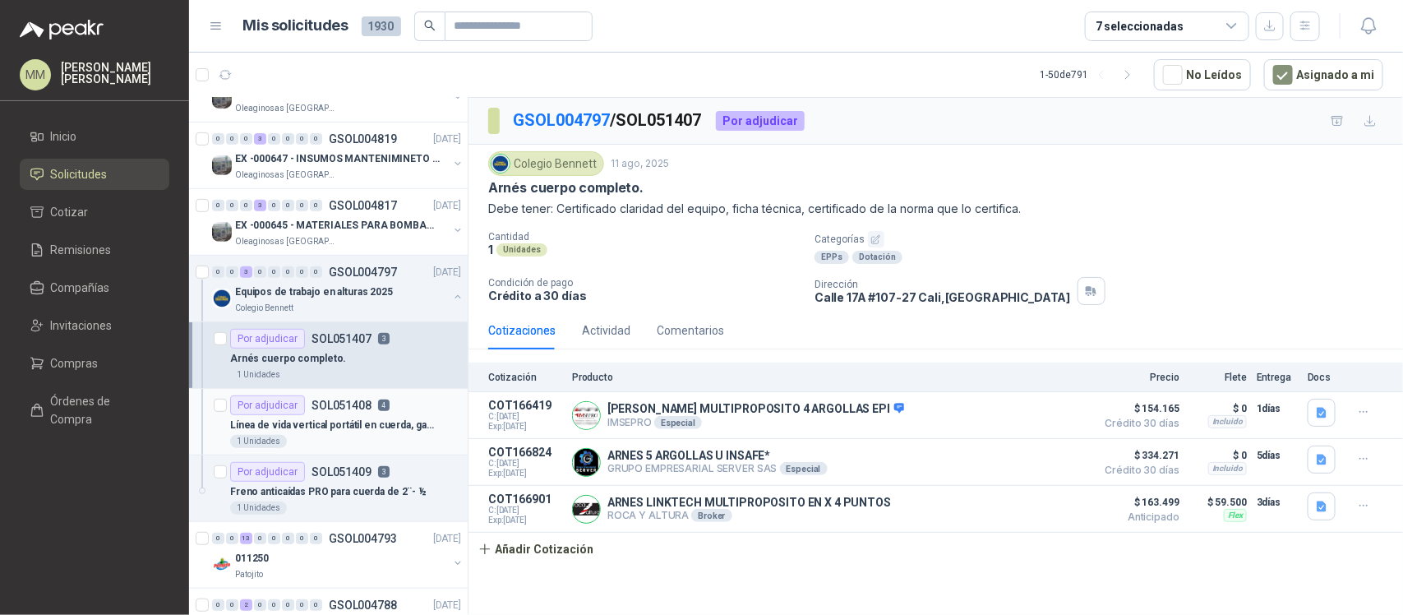
click at [393, 430] on p "Línea de vida vertical portátil en cuerda, gancho de 2 1/2 pulgada. Longitud 15…" at bounding box center [332, 426] width 205 height 16
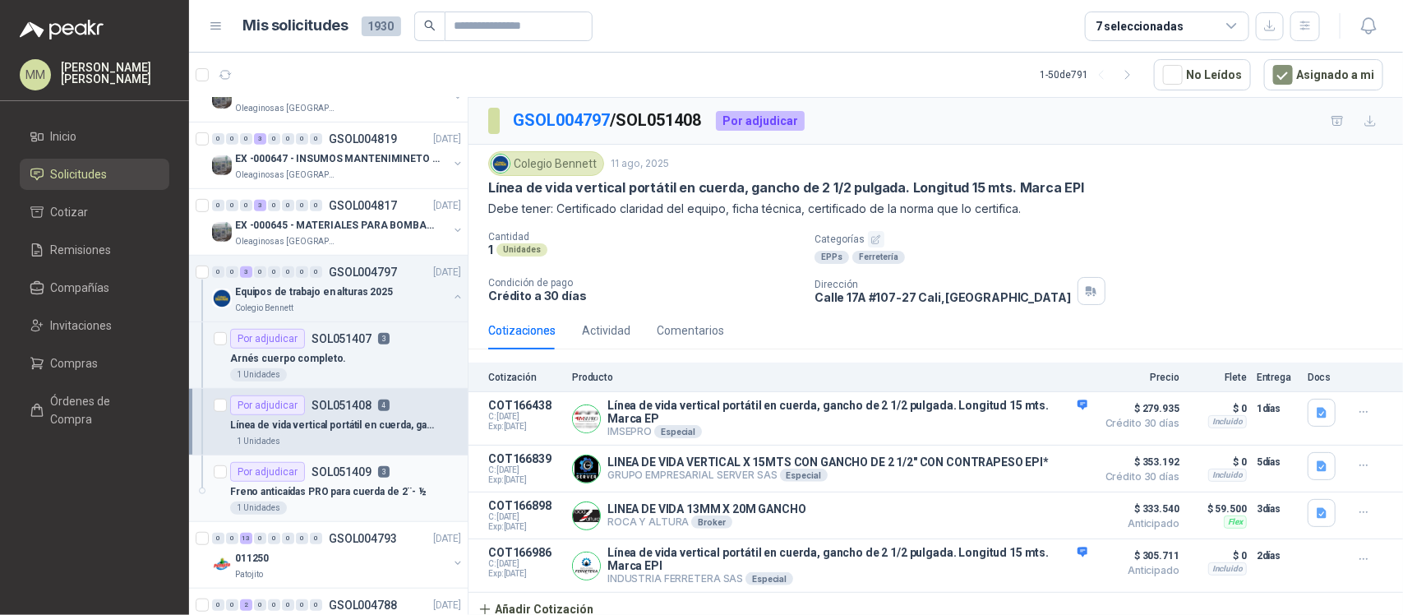
click at [386, 491] on p "Freno anticaídas PRO para cuerda de 2¨- ½" at bounding box center [328, 492] width 196 height 16
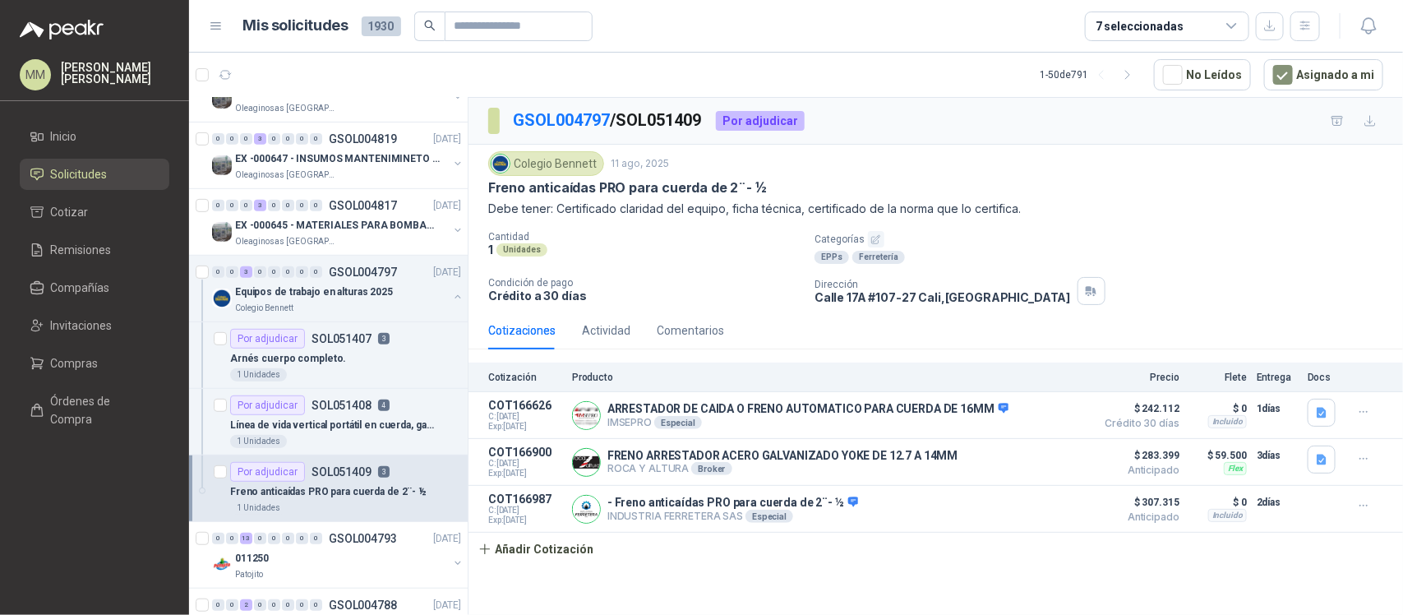
click at [1052, 192] on div "Freno anticaídas PRO para cuerda de 2¨- ½" at bounding box center [935, 187] width 895 height 17
click at [970, 227] on div "Colegio Bennett 11 ago, 2025 Freno anticaídas PRO para cuerda de 2¨- ½ Debe ten…" at bounding box center [935, 228] width 895 height 154
click at [451, 302] on button "button" at bounding box center [457, 296] width 13 height 13
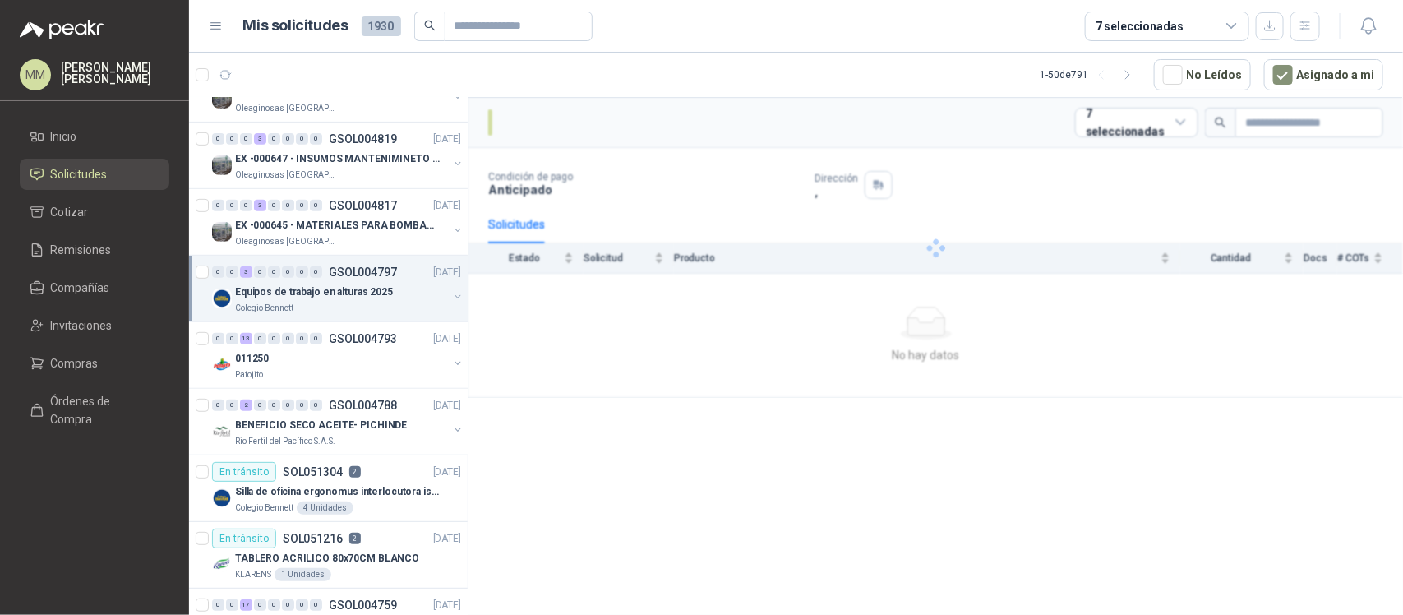
scroll to position [205, 0]
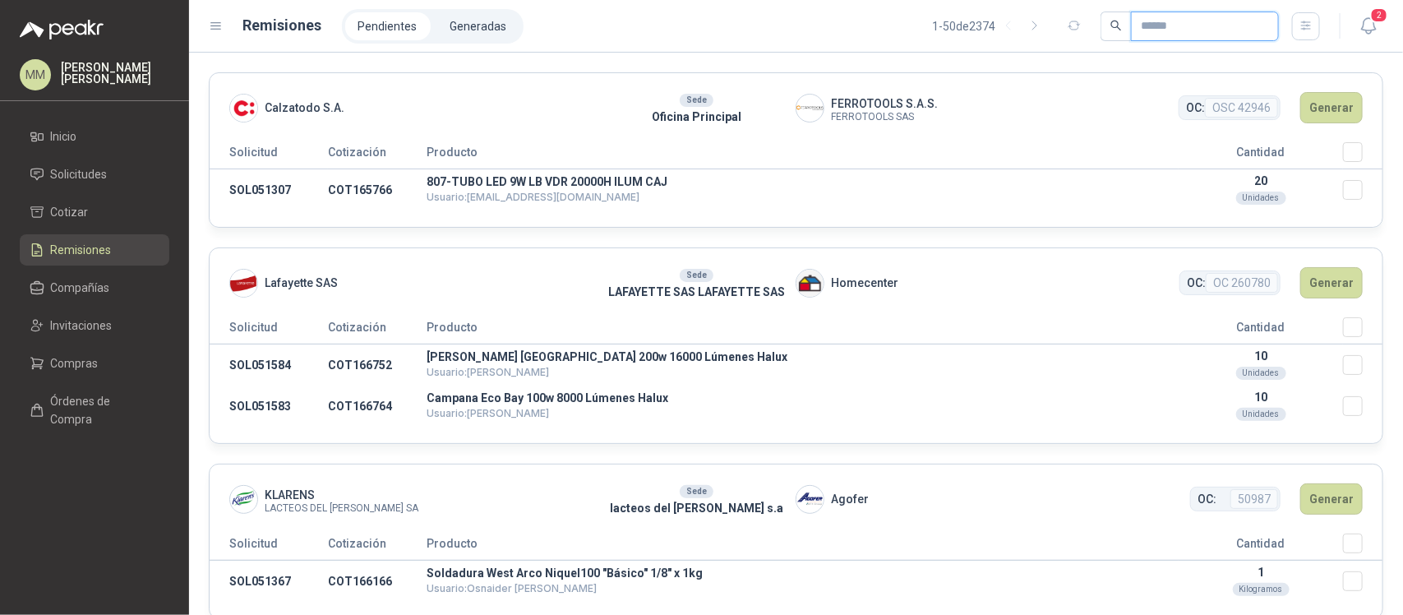
click at [1147, 23] on input "text" at bounding box center [1198, 26] width 115 height 28
paste input "*********"
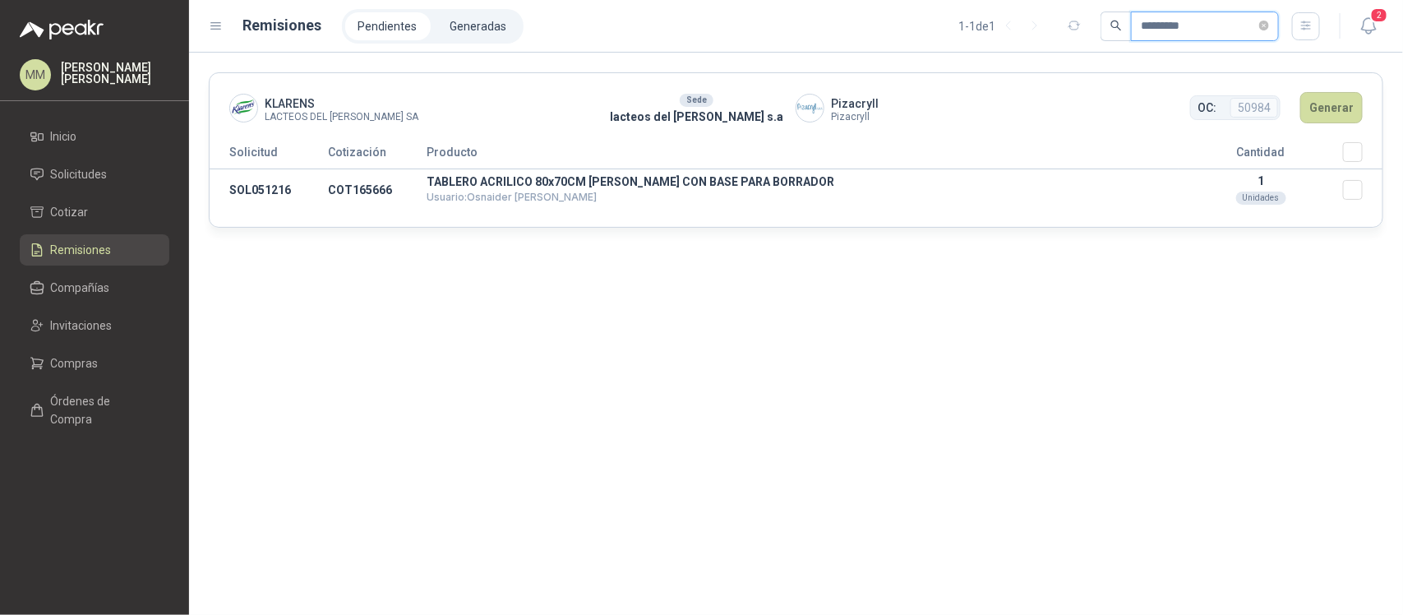
type input "*********"
click at [1337, 112] on button "Generar" at bounding box center [1331, 107] width 62 height 31
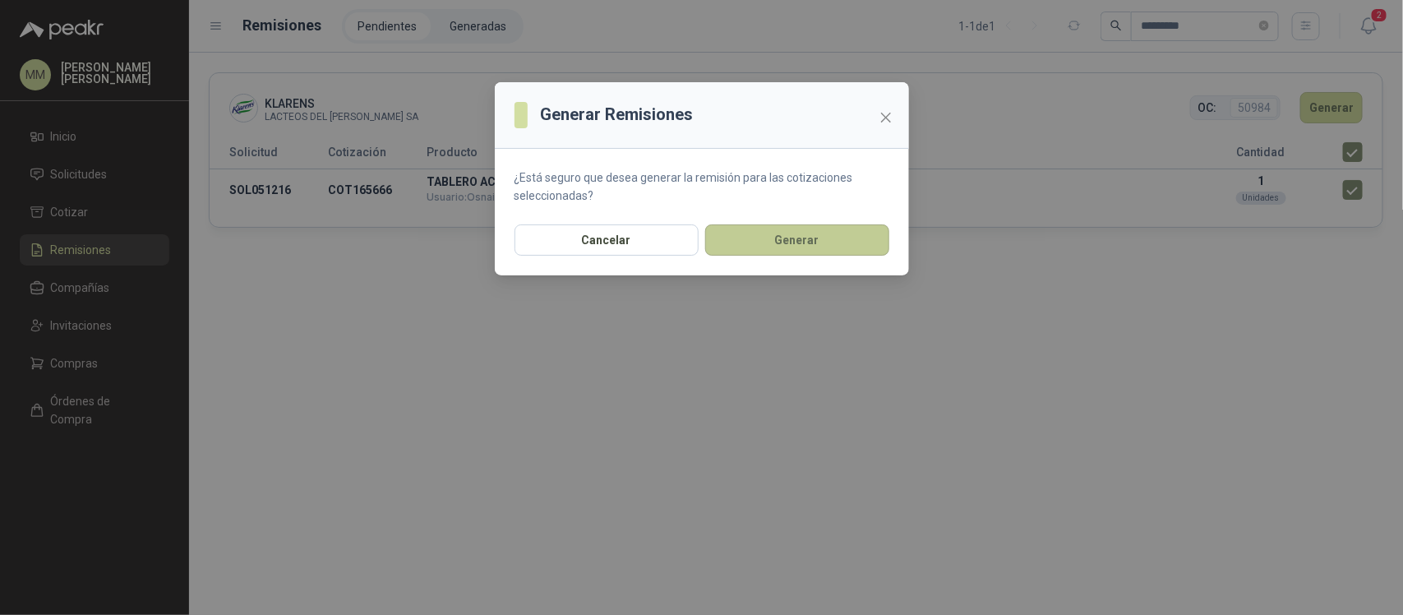
click at [787, 236] on button "Generar" at bounding box center [797, 239] width 184 height 31
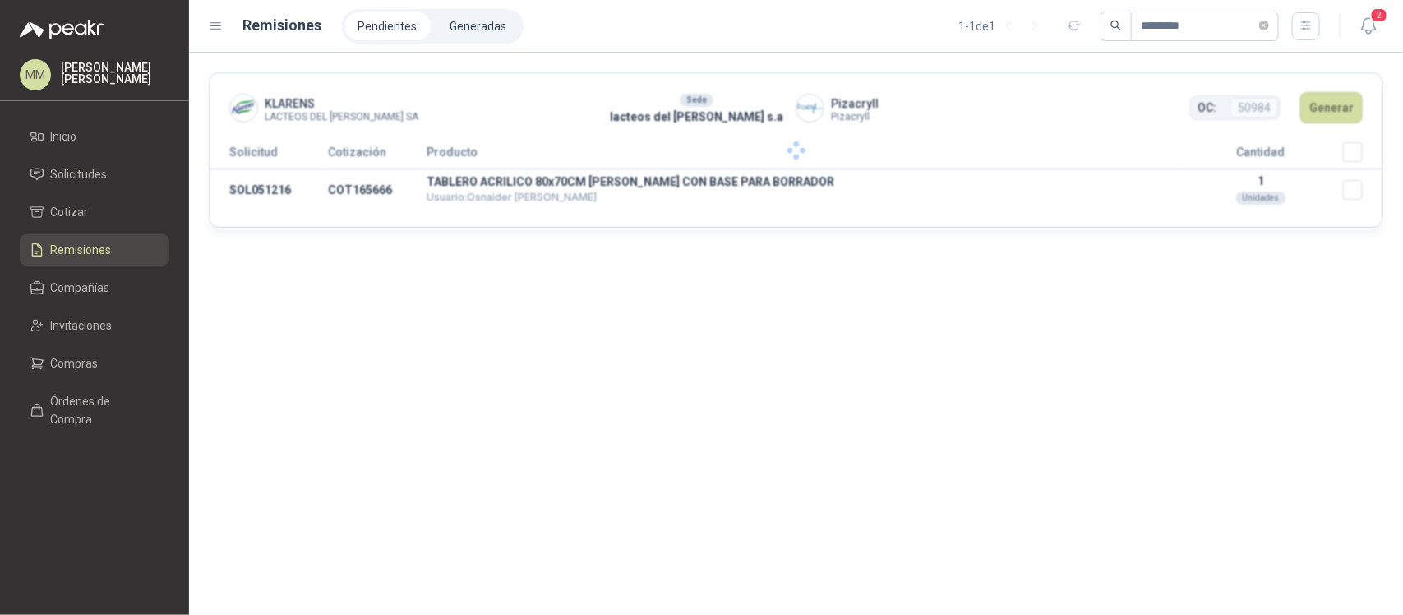
click at [473, 25] on li "Generadas" at bounding box center [478, 26] width 83 height 28
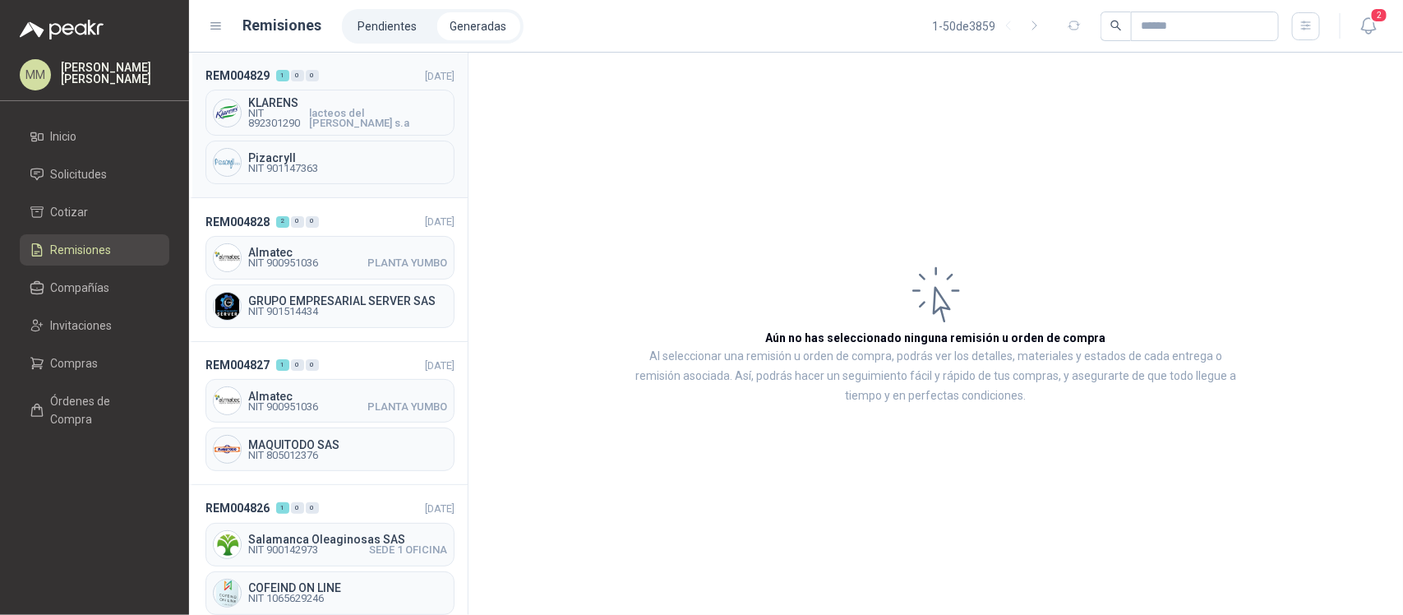
click at [330, 129] on div "KLARENS NIT 892301290 lacteos del cesar s.a" at bounding box center [329, 113] width 249 height 46
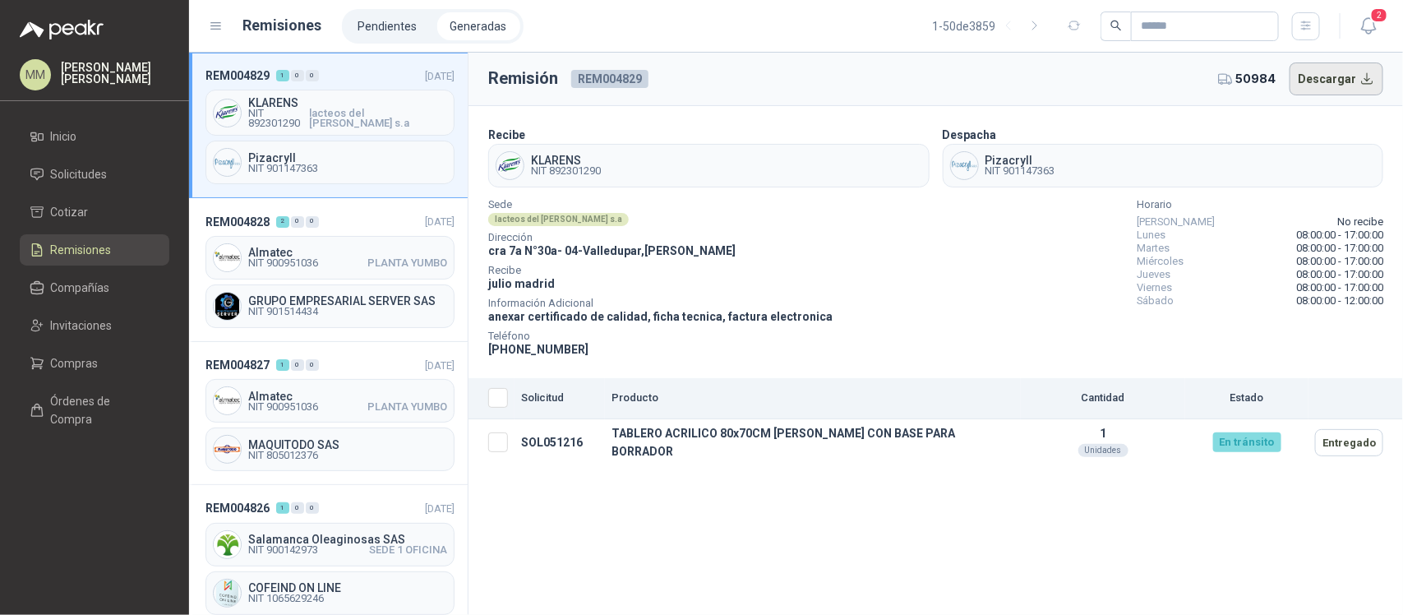
click at [1334, 75] on button "Descargar" at bounding box center [1337, 78] width 95 height 33
click at [1017, 236] on div "Sede lacteos del cesar s.a Dirección cra 7a N°30a- 04 - Valledupar , Cesar Reci…" at bounding box center [935, 280] width 895 height 158
click at [383, 17] on li "Pendientes" at bounding box center [387, 26] width 85 height 28
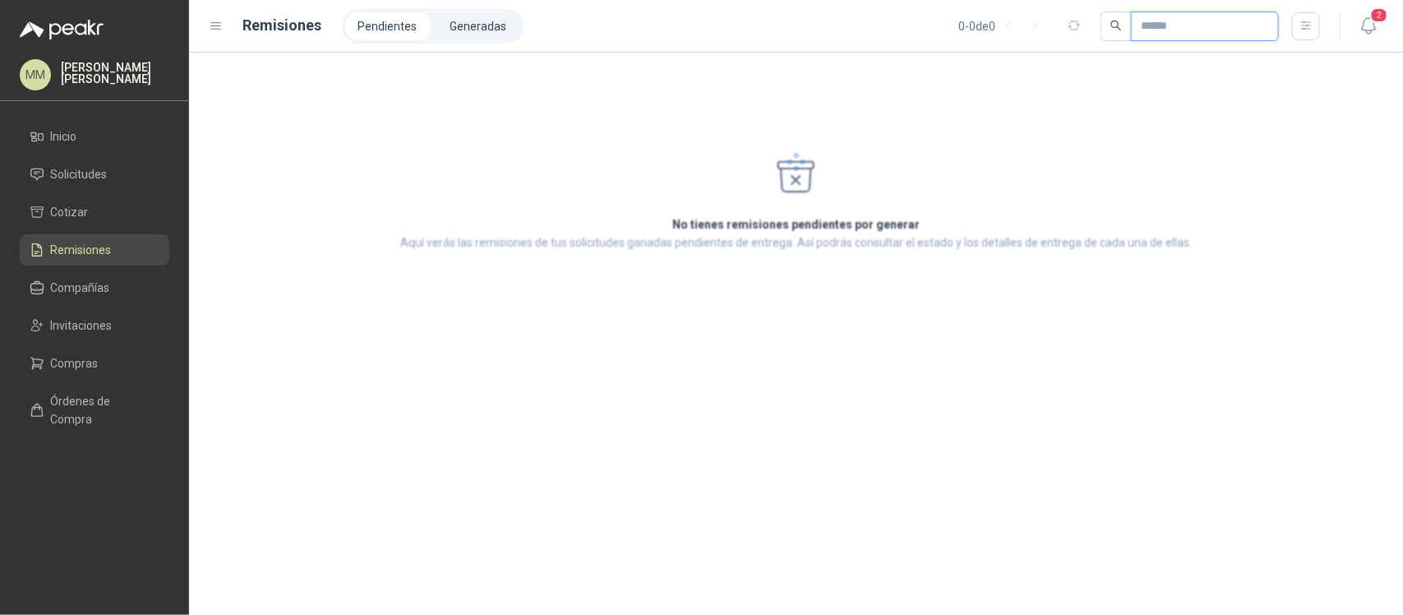
click at [1193, 17] on input "text" at bounding box center [1198, 26] width 115 height 28
paste input "*********"
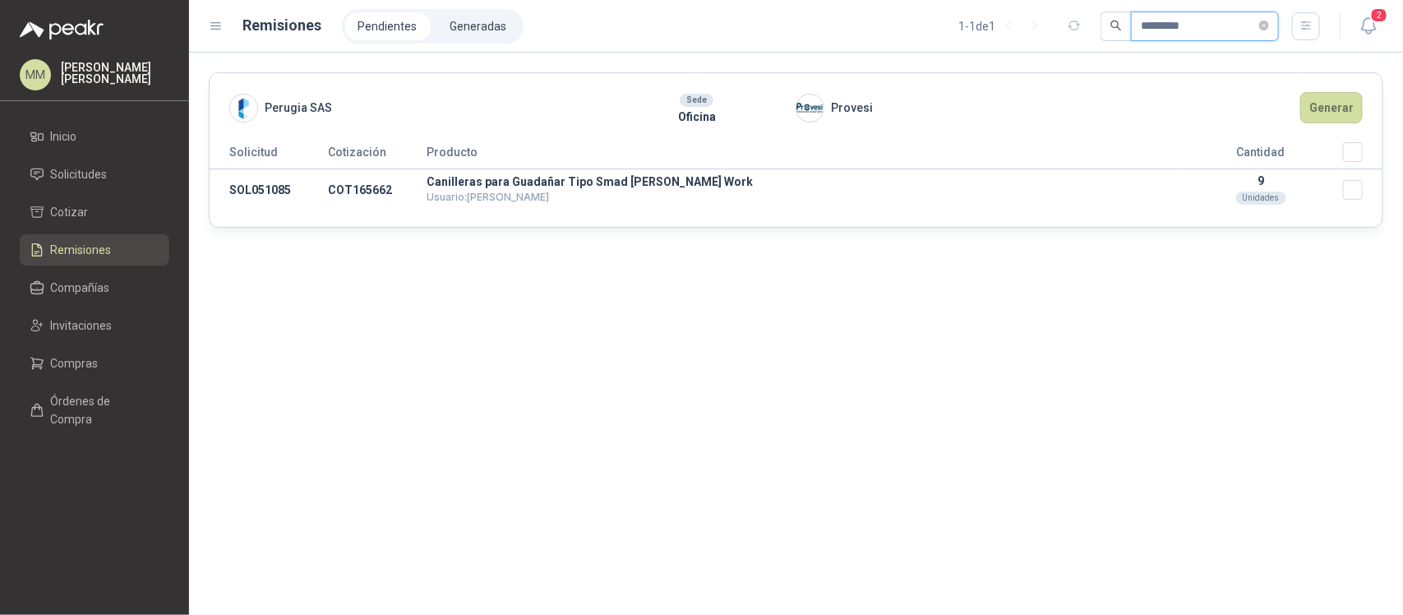
type input "*********"
click at [1341, 113] on button "Generar" at bounding box center [1331, 107] width 62 height 31
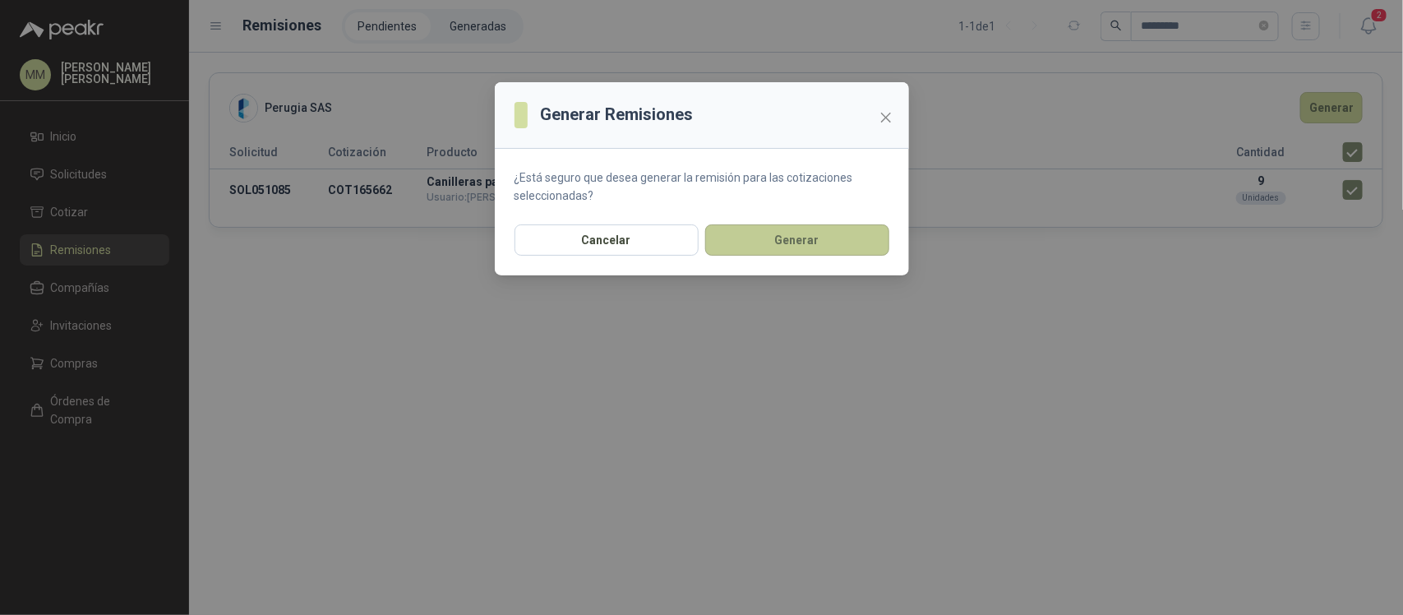
click at [804, 247] on button "Generar" at bounding box center [797, 239] width 184 height 31
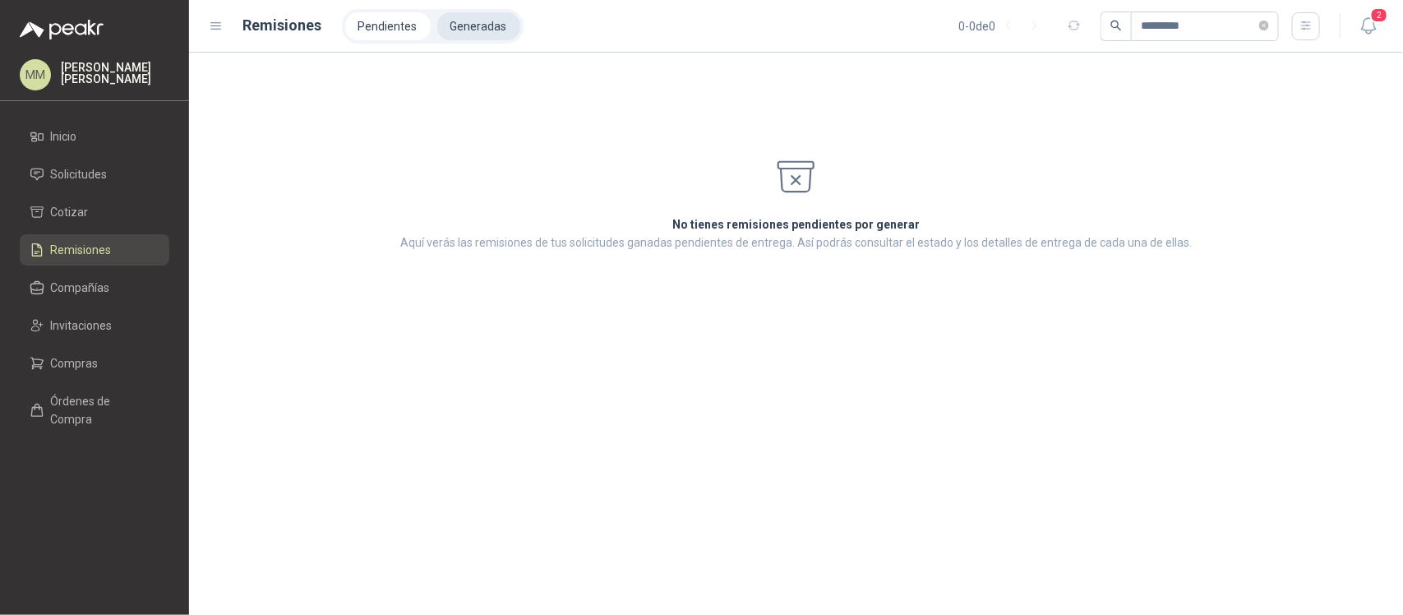
click at [473, 33] on li "Generadas" at bounding box center [478, 26] width 83 height 28
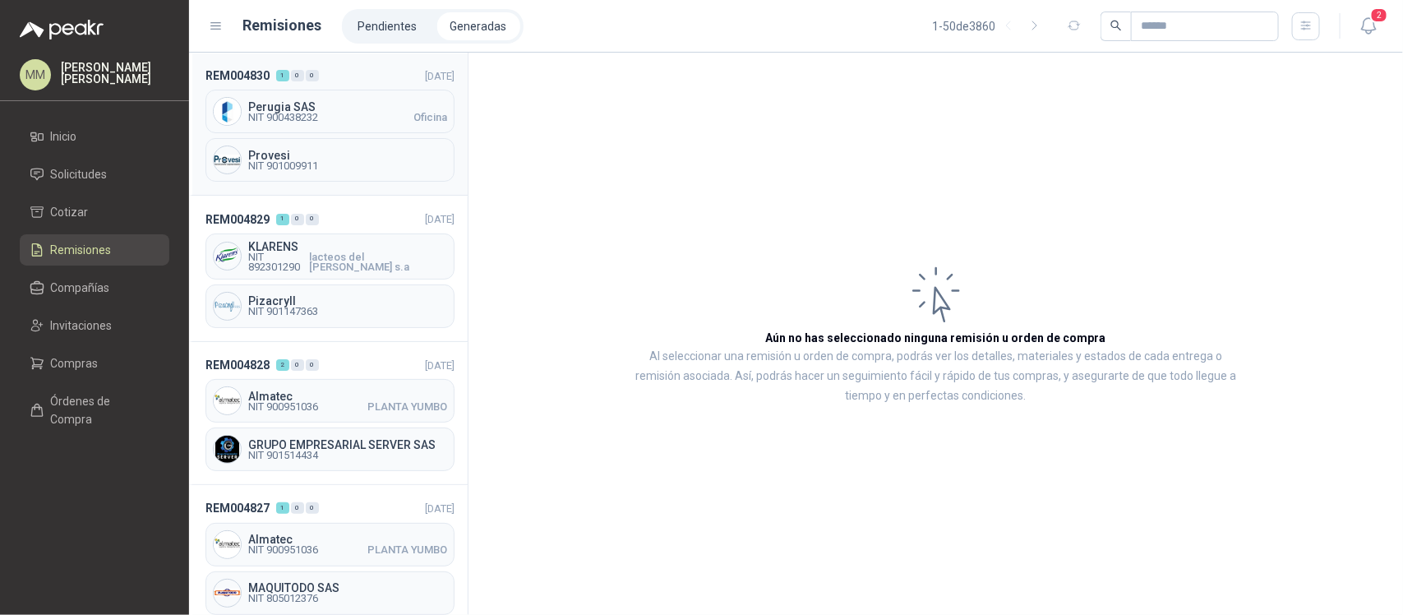
click at [362, 99] on div "Perugia SAS NIT 900438232 Oficina" at bounding box center [329, 112] width 249 height 44
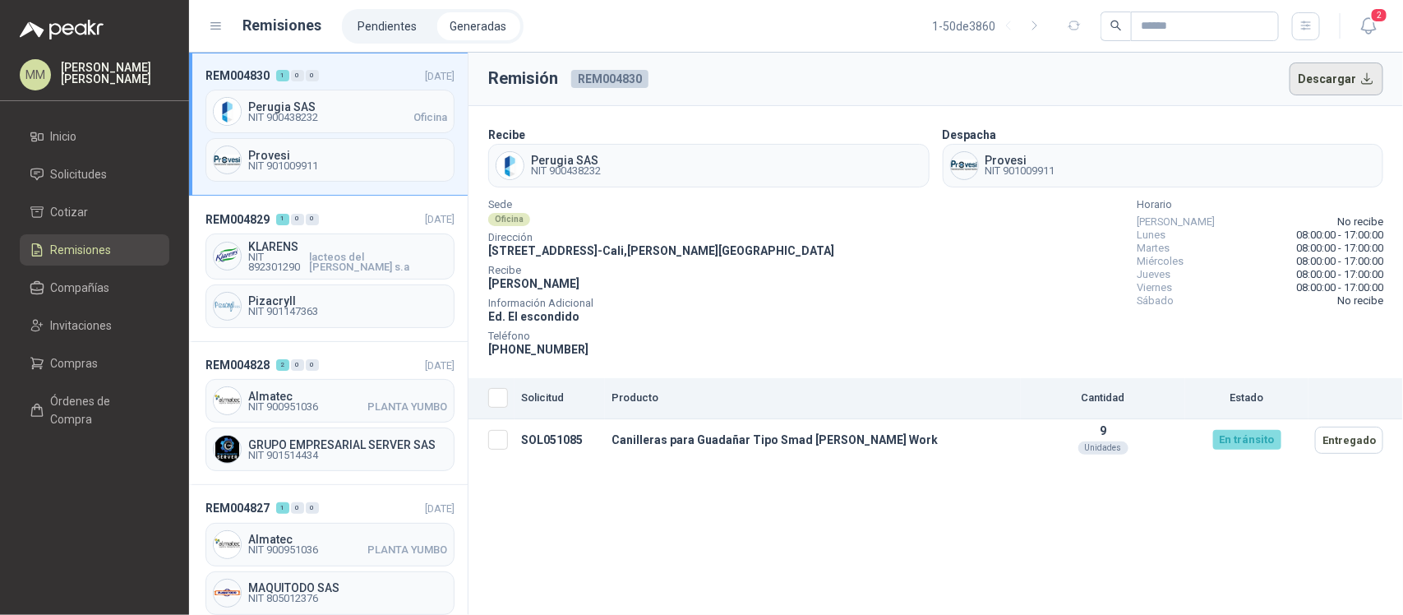
click at [1361, 81] on button "Descargar" at bounding box center [1337, 78] width 95 height 33
click at [1020, 297] on div "Sede Oficina Dirección Calle 12an # 6N41 granada - Cali , Valle del Cauca Recib…" at bounding box center [935, 280] width 895 height 158
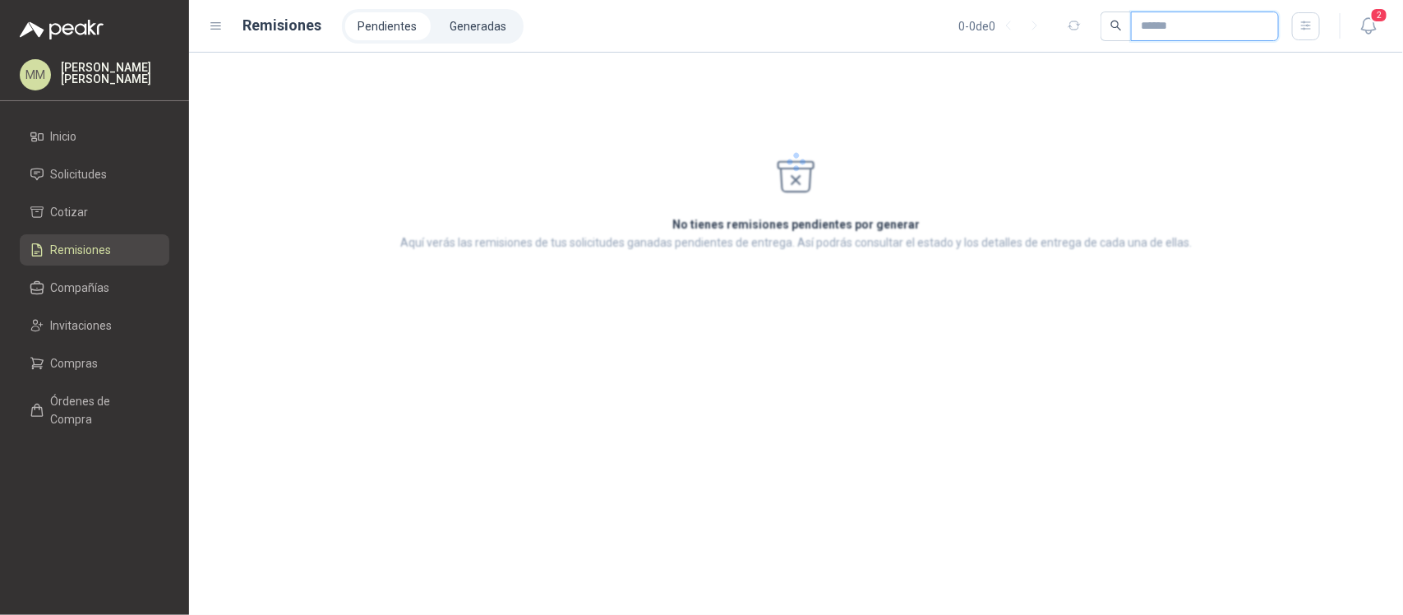
click at [1173, 34] on input "text" at bounding box center [1198, 26] width 115 height 28
paste input "*********"
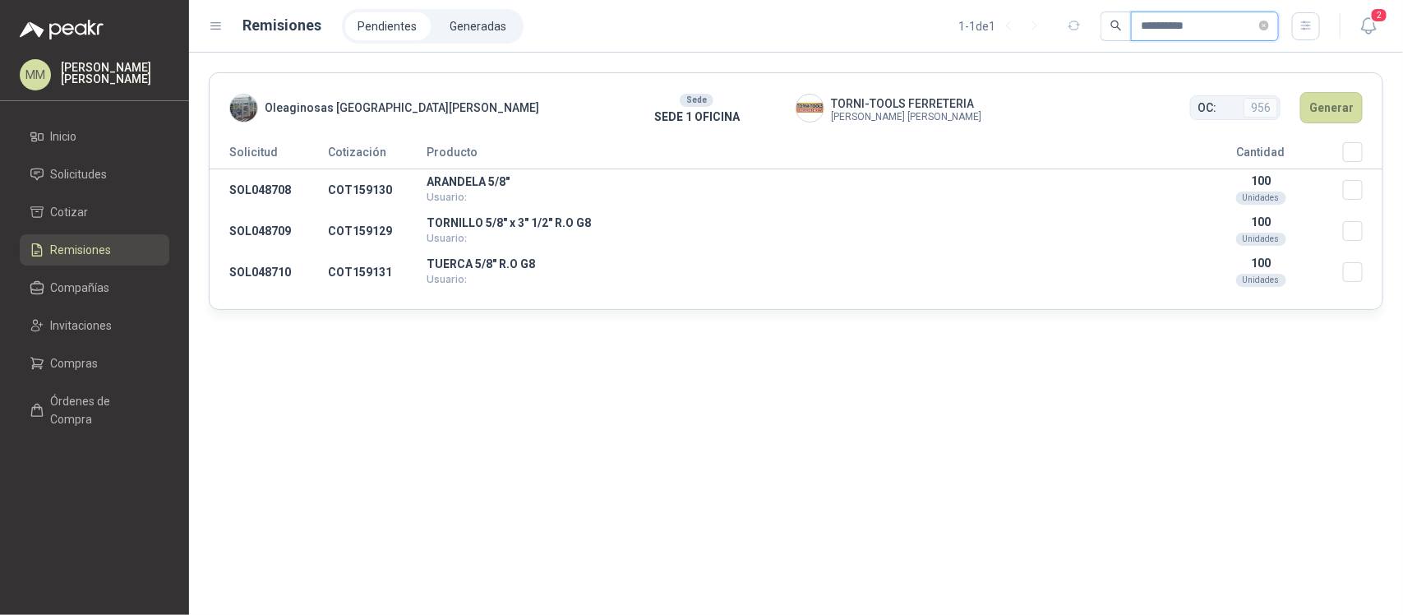
type input "*********"
click at [1328, 100] on button "Generar" at bounding box center [1331, 107] width 62 height 31
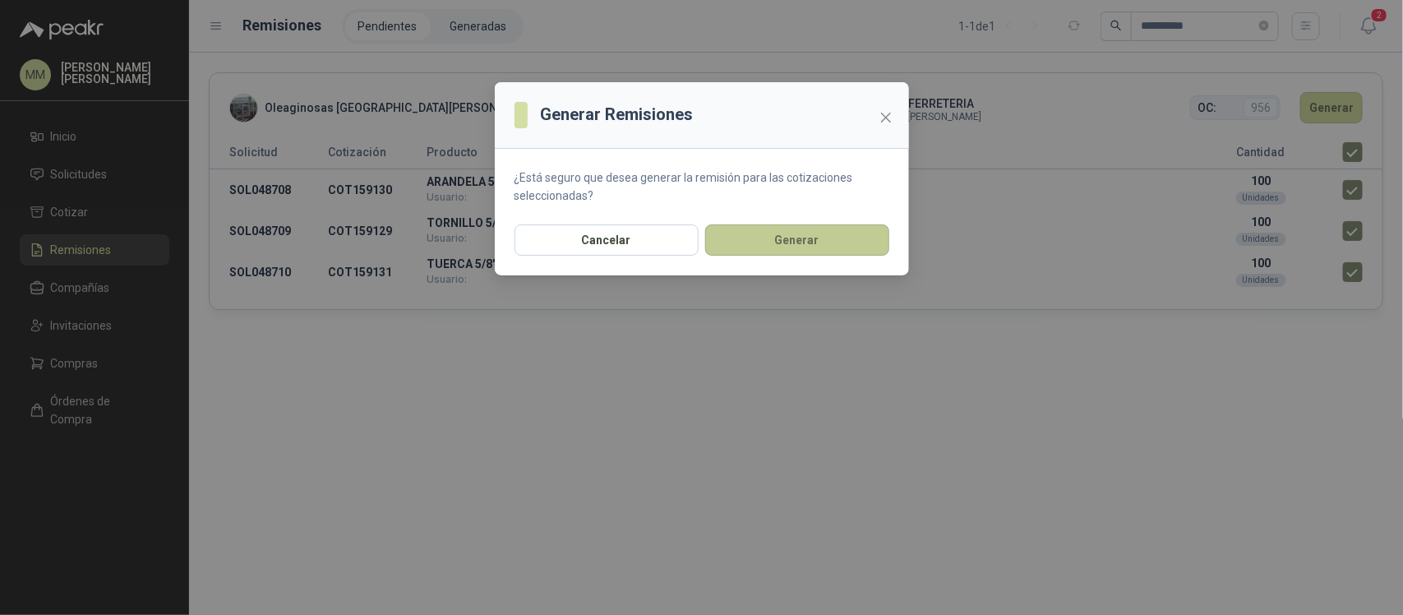
click at [779, 235] on button "Generar" at bounding box center [797, 239] width 184 height 31
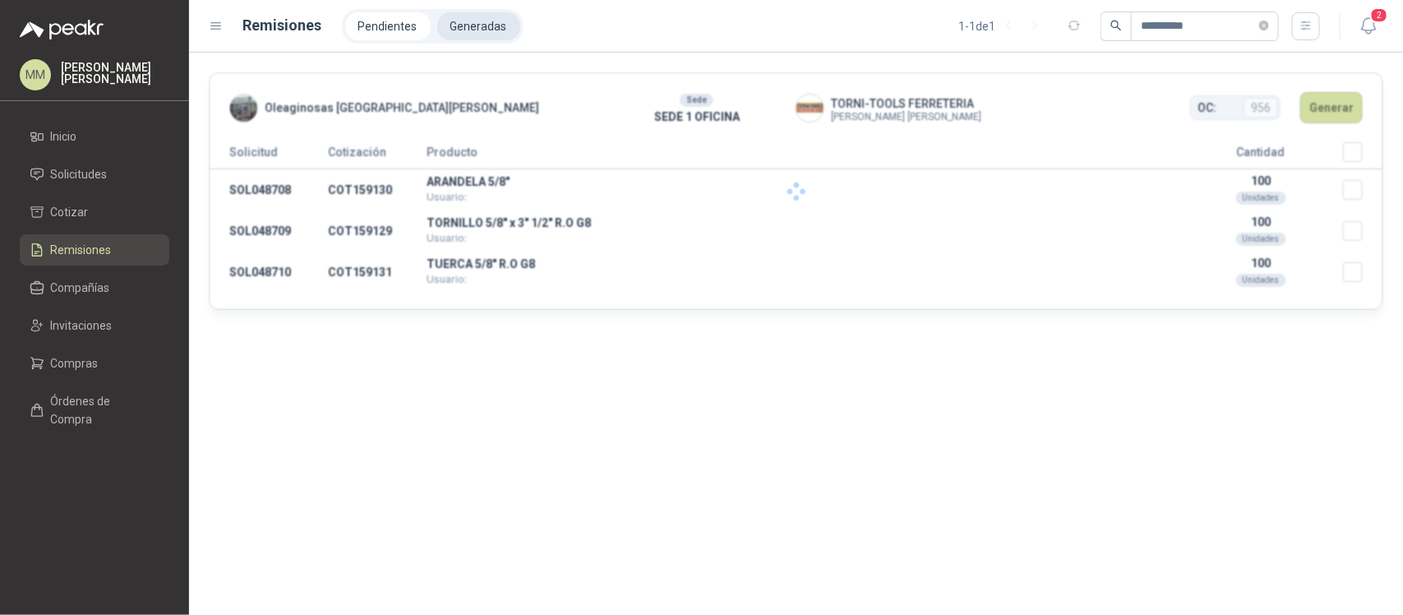
click at [483, 27] on li "Generadas" at bounding box center [478, 26] width 83 height 28
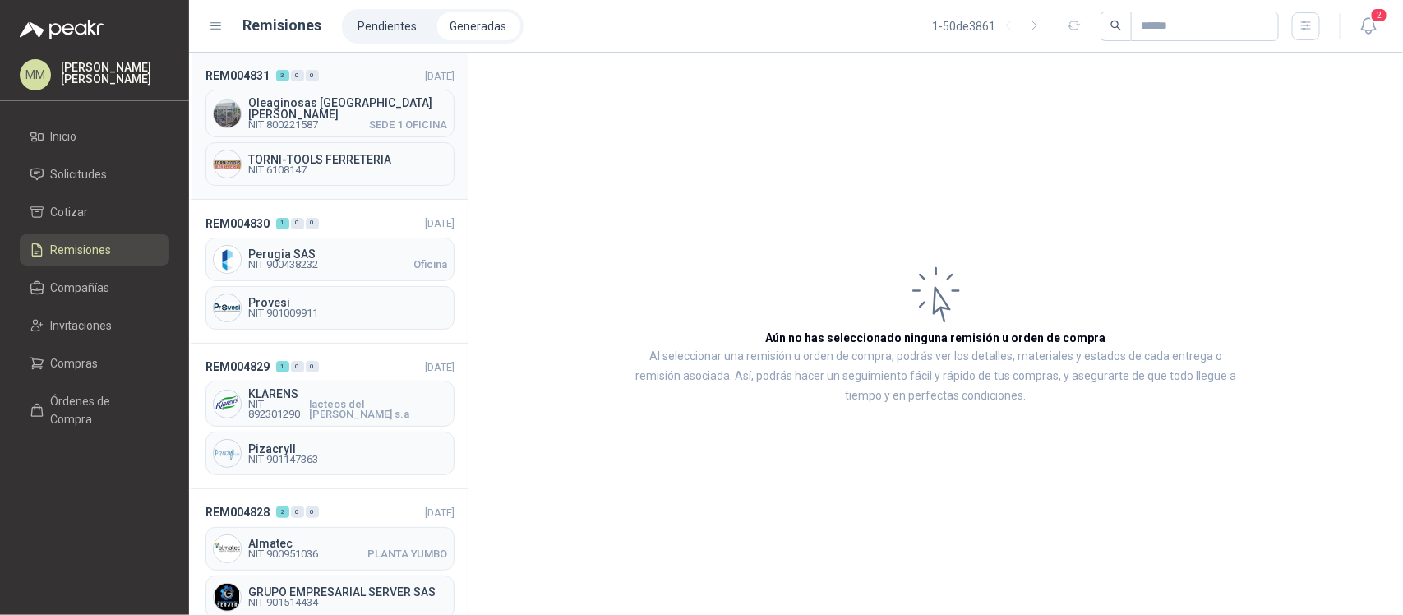
click at [385, 120] on span "SEDE 1 OFICINA" at bounding box center [408, 125] width 78 height 10
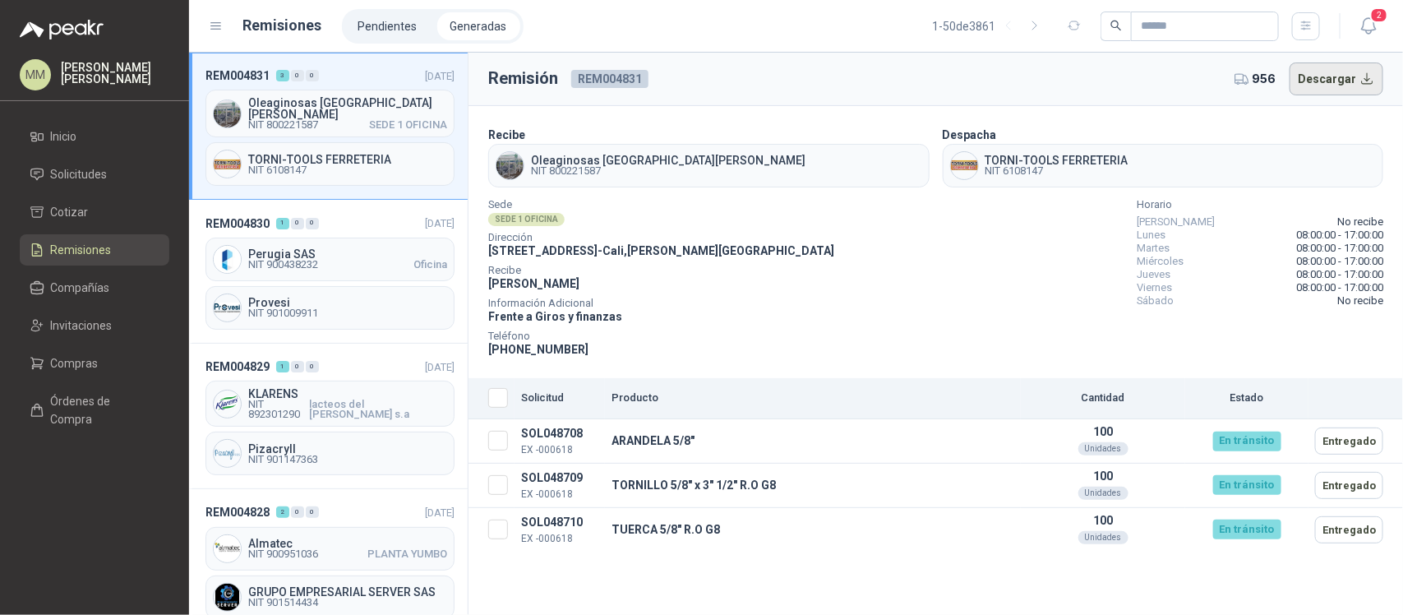
click at [1308, 88] on button "Descargar" at bounding box center [1337, 78] width 95 height 33
click at [1053, 275] on div "Sede SEDE 1 OFICINA Dirección CALLE 4 No.27 -79 - Cali , Valle del Cauca Recibe…" at bounding box center [935, 280] width 895 height 158
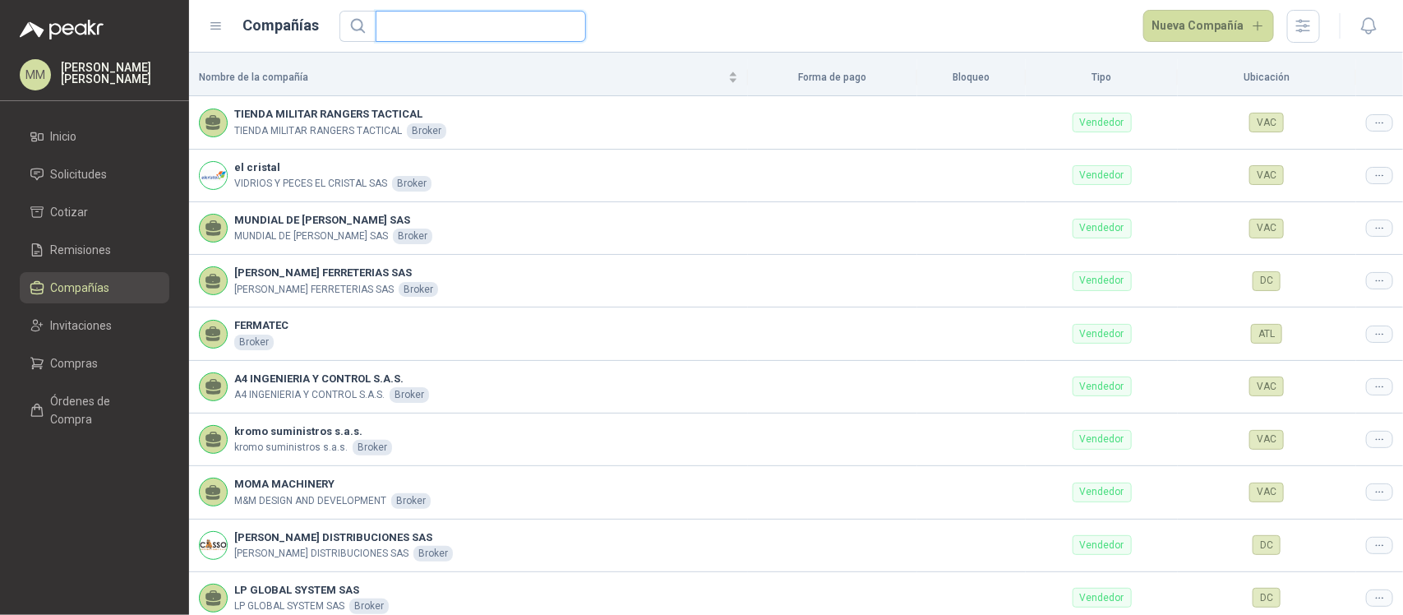
click at [511, 27] on input "text" at bounding box center [474, 27] width 178 height 30
paste input "*******"
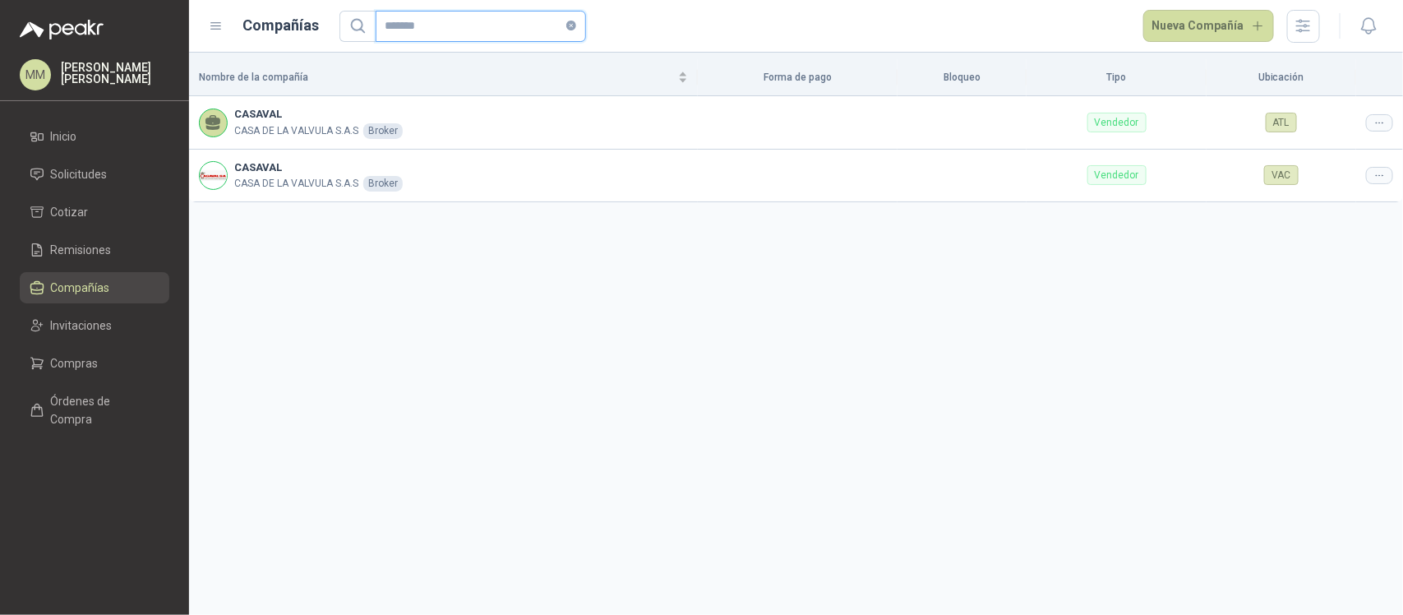
click at [522, 22] on input "*******" at bounding box center [474, 27] width 178 height 30
paste input "**********"
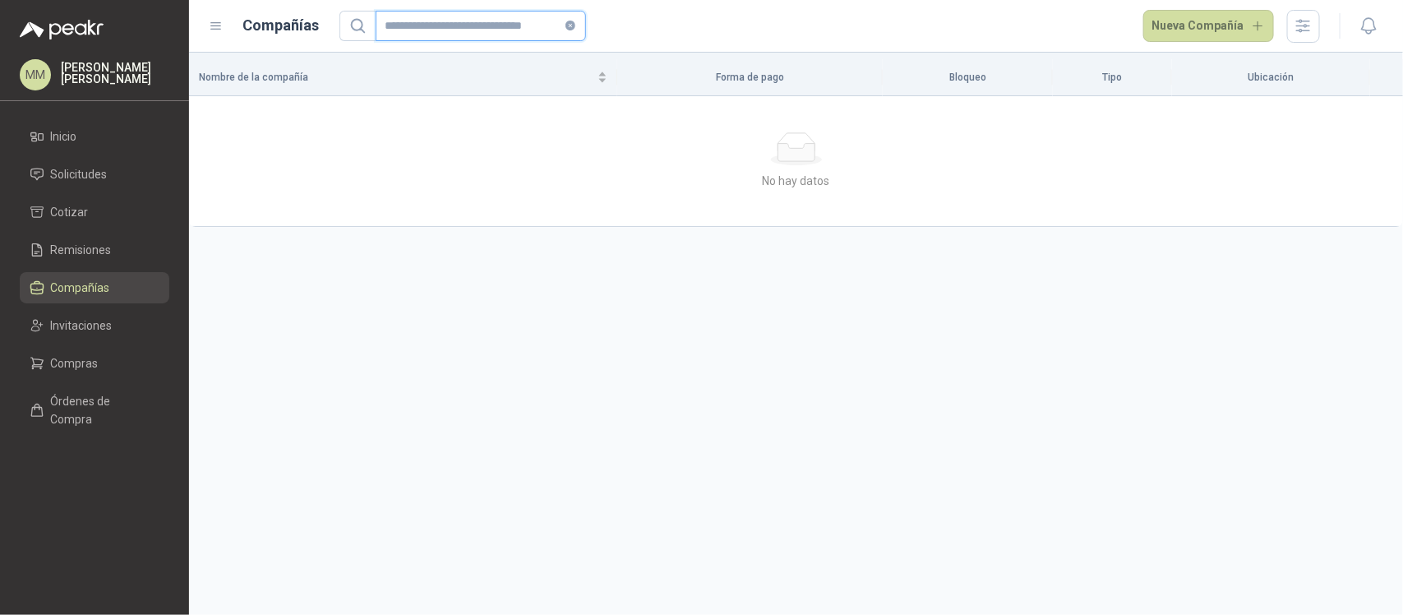
type input "**********"
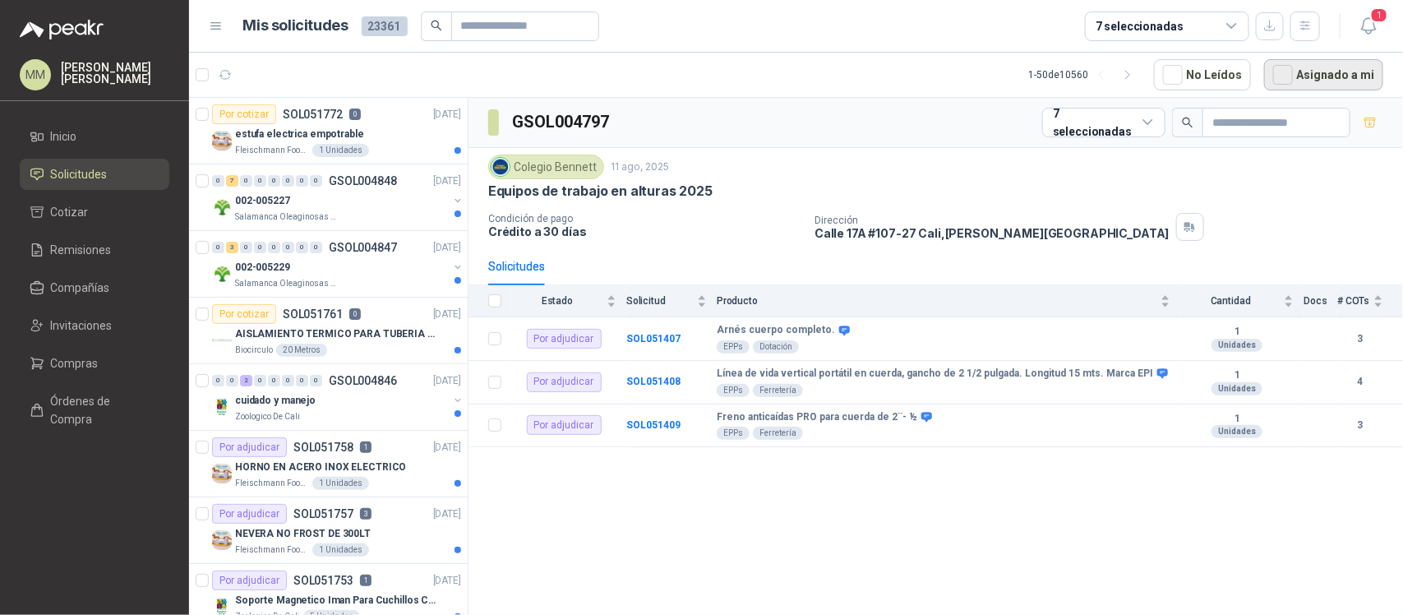
drag, startPoint x: 1329, startPoint y: 74, endPoint x: 1316, endPoint y: 72, distance: 13.4
click at [1329, 74] on button "Asignado a mi" at bounding box center [1323, 74] width 119 height 31
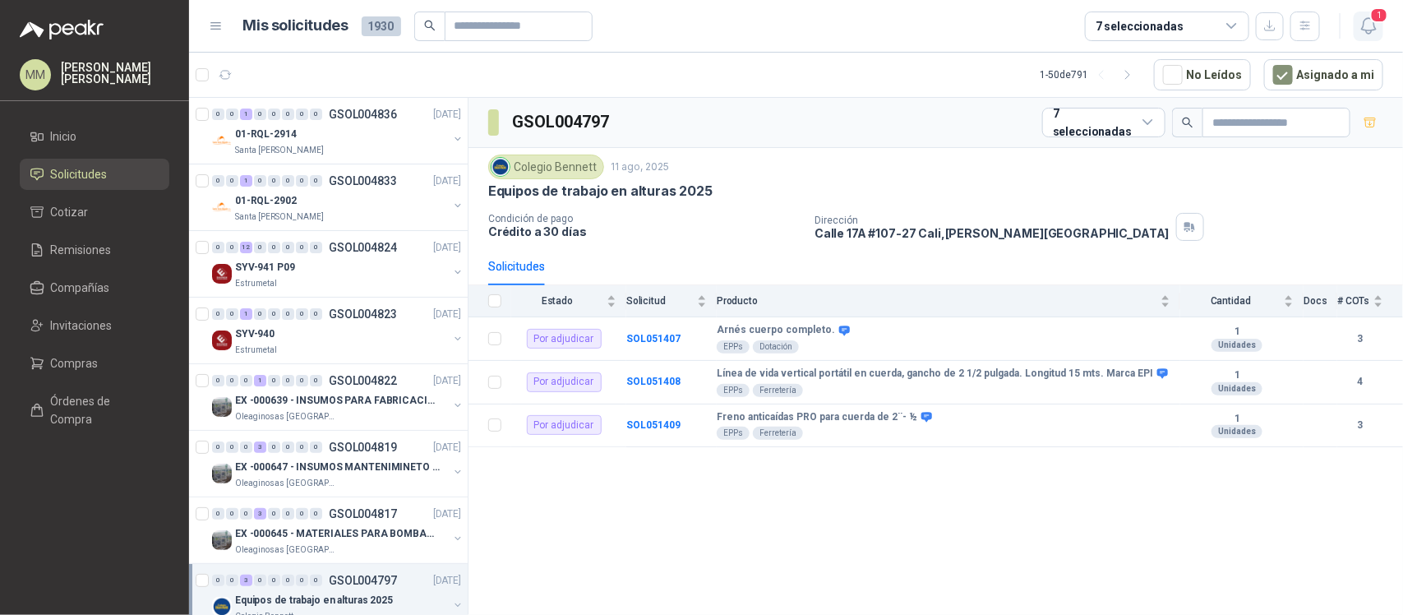
click at [1377, 21] on span "1" at bounding box center [1379, 15] width 18 height 16
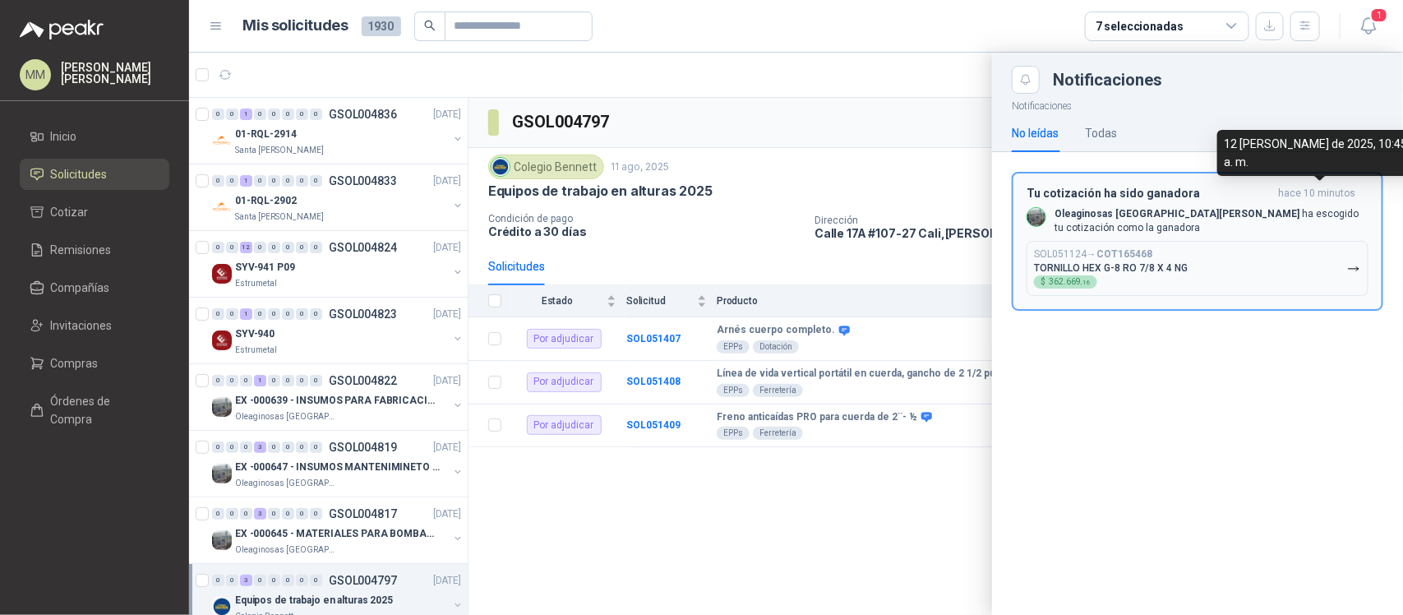
click at [1287, 197] on span "hace 10 minutos" at bounding box center [1316, 194] width 77 height 14
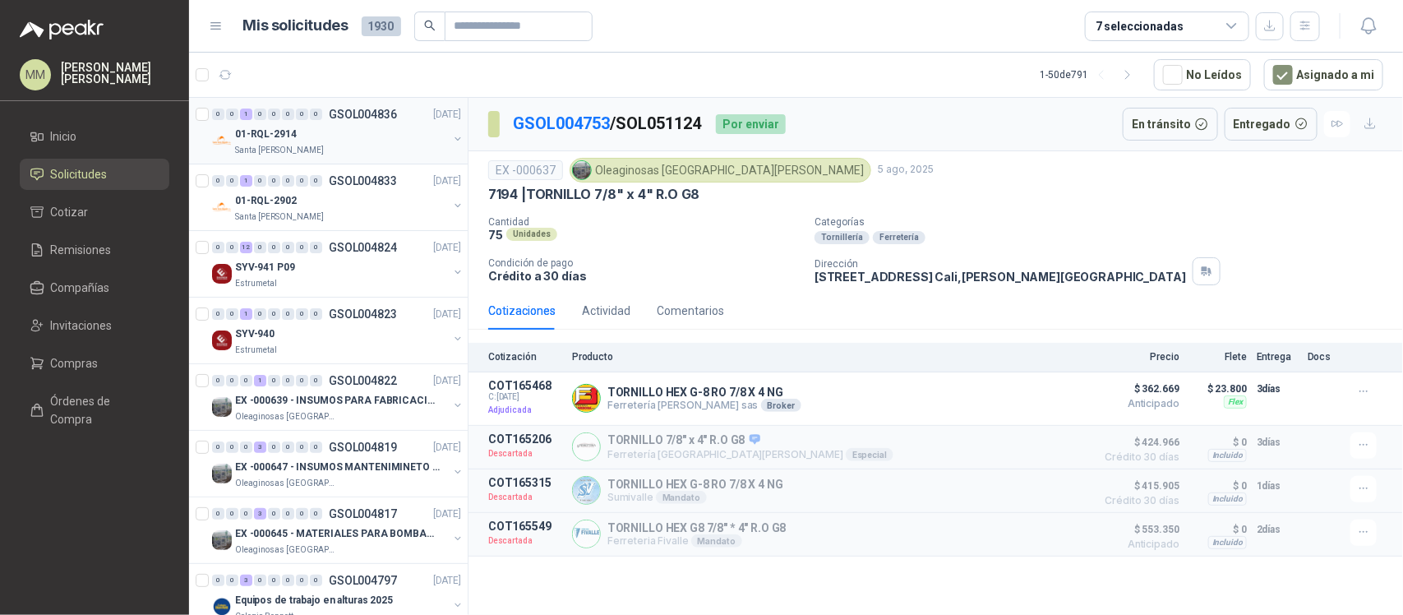
click at [451, 132] on button "button" at bounding box center [457, 138] width 13 height 13
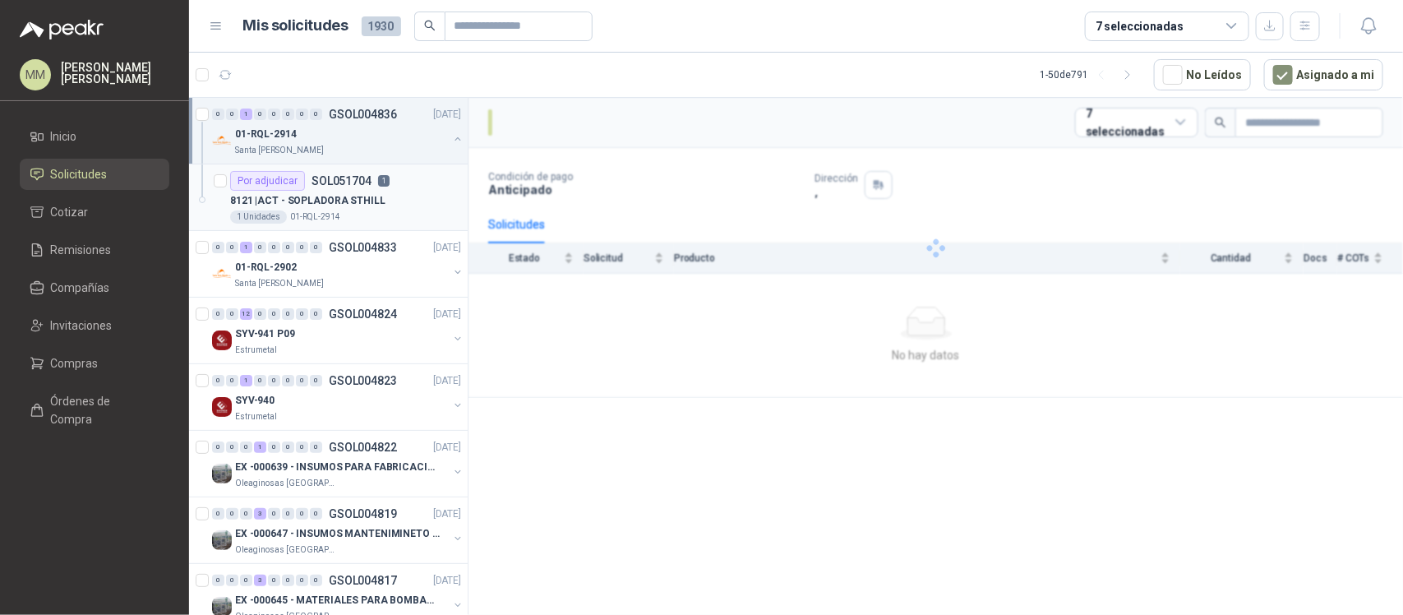
click at [420, 175] on div "Por adjudicar SOL051704 1" at bounding box center [345, 181] width 231 height 20
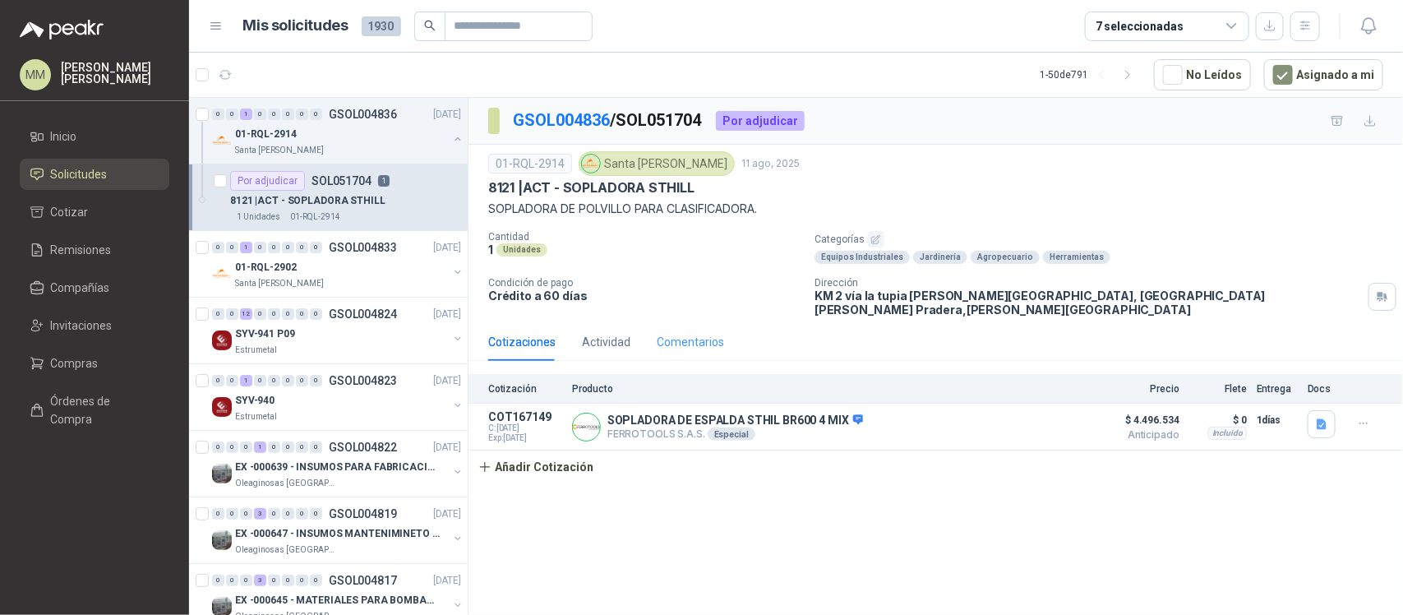
click at [703, 323] on div "Comentarios" at bounding box center [690, 342] width 67 height 38
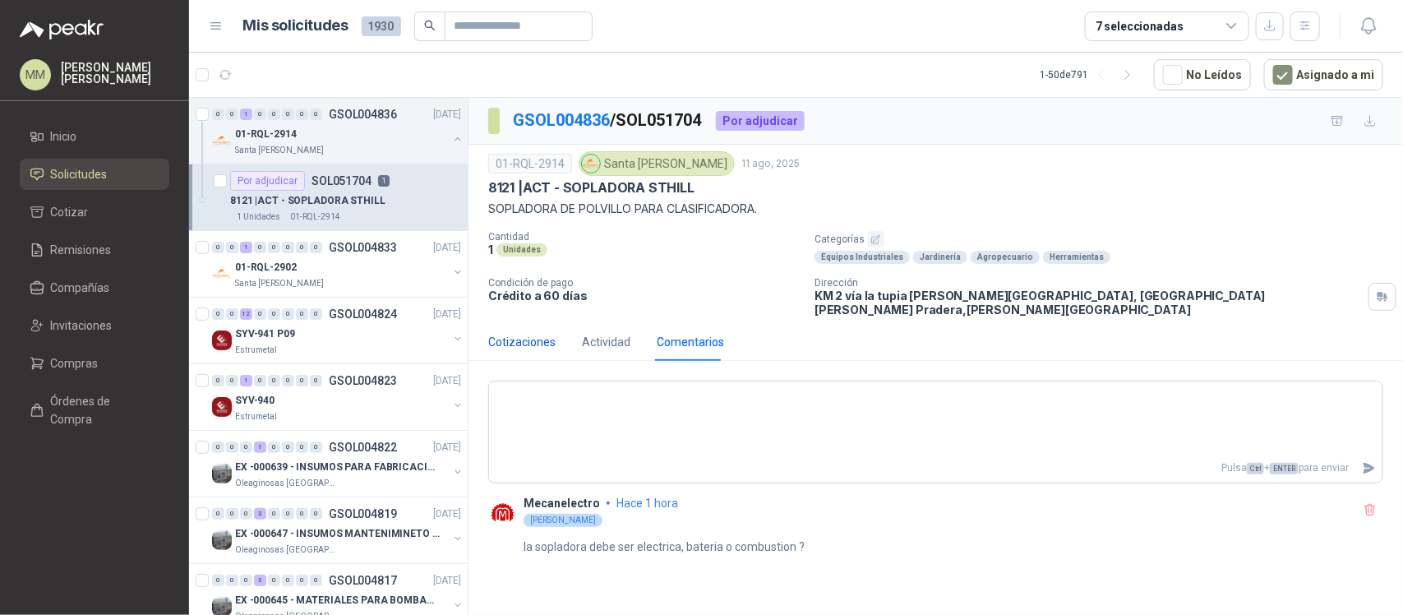
click at [533, 337] on div "Cotizaciones" at bounding box center [521, 342] width 67 height 18
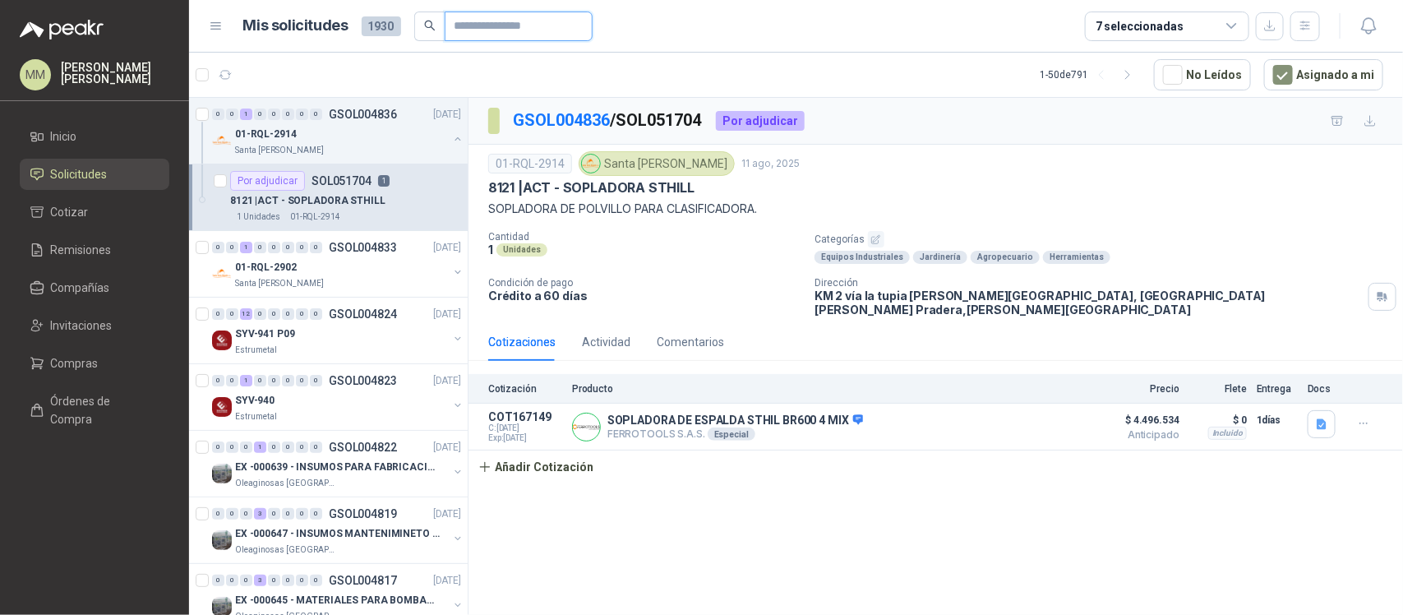
click at [544, 37] on input "text" at bounding box center [512, 26] width 115 height 28
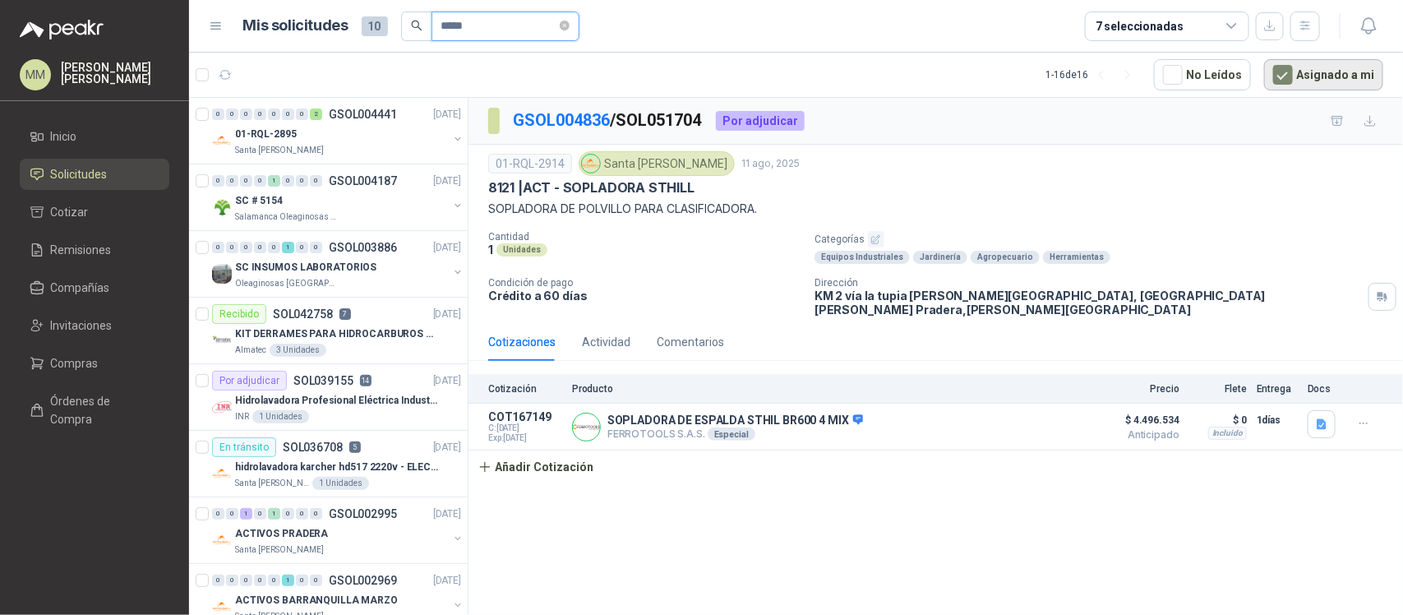
type input "*****"
click at [1308, 63] on button "Asignado a mi" at bounding box center [1323, 74] width 119 height 31
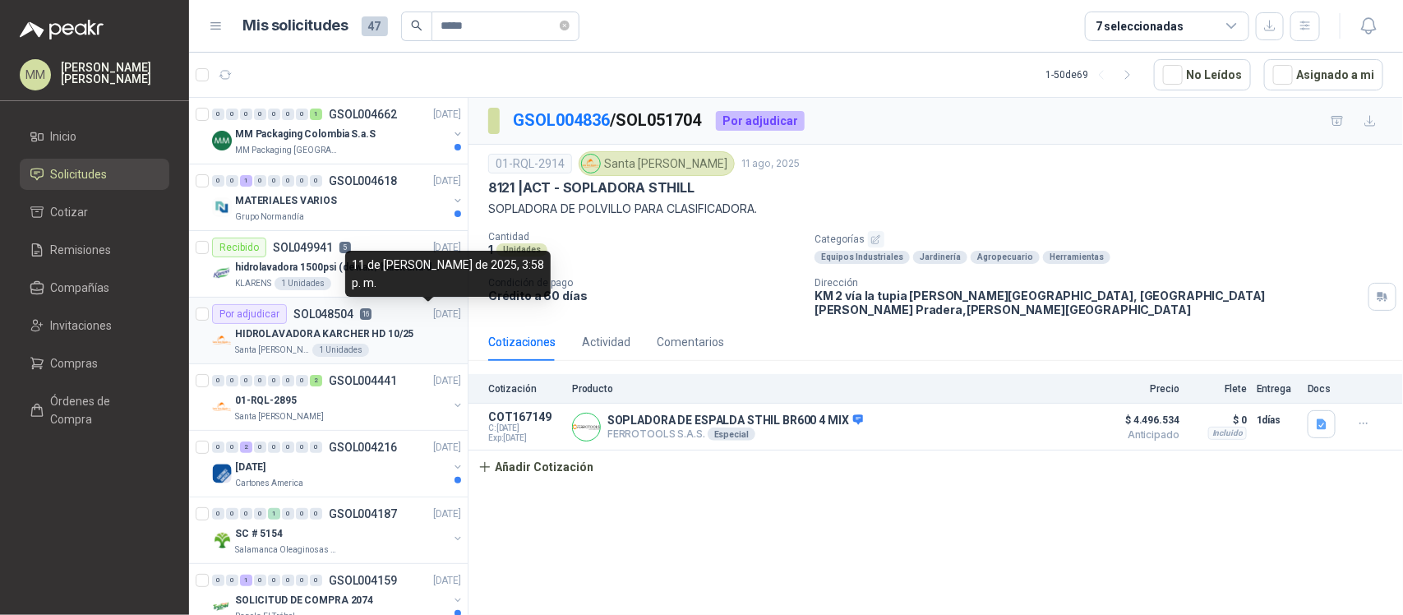
click at [433, 314] on p "[DATE]" at bounding box center [447, 315] width 28 height 16
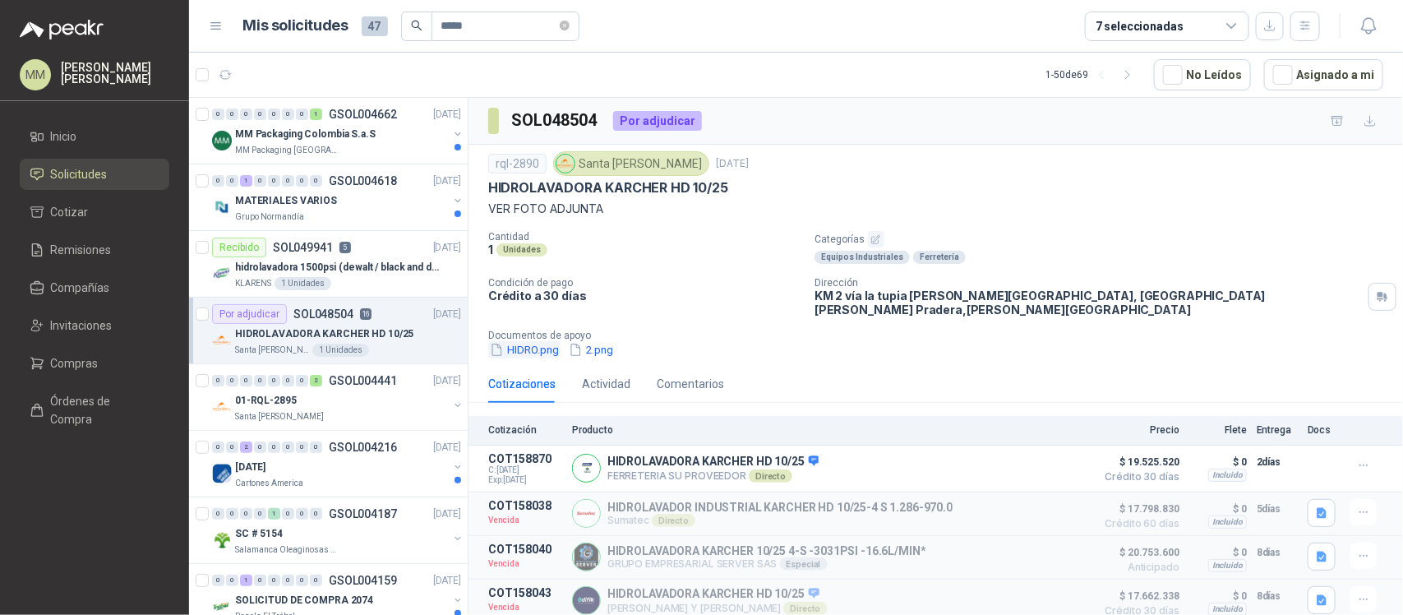
click at [538, 341] on button "HIDRO.png" at bounding box center [524, 349] width 72 height 17
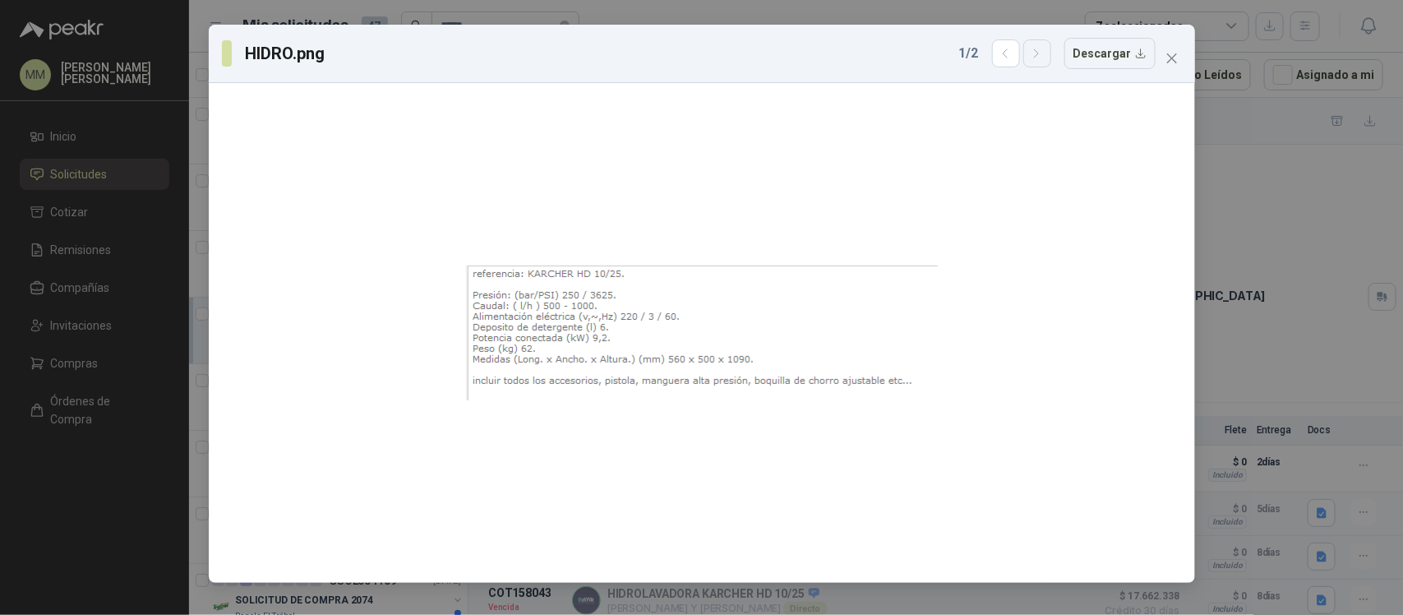
click at [1045, 63] on button "button" at bounding box center [1037, 53] width 28 height 28
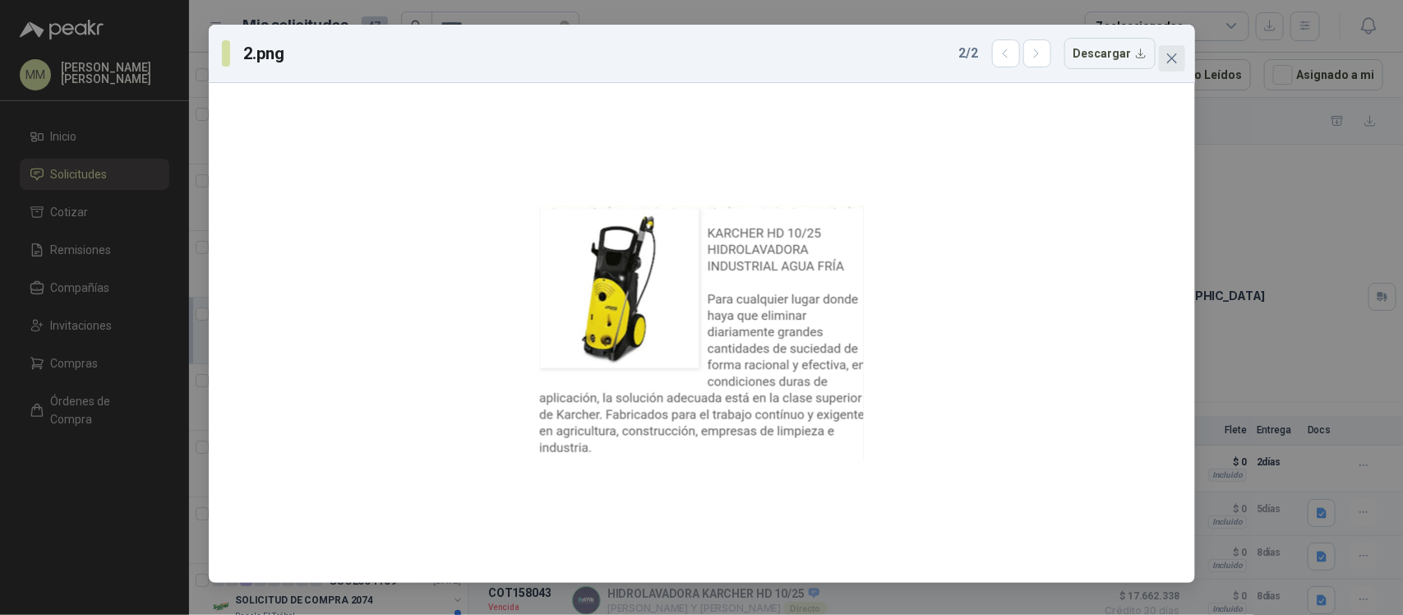
click at [1170, 55] on icon "close" at bounding box center [1171, 58] width 13 height 13
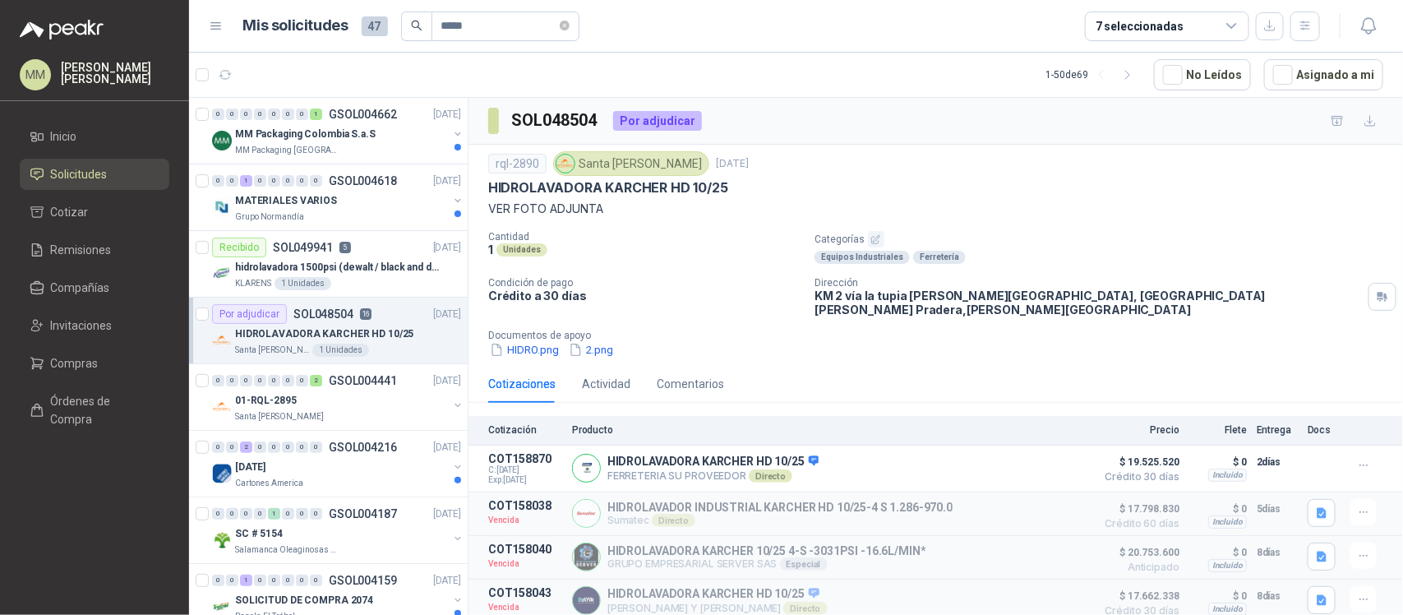
click at [561, 113] on h3 "SOL048504" at bounding box center [556, 120] width 88 height 25
copy h3 "SOL048504"
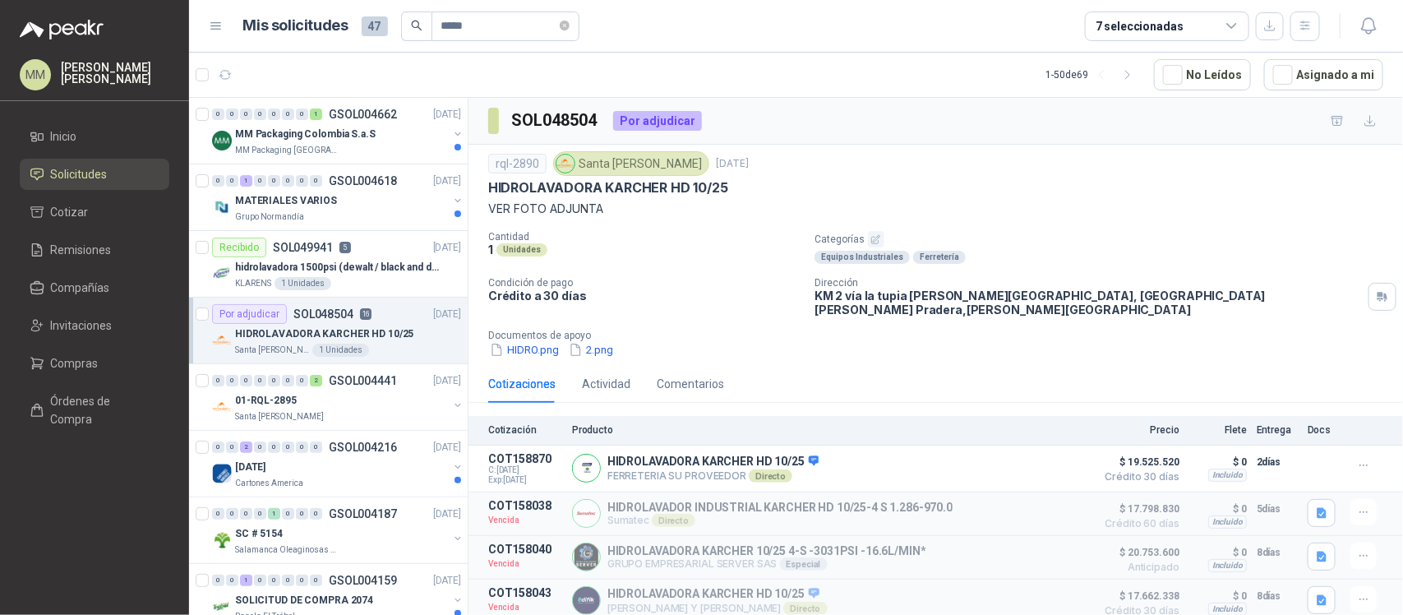
click at [680, 268] on div "Cantidad 1 Unidades Categorías Equipos Industriales Ferretería Condición de pag…" at bounding box center [935, 294] width 895 height 127
click at [570, 26] on icon "close-circle" at bounding box center [565, 26] width 10 height 10
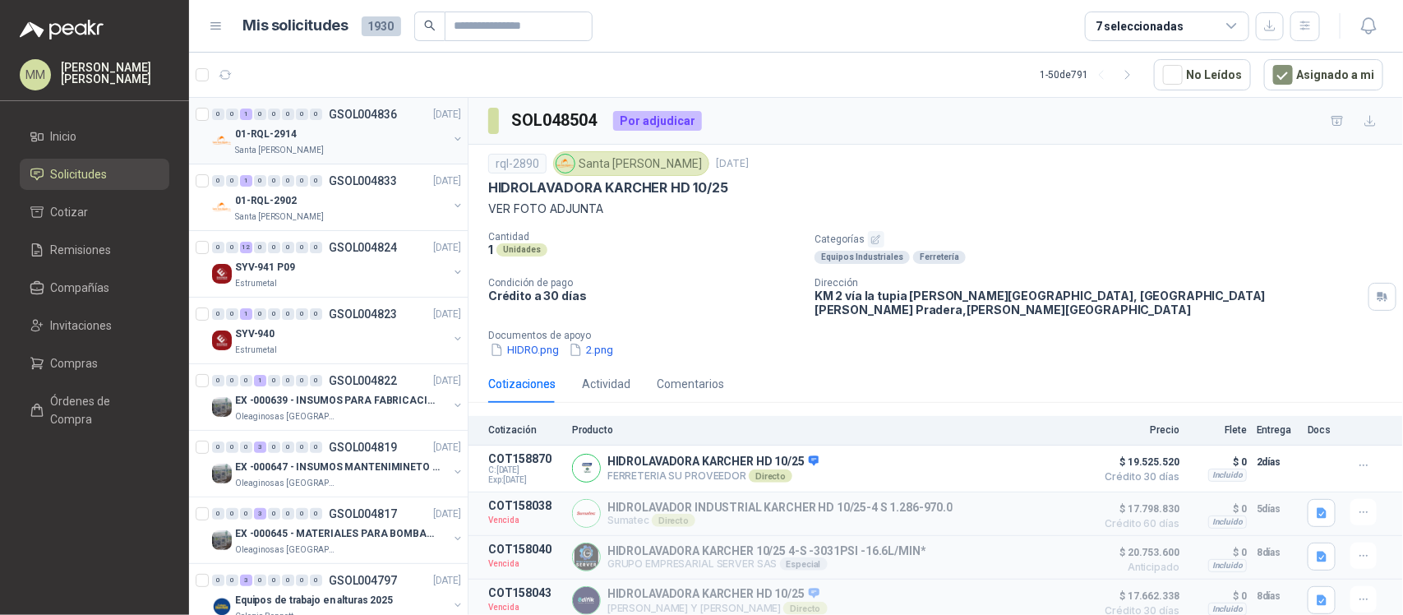
click at [451, 141] on button "button" at bounding box center [457, 138] width 13 height 13
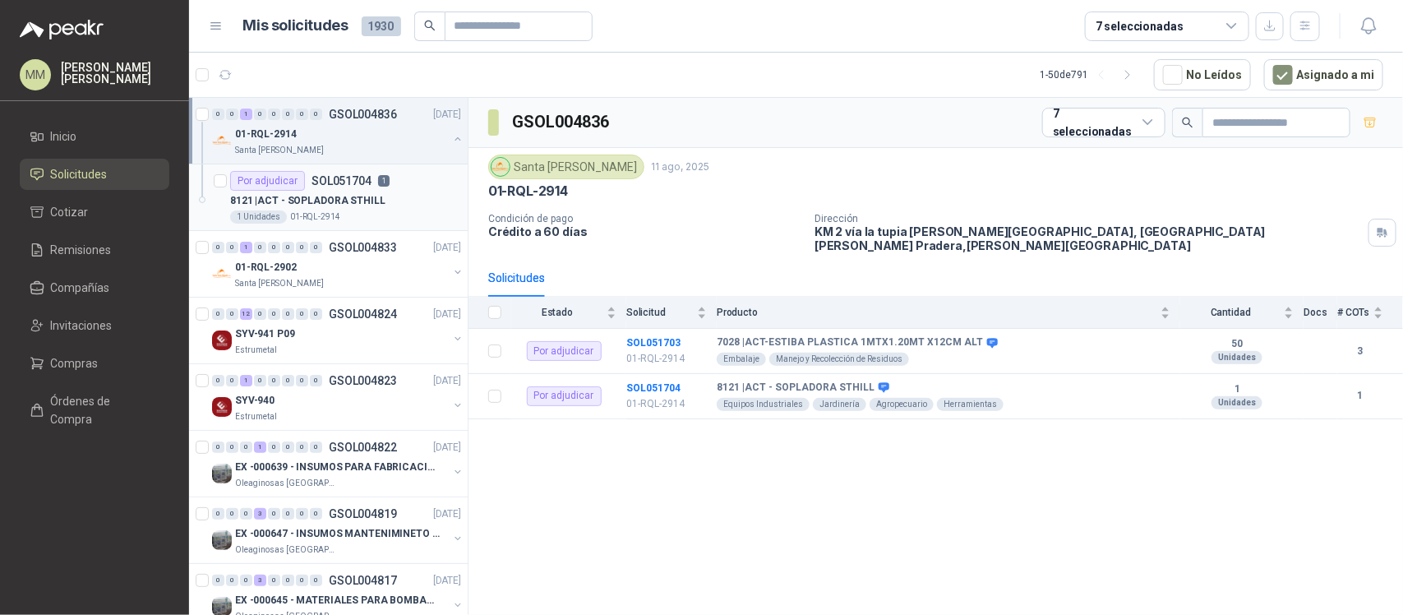
click at [404, 198] on div "8121 | ACT - SOPLADORA STHILL" at bounding box center [345, 201] width 231 height 20
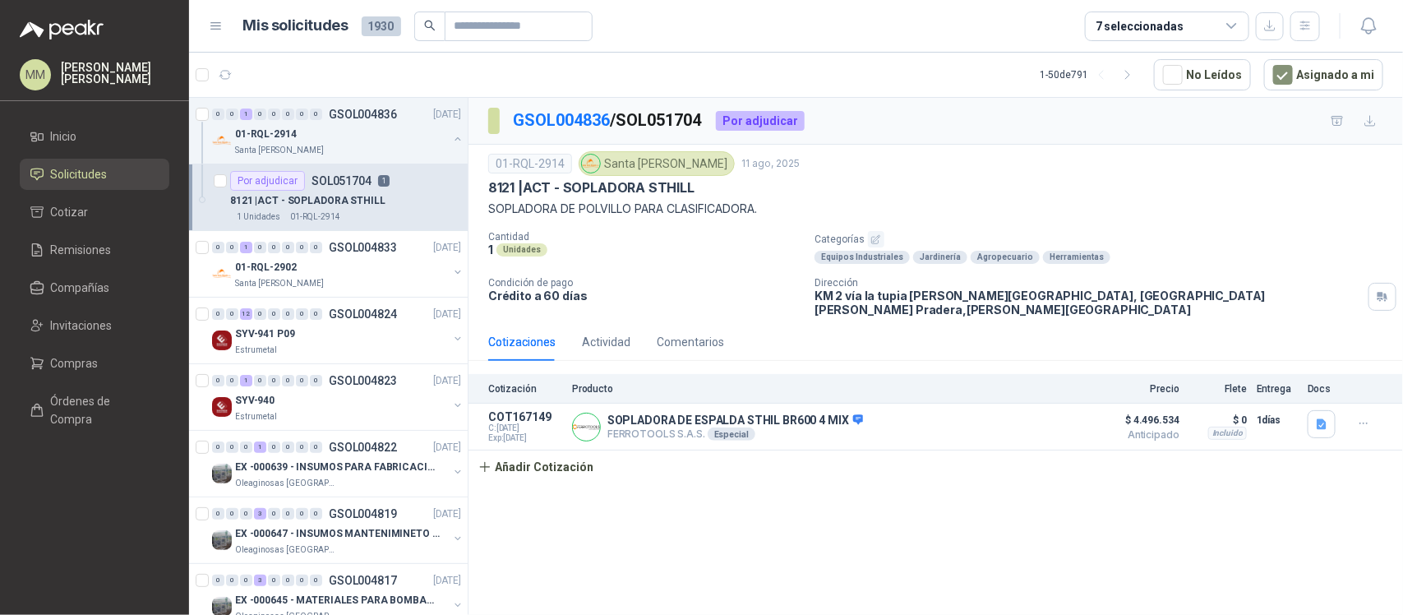
click at [703, 201] on p "SOPLADORA DE POLVILLO PARA CLASIFICADORA." at bounding box center [935, 209] width 895 height 18
copy p "SOPLADORA DE POLVILLO PARA CLASIFICADORA."
click at [644, 211] on p "SOPLADORA DE POLVILLO PARA CLASIFICADORA." at bounding box center [935, 209] width 895 height 18
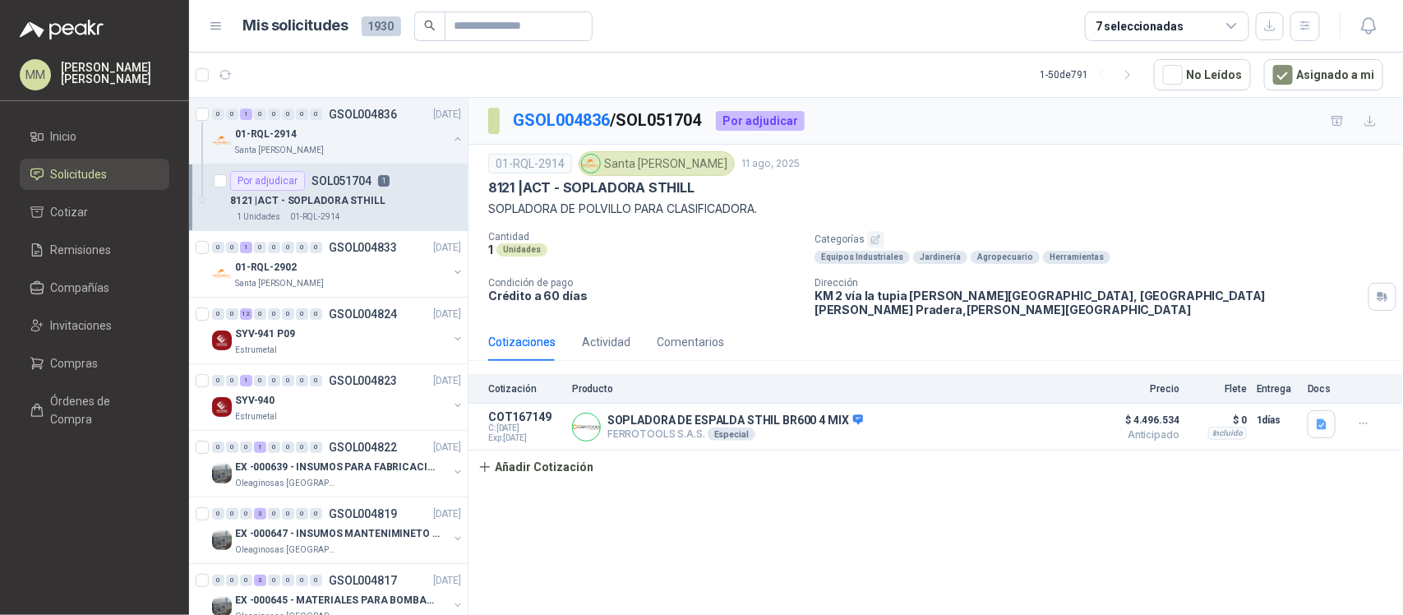
click at [954, 183] on div "8121 | ACT - SOPLADORA STHILL" at bounding box center [935, 187] width 895 height 17
click at [773, 259] on div "Cantidad 1 Unidades" at bounding box center [644, 247] width 313 height 33
click at [612, 189] on p "8121 | ACT - SOPLADORA STHILL" at bounding box center [591, 187] width 206 height 17
drag, startPoint x: 612, startPoint y: 189, endPoint x: 774, endPoint y: 210, distance: 163.3
click at [774, 210] on div "01-RQL-2914 [GEOGRAPHIC_DATA][PERSON_NAME] 11 ago, 2025 8121 | ACT - SOPLADORA …" at bounding box center [935, 184] width 895 height 67
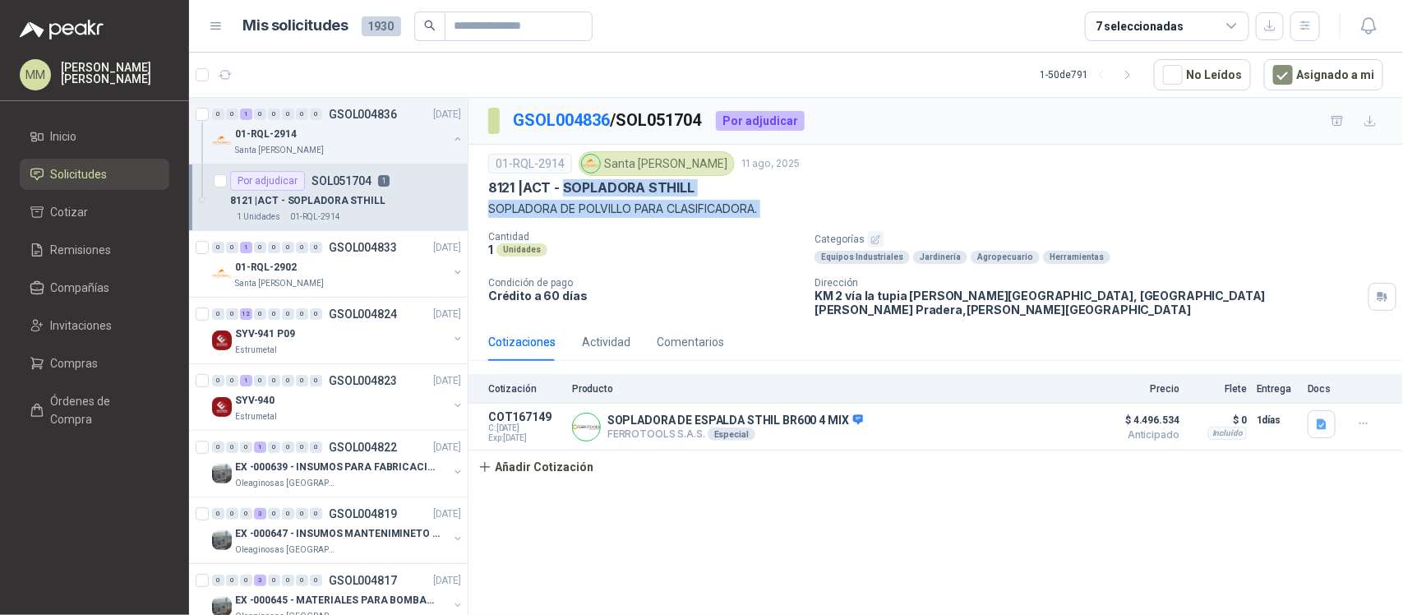
click at [774, 210] on p "SOPLADORA DE POLVILLO PARA CLASIFICADORA." at bounding box center [935, 209] width 895 height 18
click at [963, 244] on p "Categorías" at bounding box center [1106, 239] width 582 height 16
